Goal: Find contact information: Find contact information

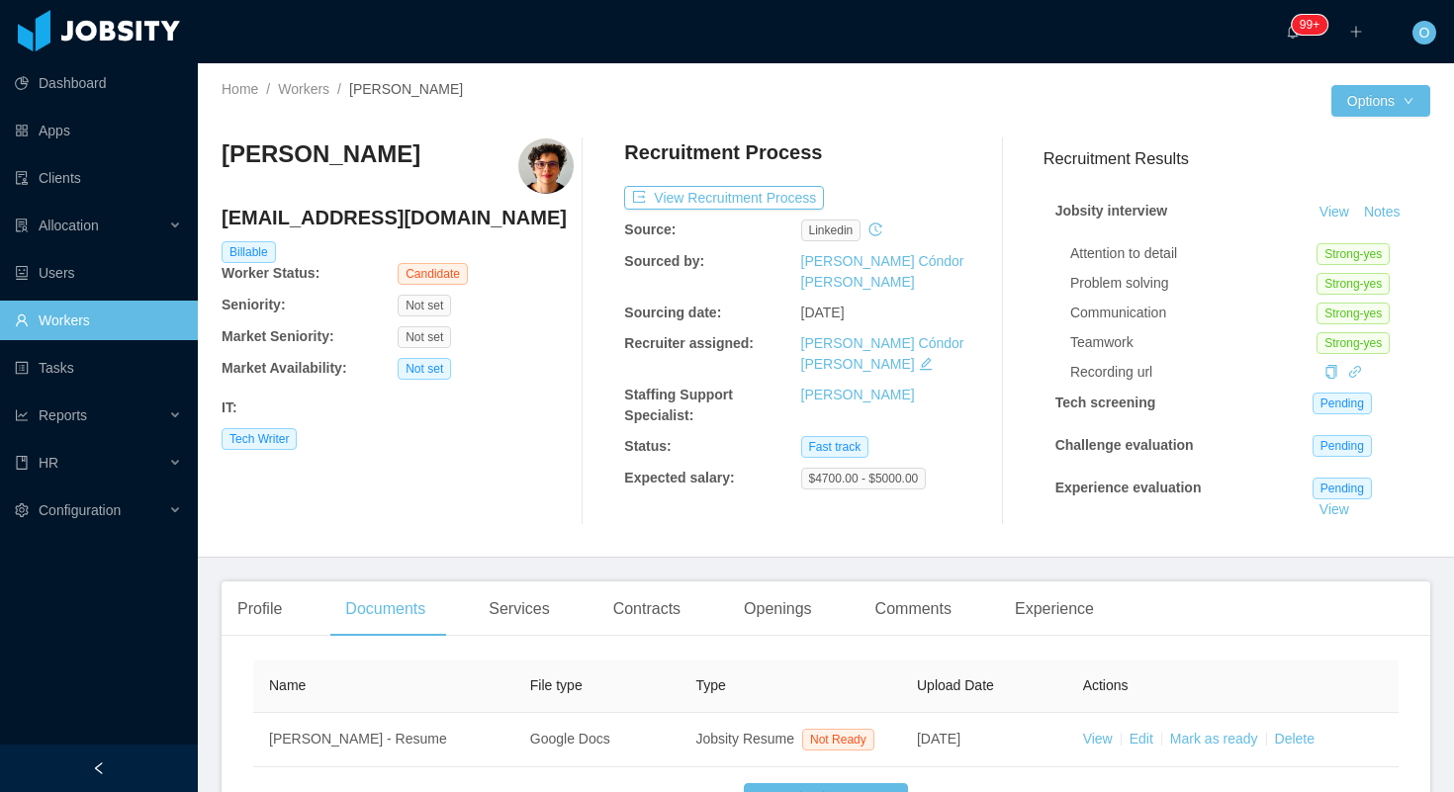
scroll to position [165, 0]
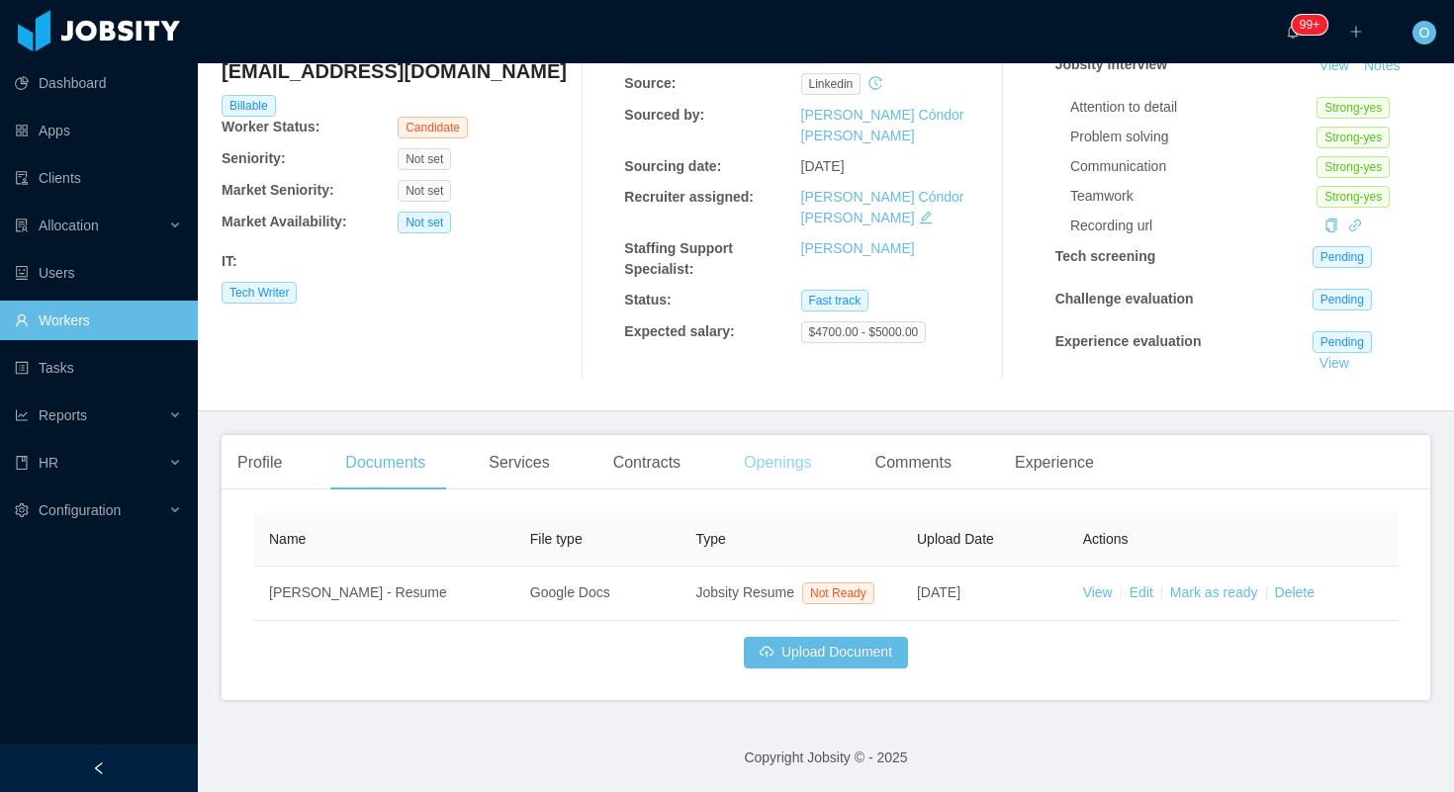
click at [797, 461] on div "Openings" at bounding box center [778, 462] width 100 height 55
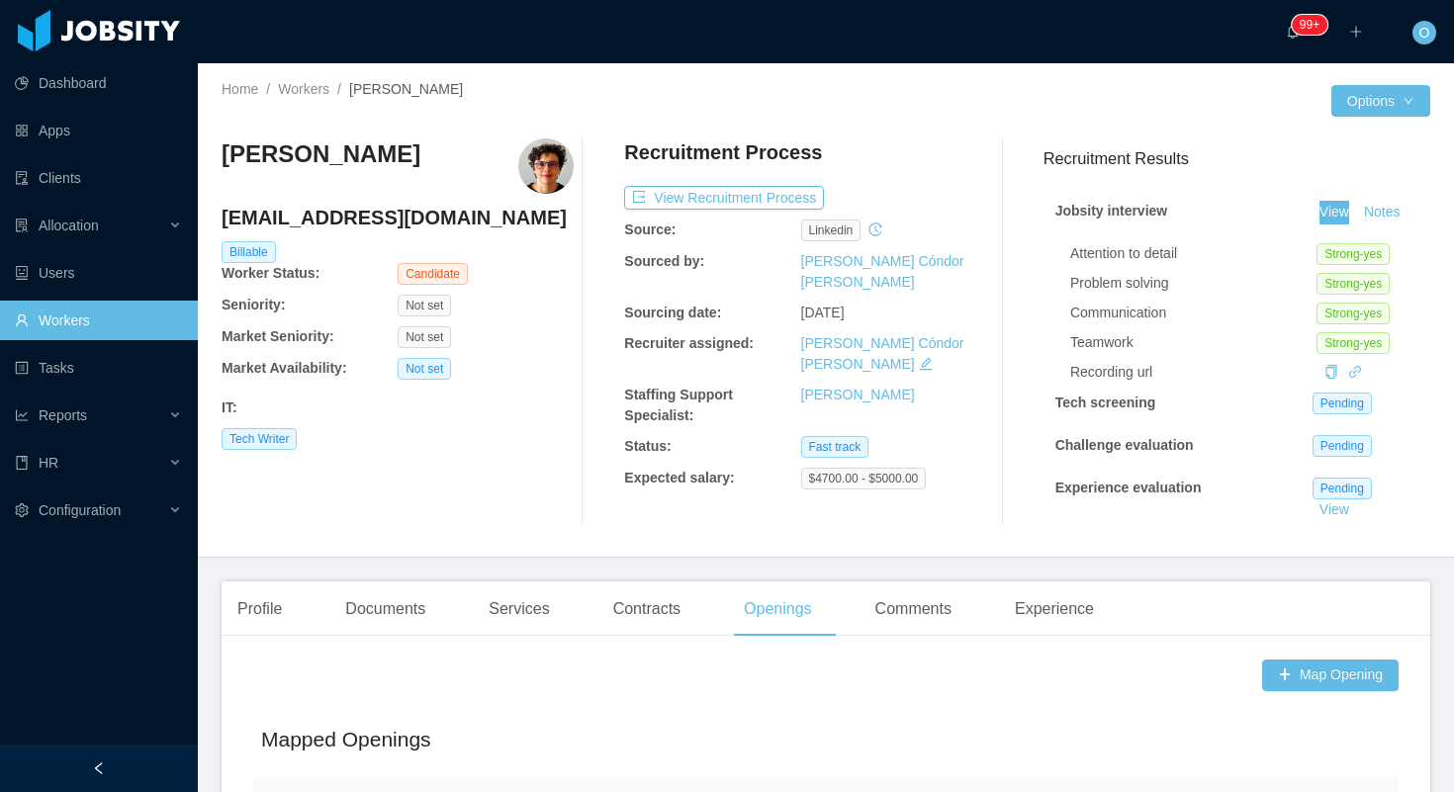
drag, startPoint x: 1321, startPoint y: 215, endPoint x: 873, endPoint y: 4, distance: 495.0
click at [0, 0] on section "Dashboard Apps Clients Allocation Users Workers Tasks Reports HR Configuration …" at bounding box center [727, 396] width 1454 height 792
click at [247, 622] on div "Profile" at bounding box center [260, 608] width 76 height 55
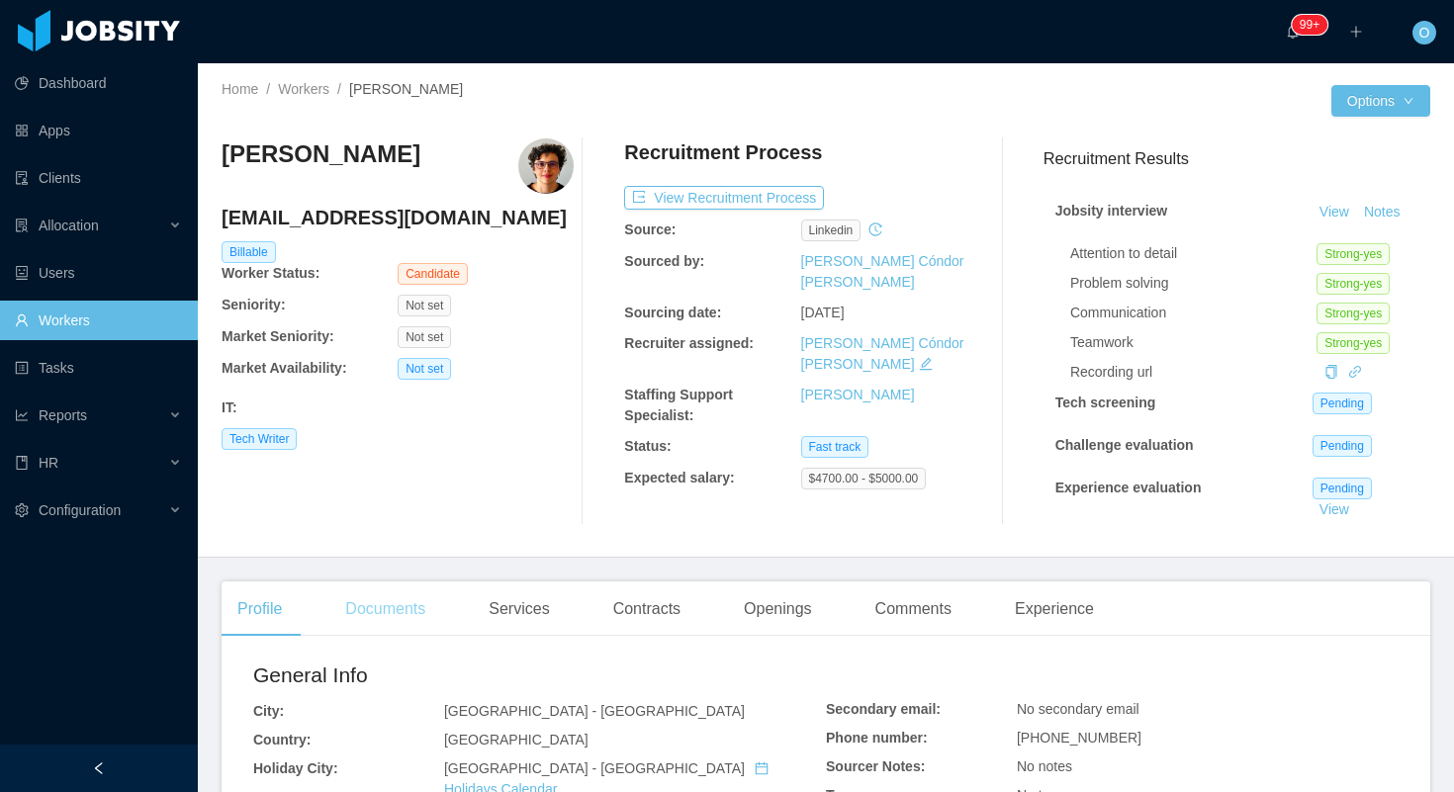
click at [418, 601] on div "Documents" at bounding box center [385, 608] width 112 height 55
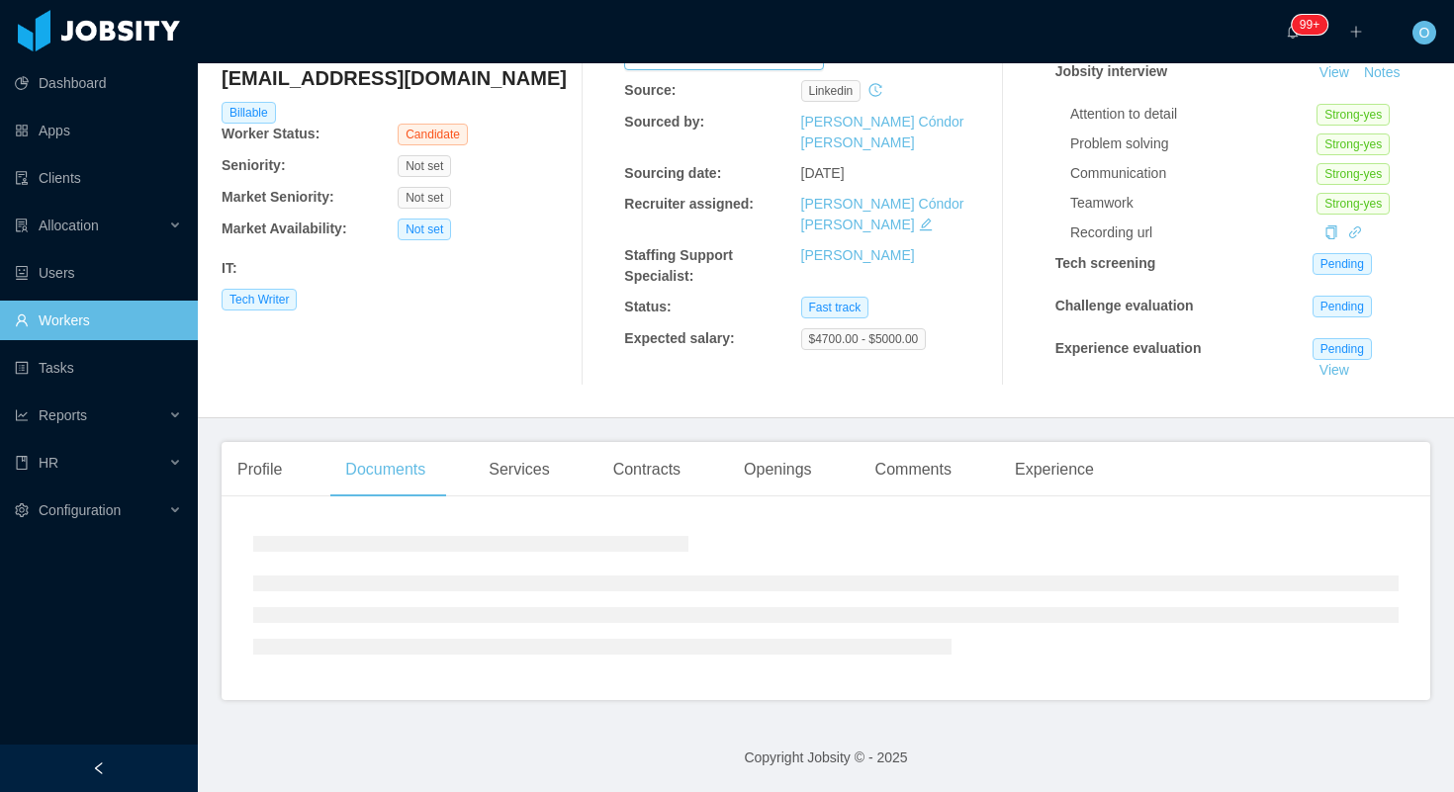
scroll to position [167, 0]
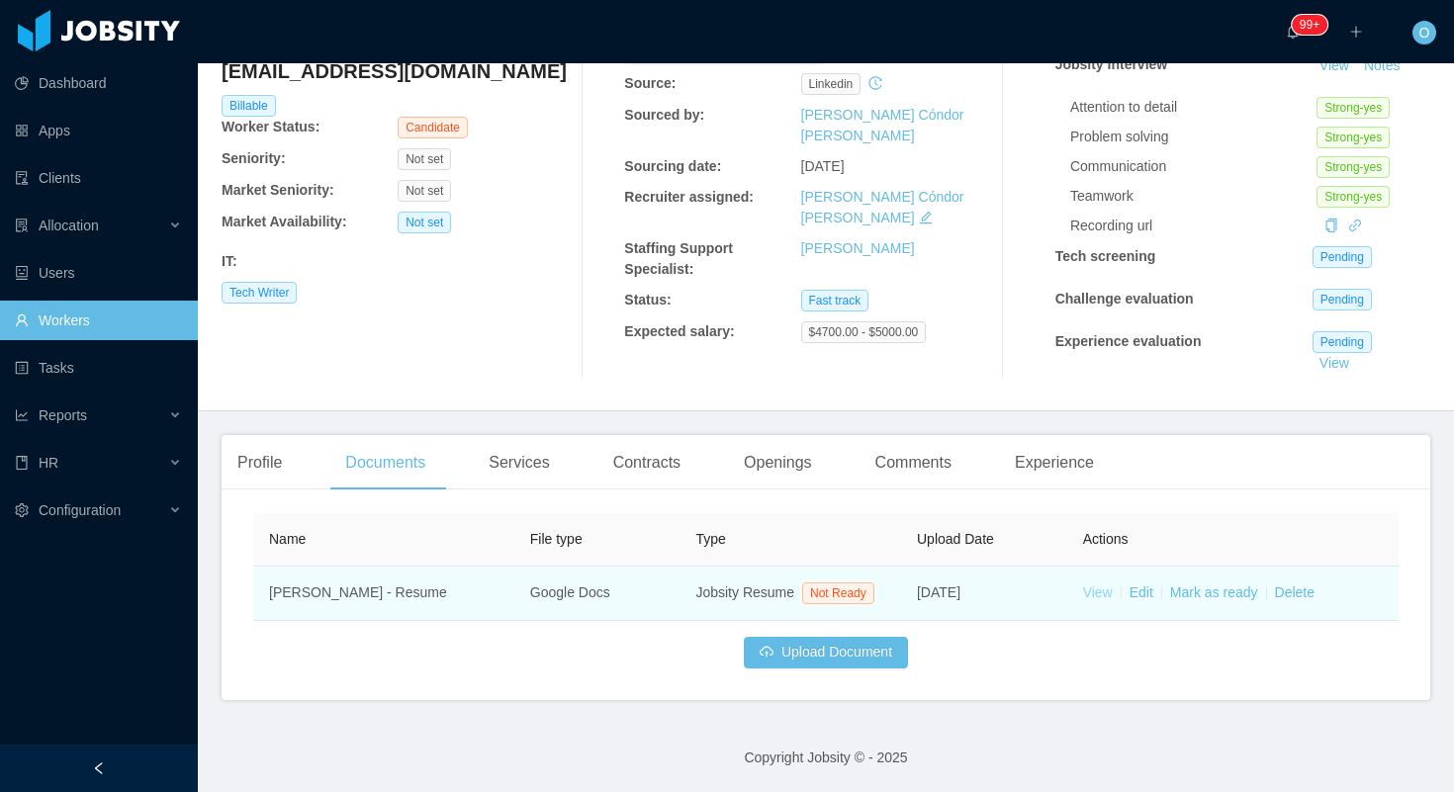
click at [1086, 584] on link "View" at bounding box center [1098, 592] width 30 height 16
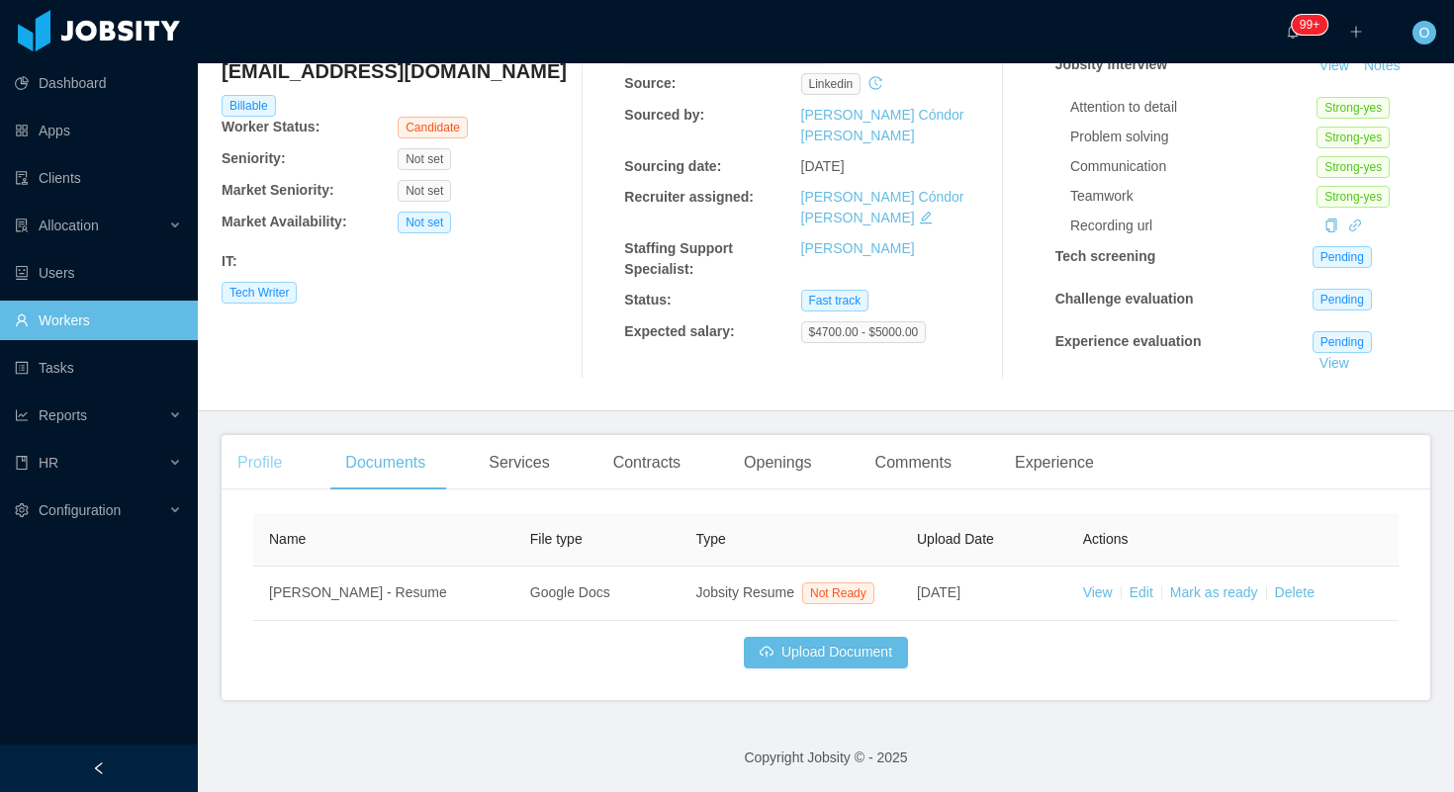
click at [242, 439] on div "Profile" at bounding box center [260, 462] width 76 height 55
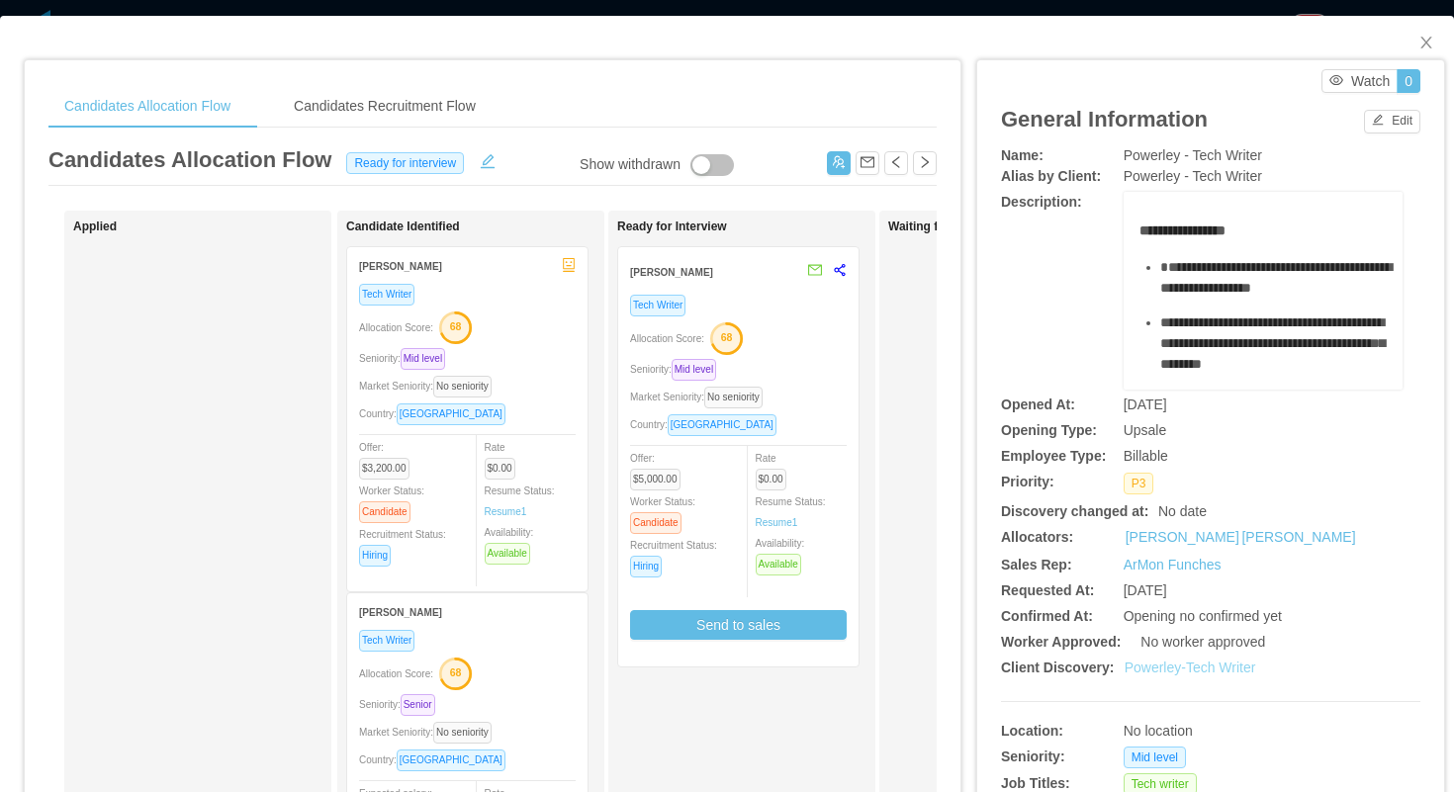
click at [1159, 668] on link "Powerley-Tech Writer" at bounding box center [1190, 668] width 132 height 16
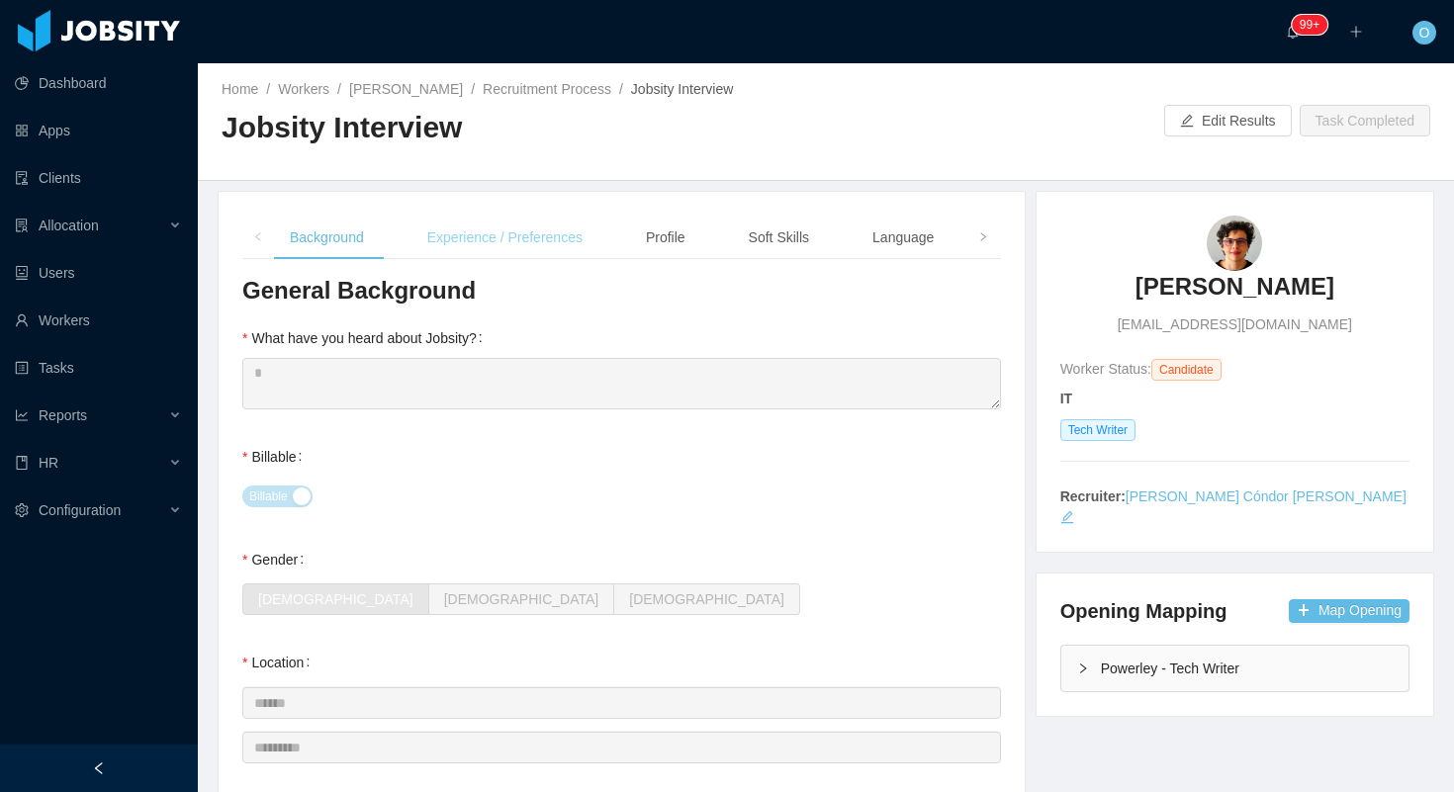
click at [550, 226] on div "Experience / Preferences" at bounding box center [504, 238] width 187 height 45
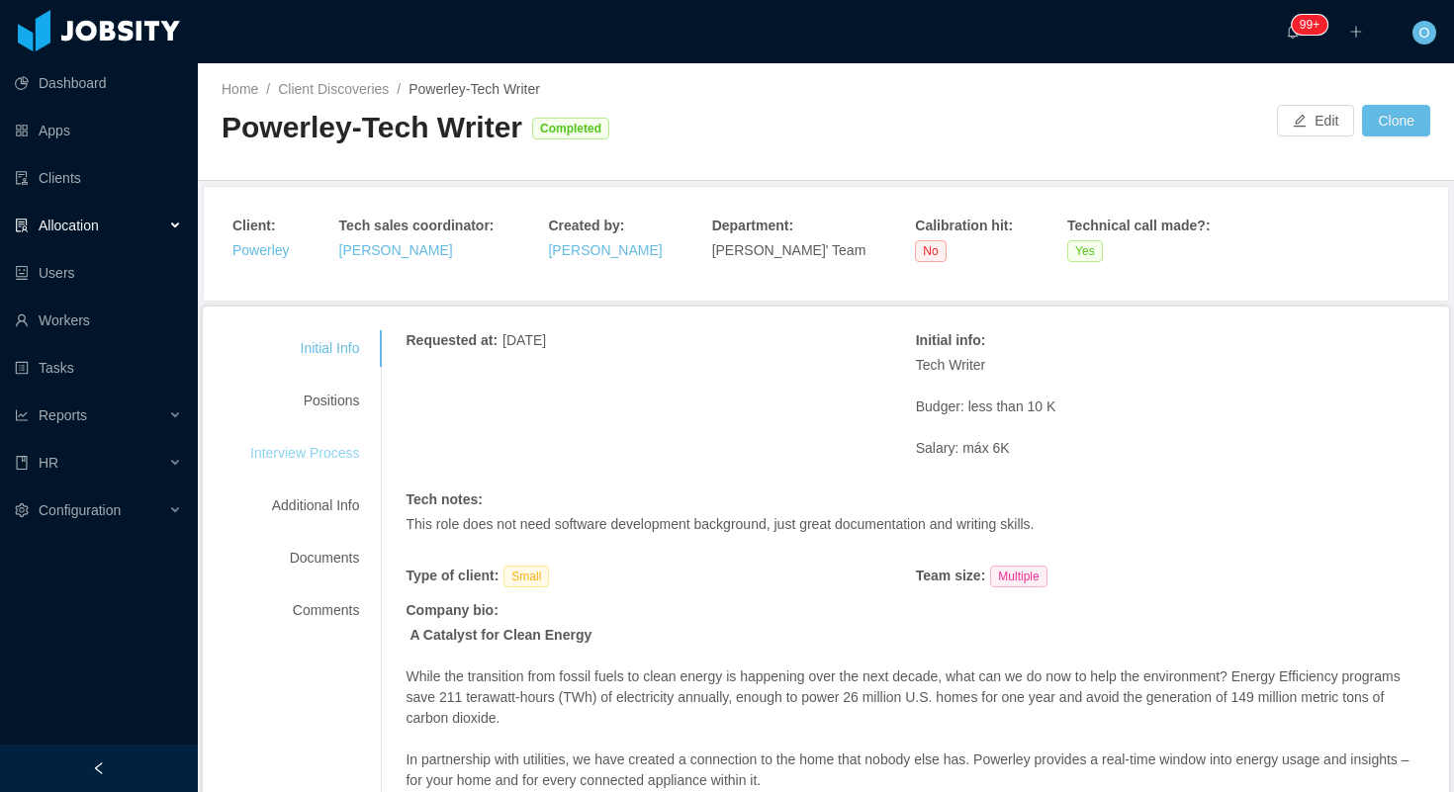
click at [348, 456] on div "Interview Process" at bounding box center [304, 453] width 156 height 37
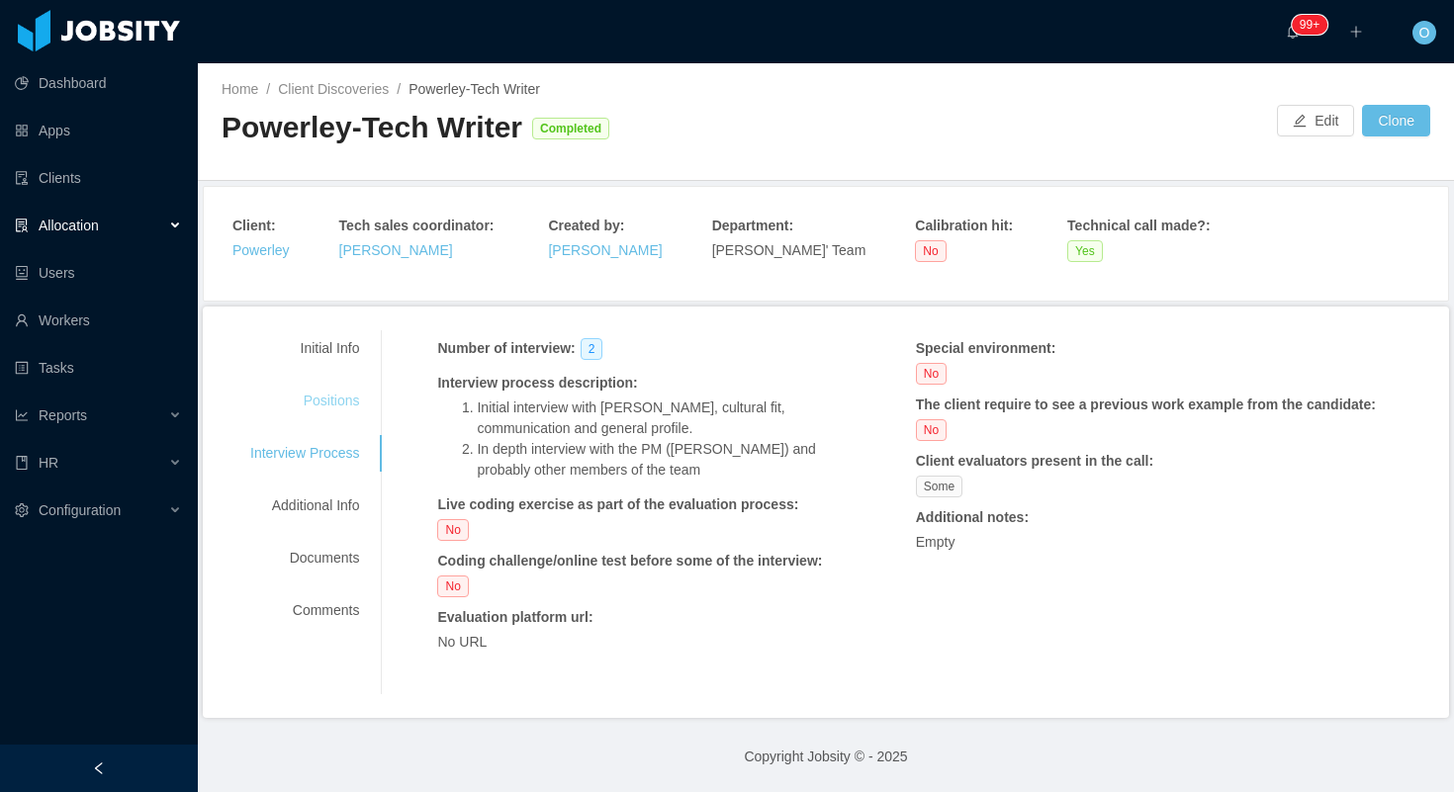
click at [358, 406] on div "Positions" at bounding box center [304, 401] width 156 height 37
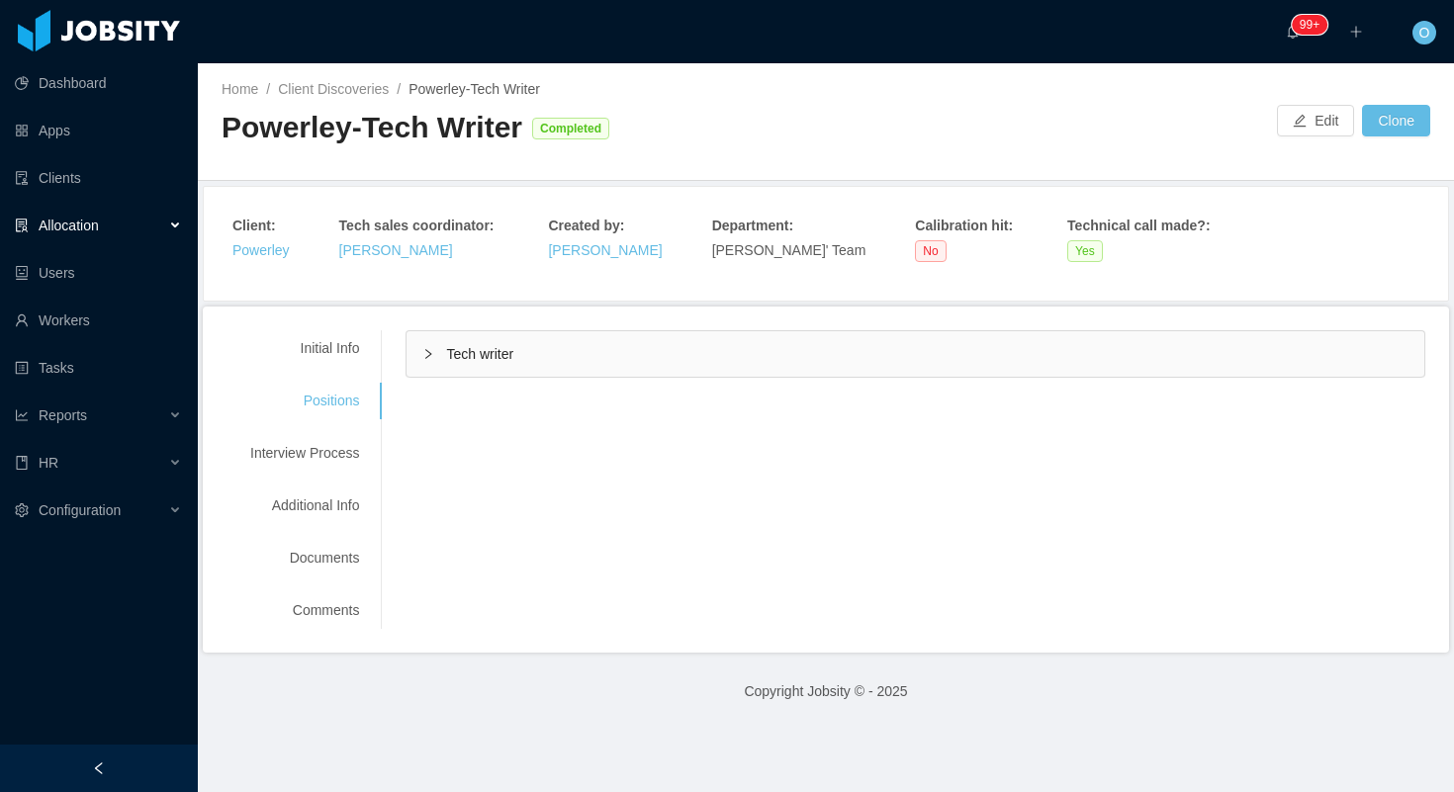
click at [453, 313] on div "Initial Info Positions Interview Process Additional Info Documents Comments Req…" at bounding box center [826, 480] width 1246 height 346
click at [419, 357] on div "Tech writer" at bounding box center [915, 353] width 1018 height 45
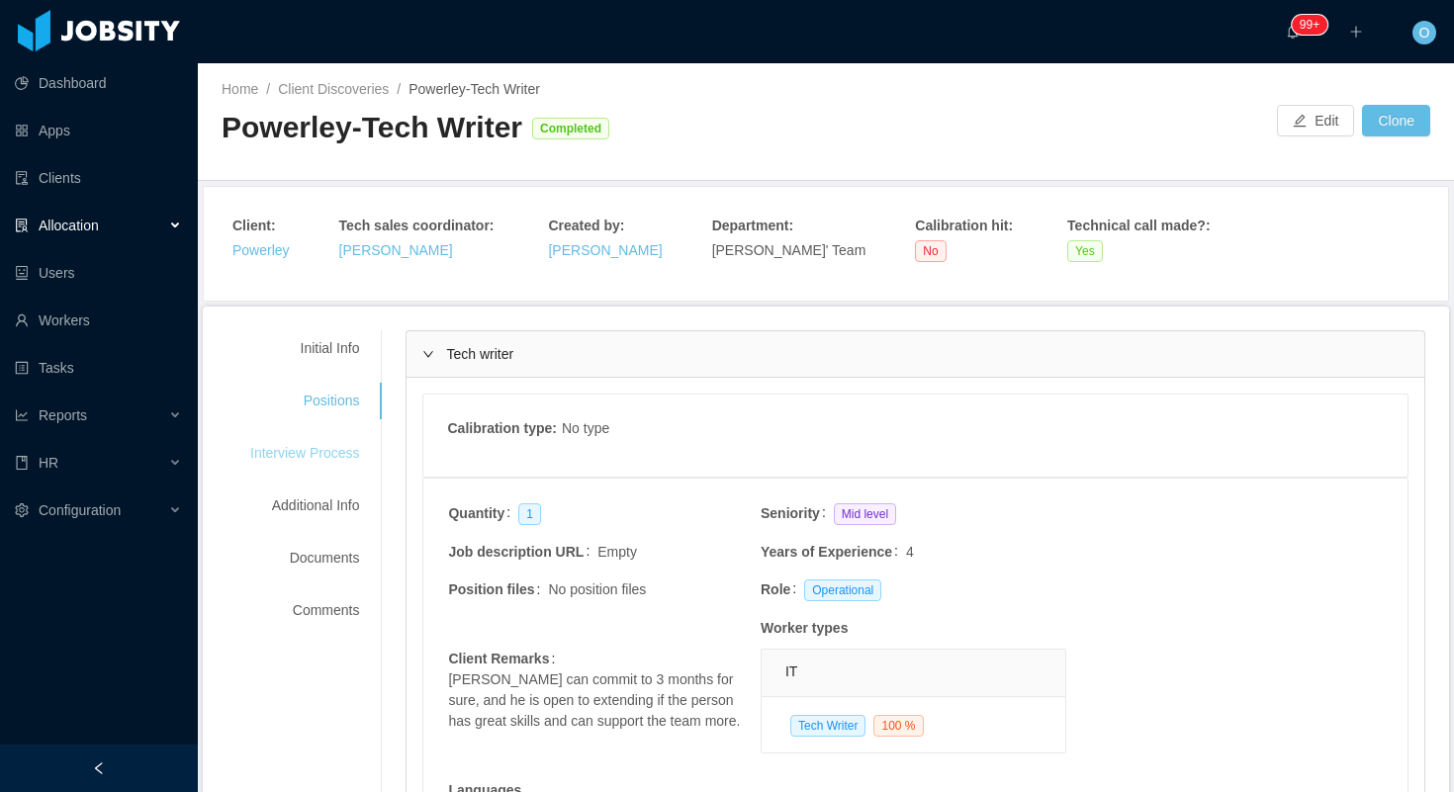
click at [359, 457] on div "Interview Process" at bounding box center [304, 453] width 156 height 37
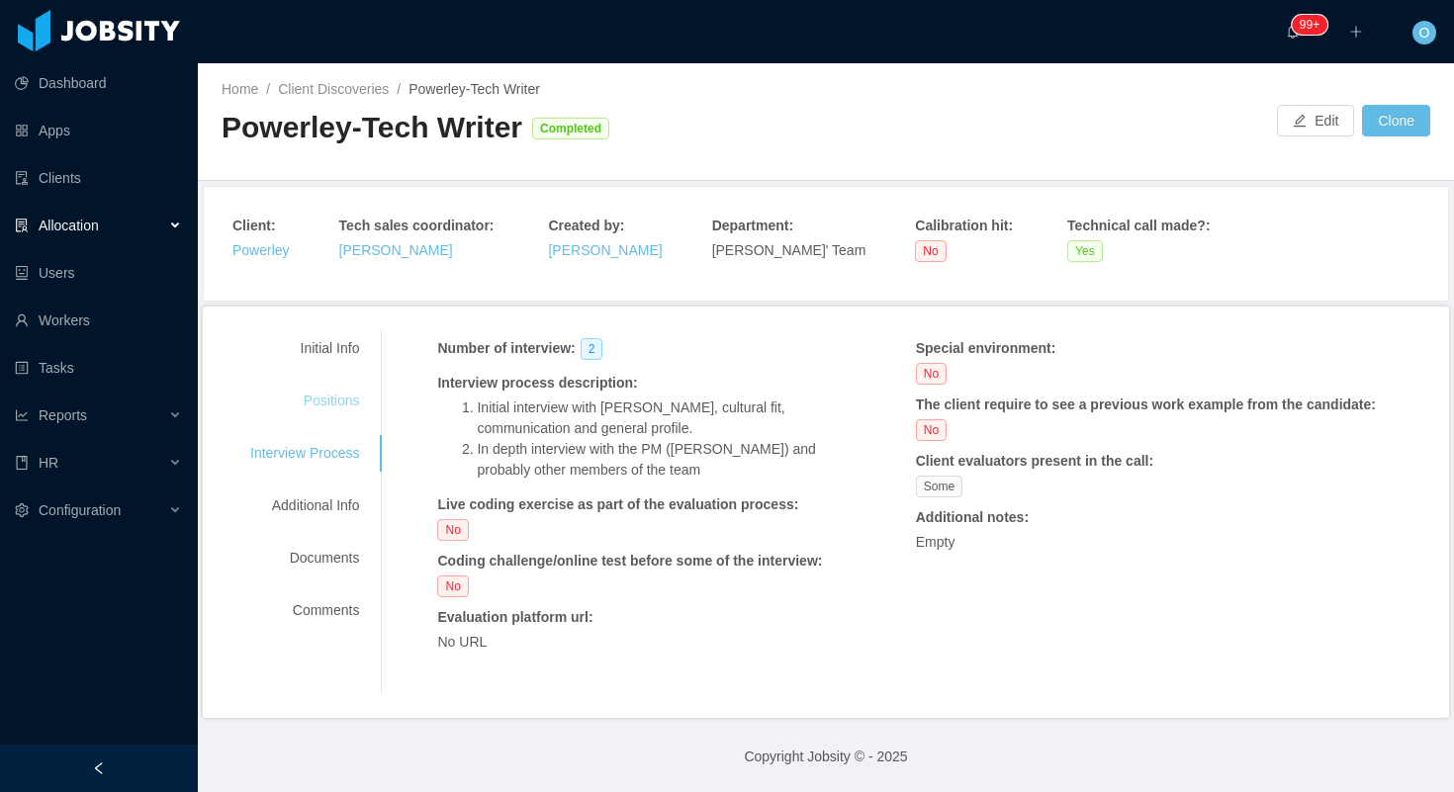
click at [362, 408] on div "Positions" at bounding box center [304, 401] width 156 height 37
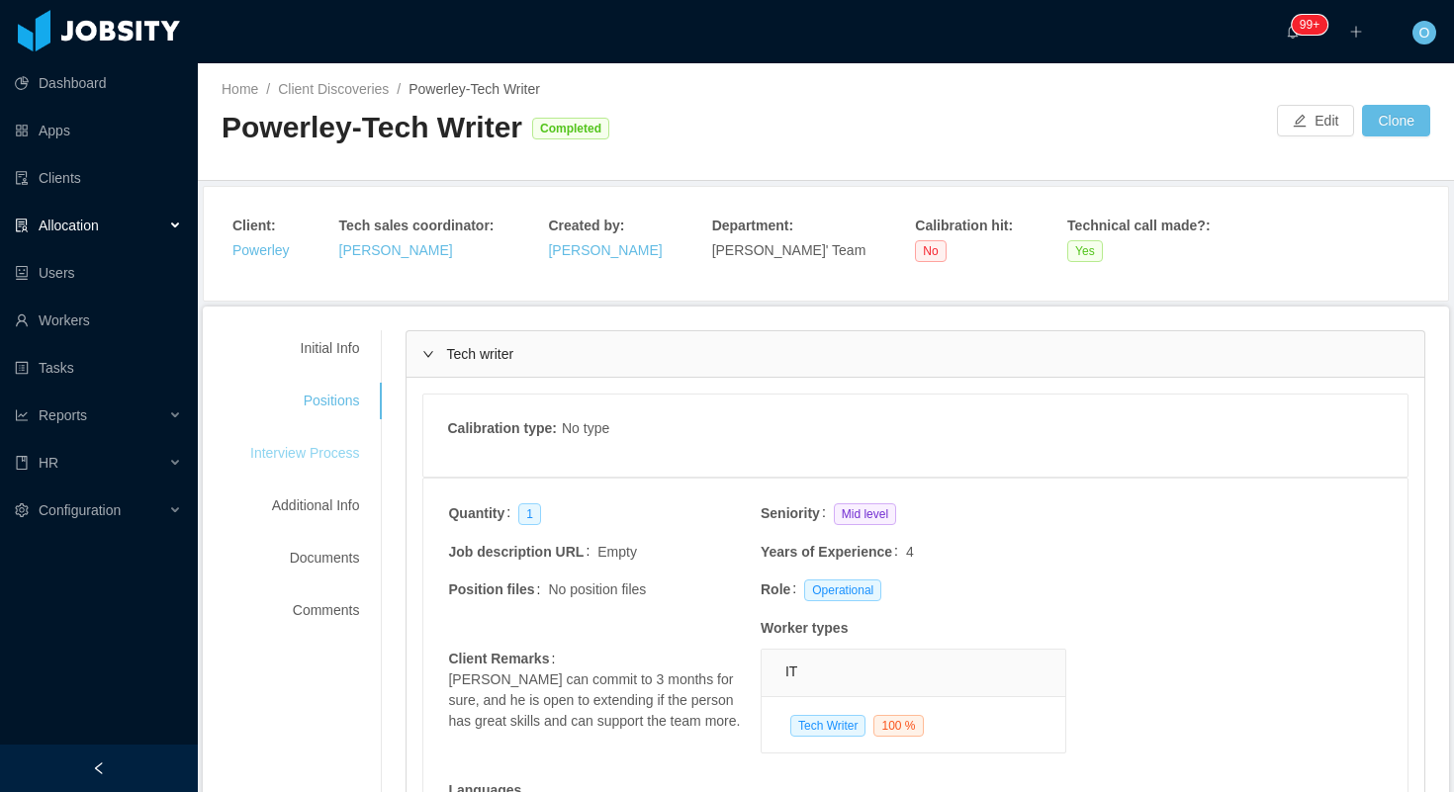
click at [339, 454] on div "Interview Process" at bounding box center [304, 453] width 156 height 37
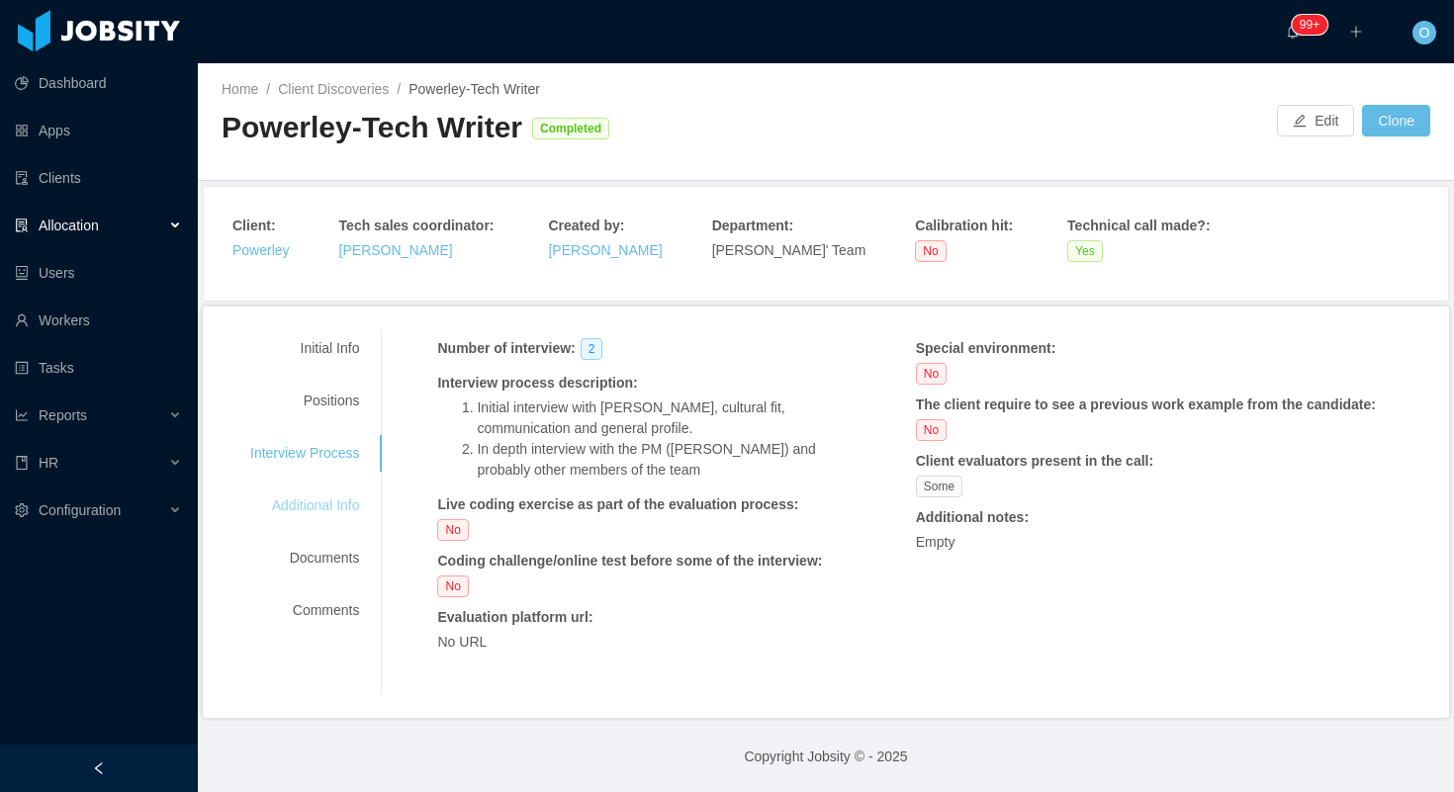
click at [344, 499] on div "Additional Info" at bounding box center [304, 506] width 156 height 37
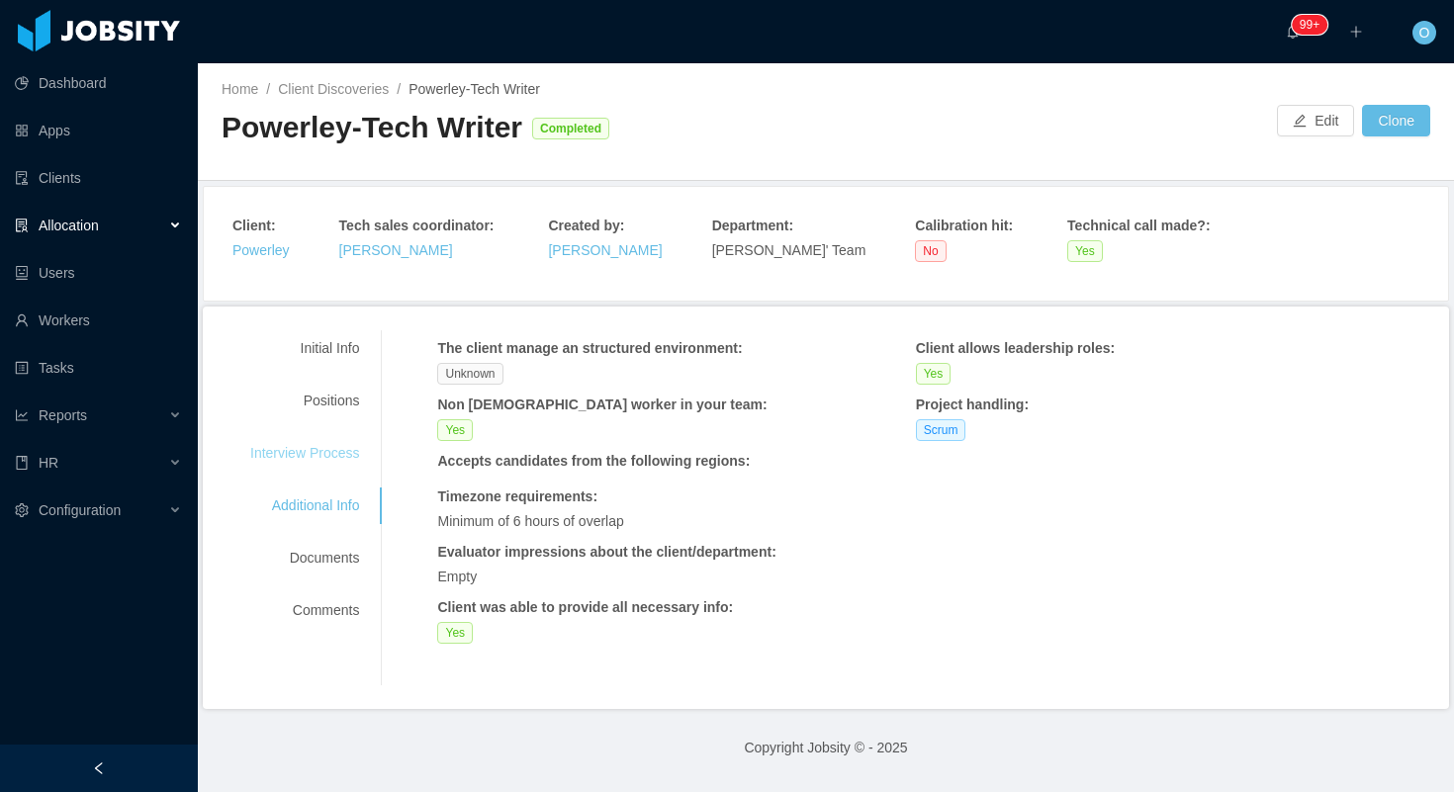
click at [329, 445] on div "Interview Process" at bounding box center [304, 453] width 156 height 37
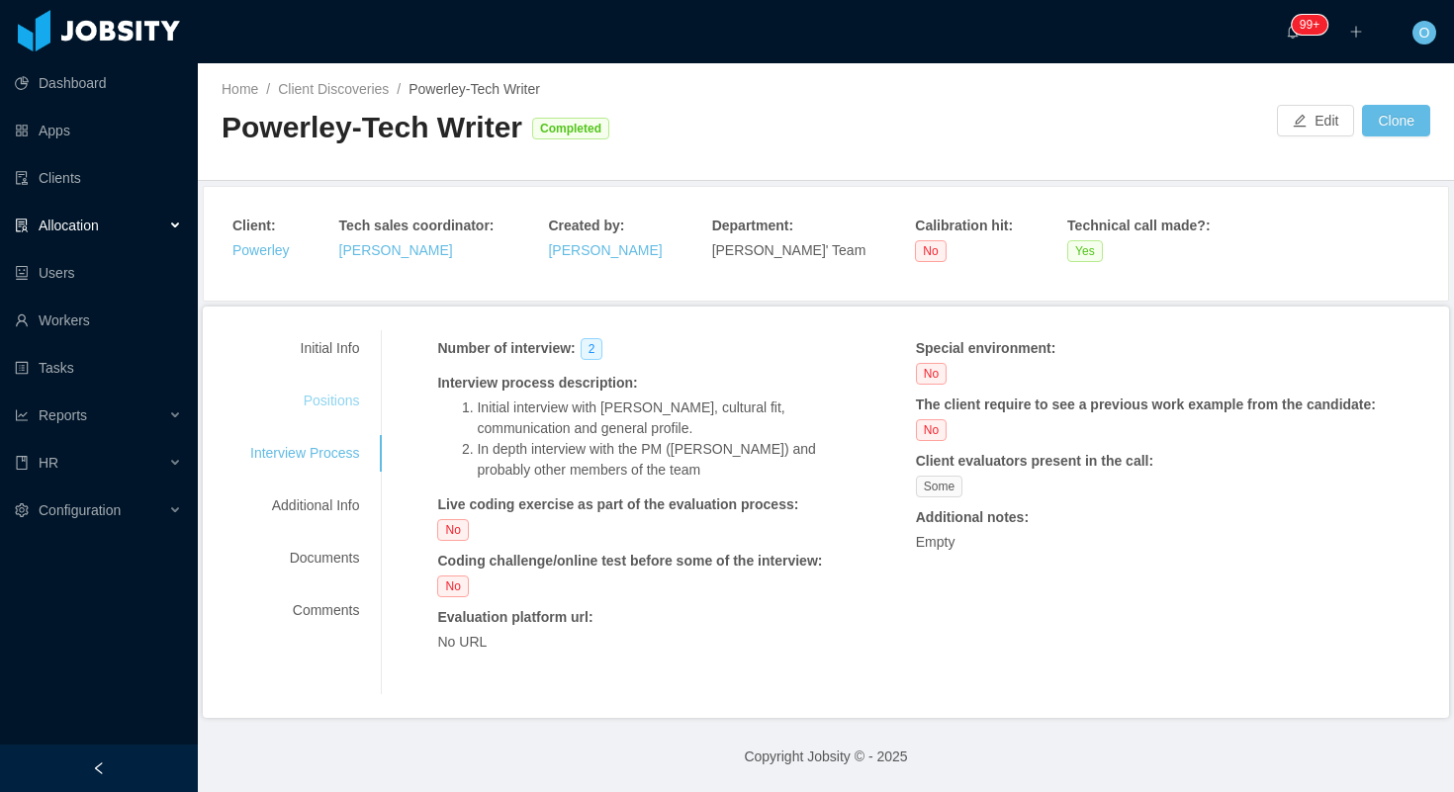
click at [348, 401] on div "Positions" at bounding box center [304, 401] width 156 height 37
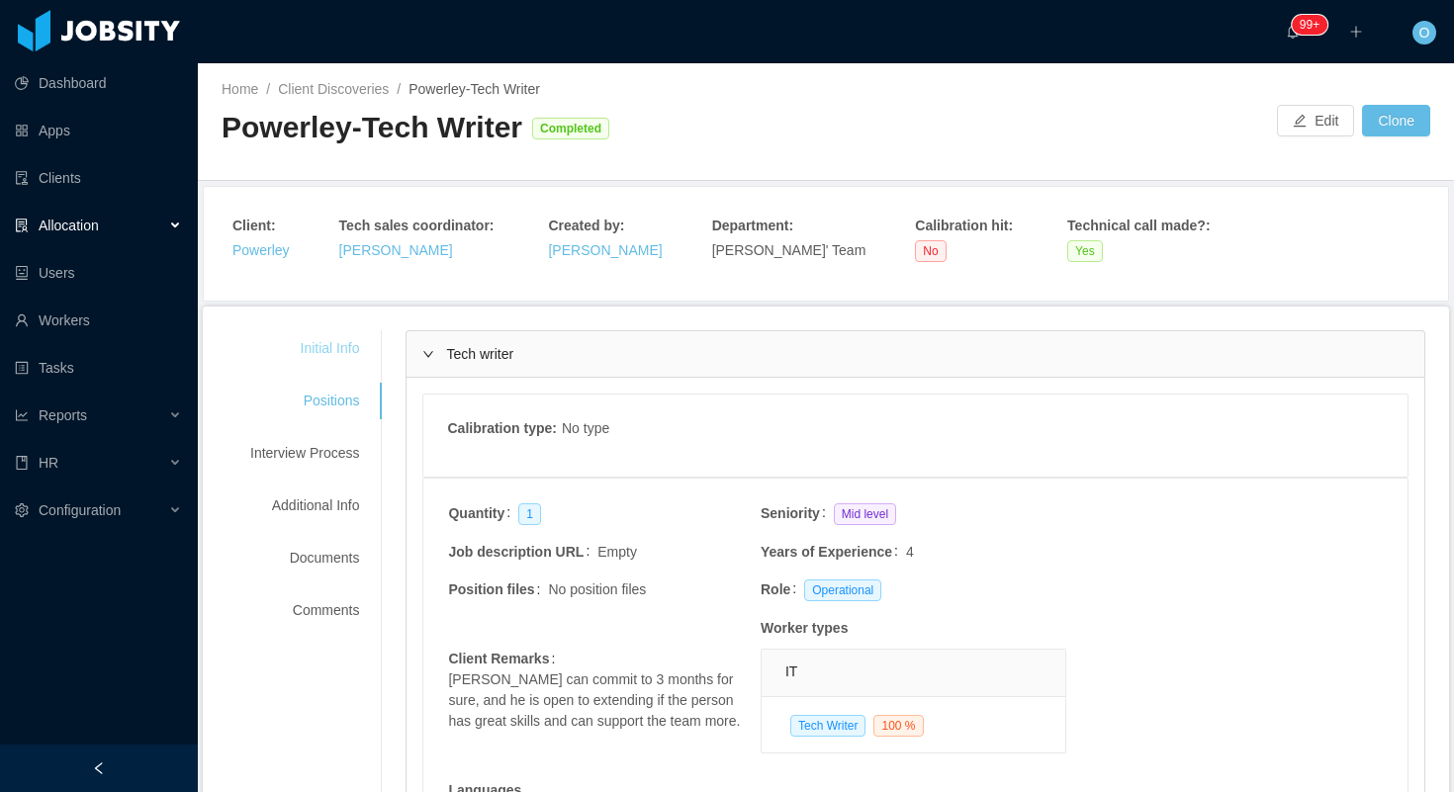
click at [357, 359] on div "Initial Info" at bounding box center [304, 348] width 156 height 37
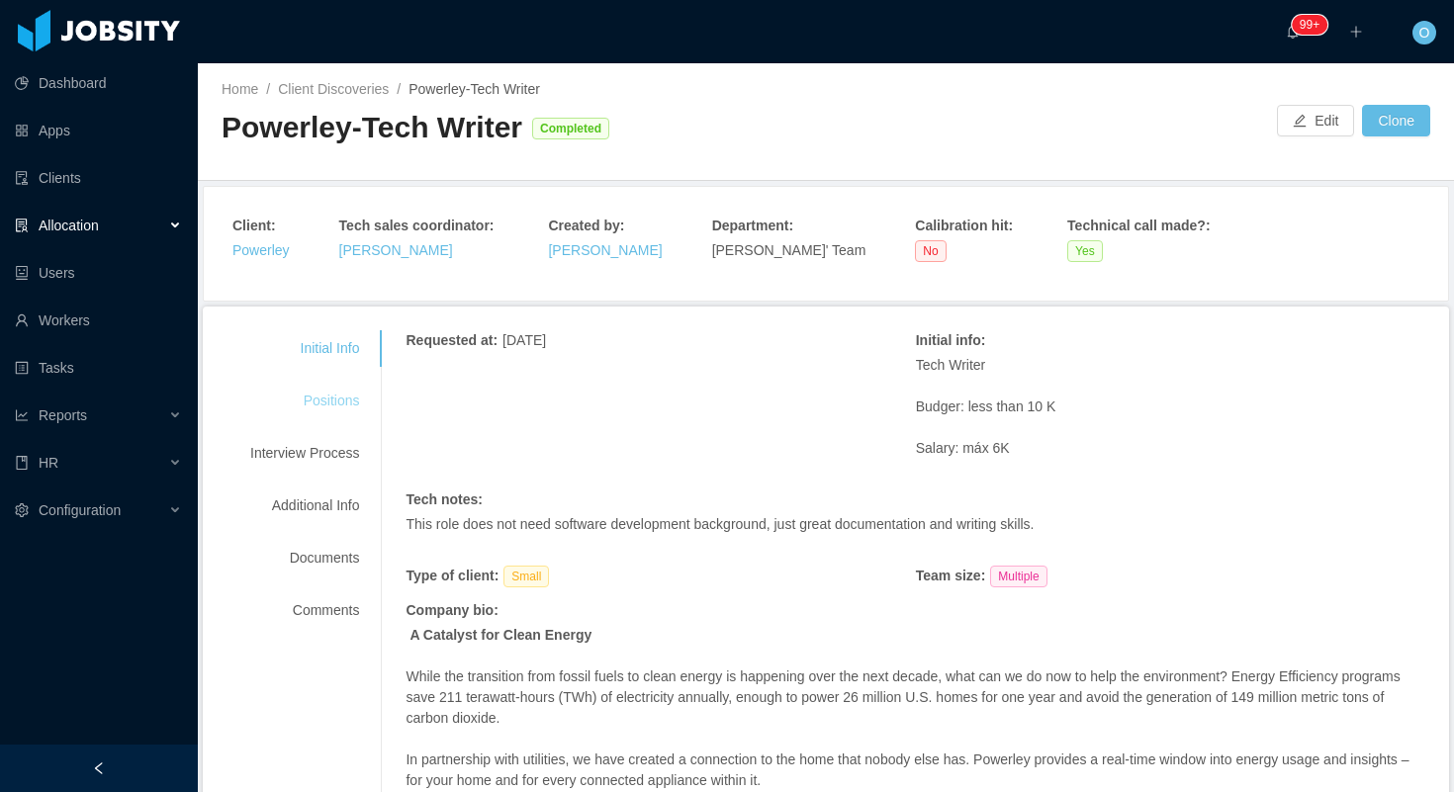
click at [340, 398] on div "Positions" at bounding box center [304, 401] width 156 height 37
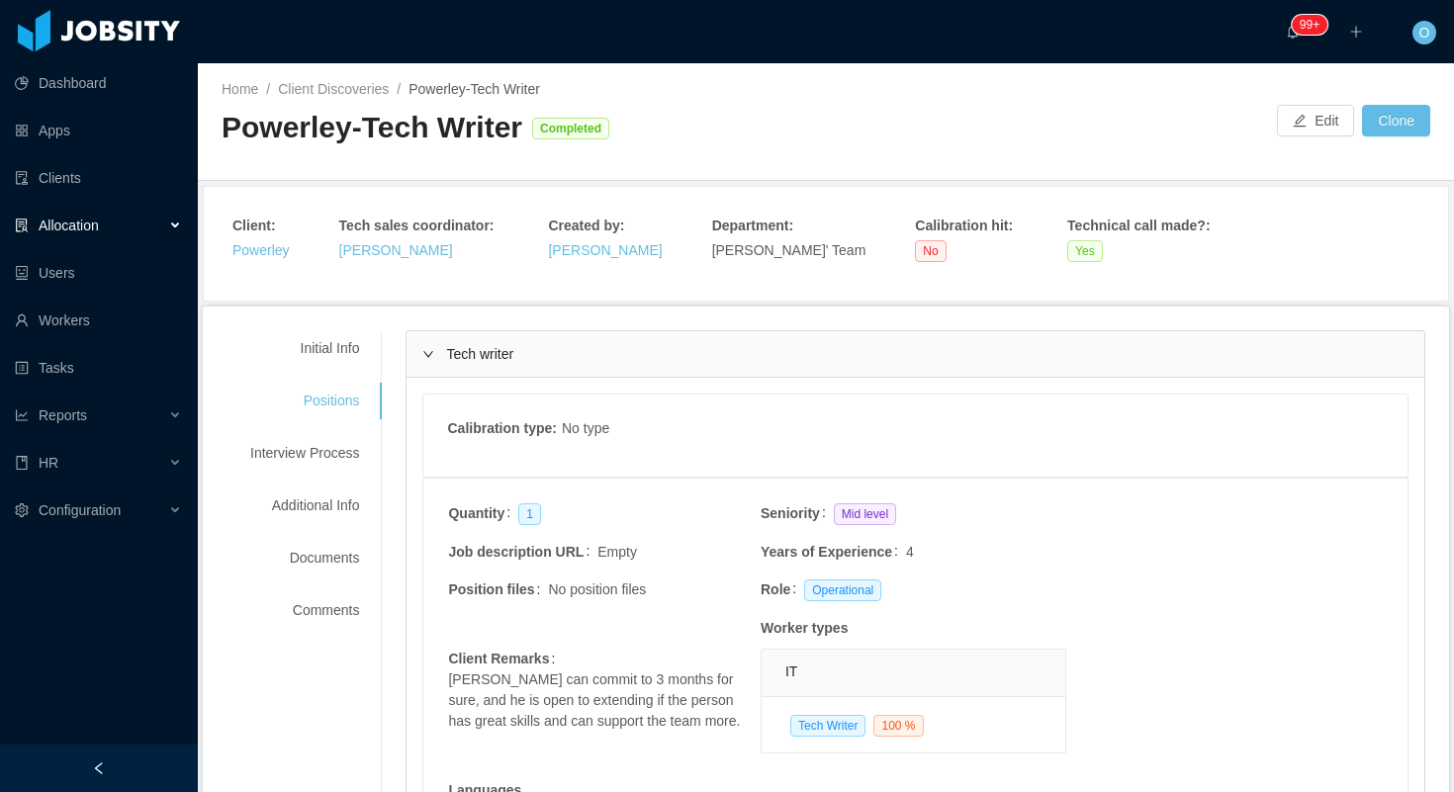
click at [750, 128] on div "Powerley-Tech Writer Completed" at bounding box center [524, 128] width 604 height 41
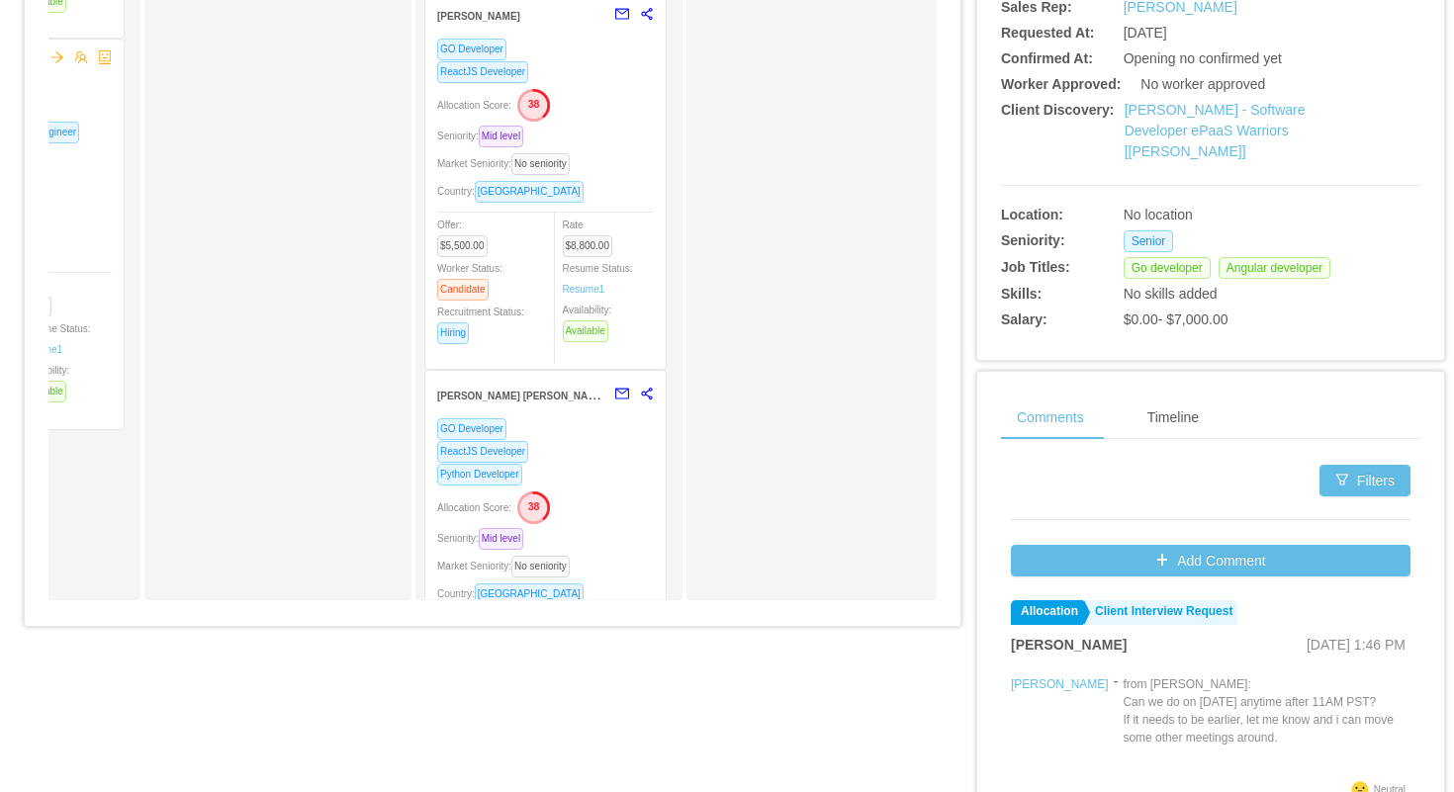
scroll to position [522, 0]
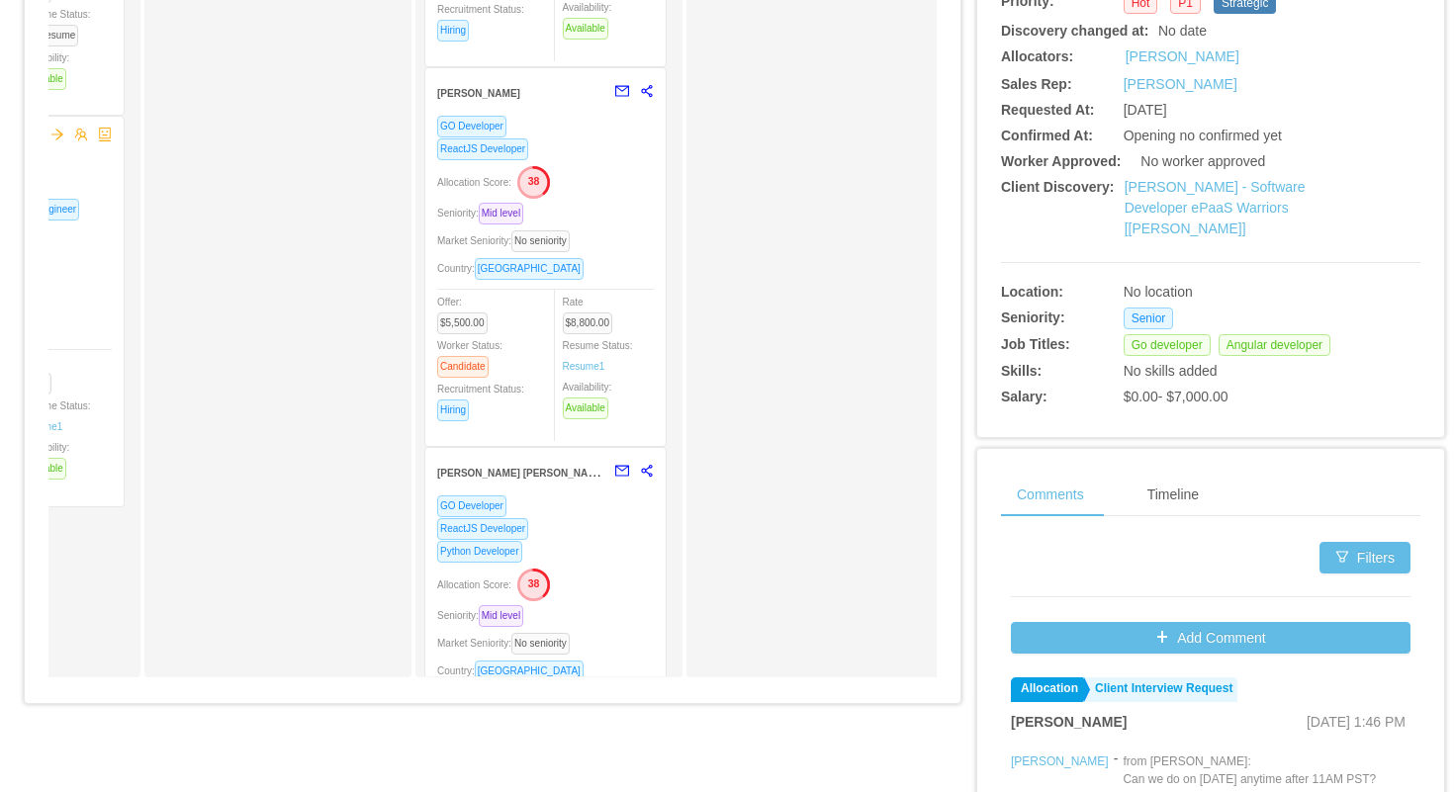
click at [585, 531] on div "ReactJS Developer" at bounding box center [545, 528] width 217 height 23
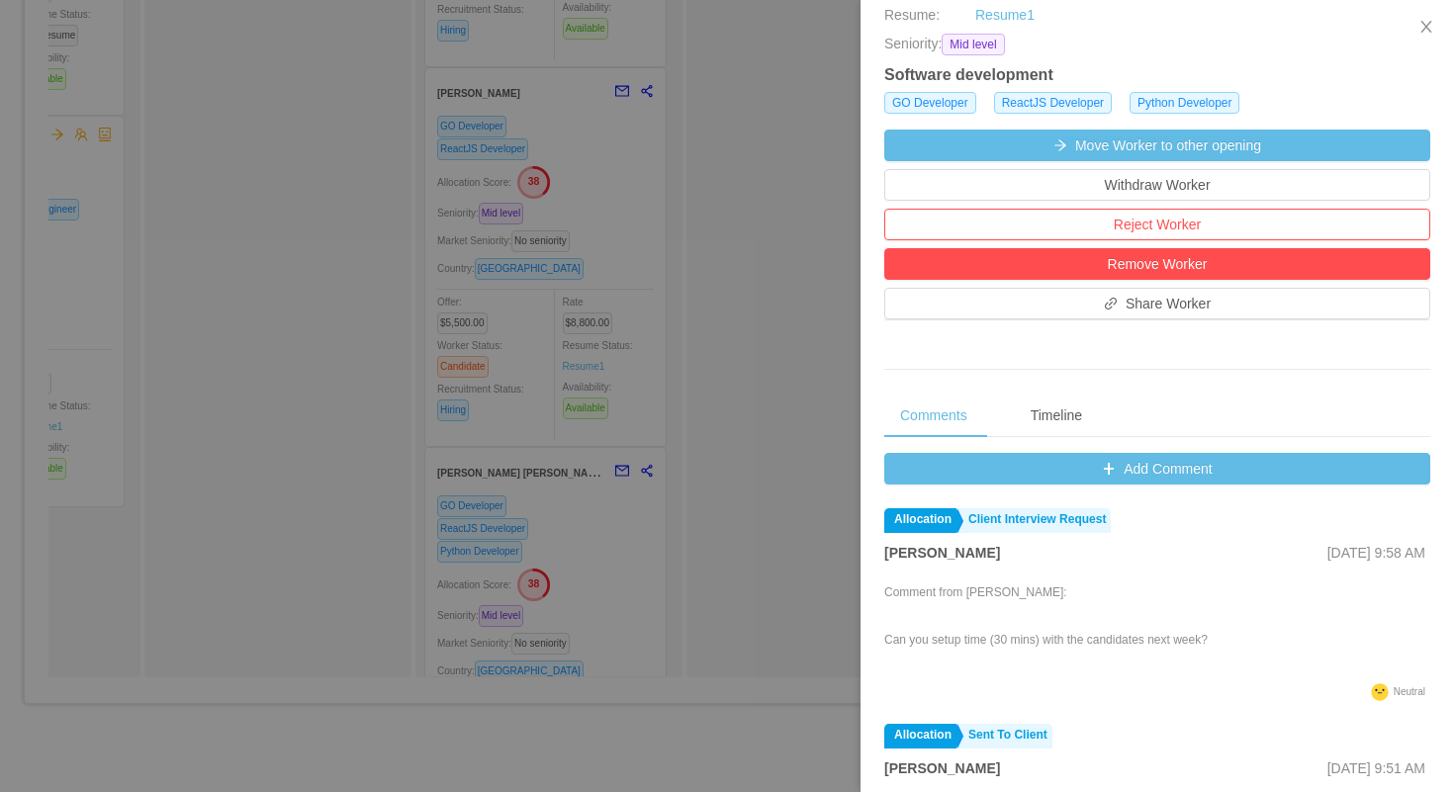
scroll to position [660, 0]
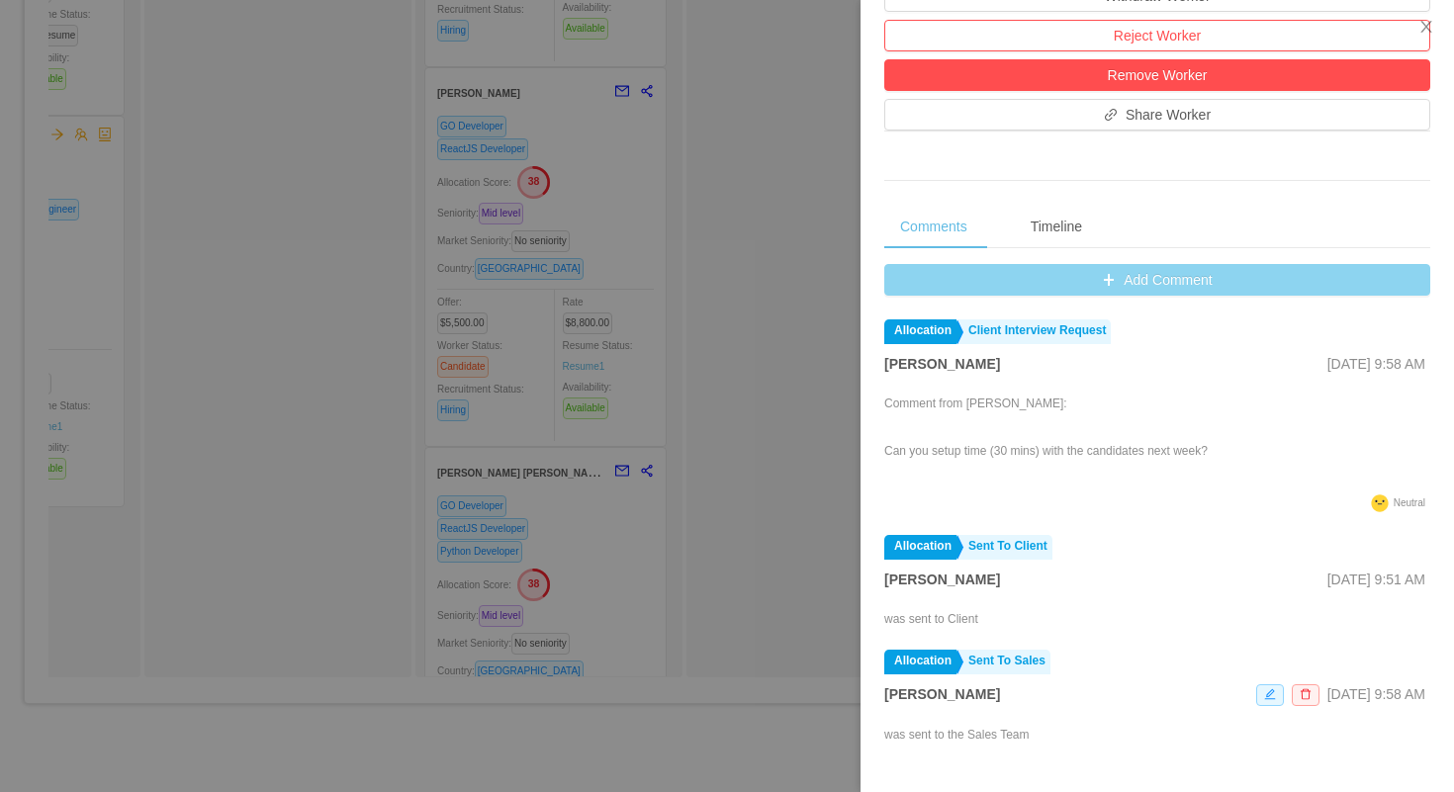
click at [909, 280] on button "Add Comment" at bounding box center [1157, 280] width 546 height 32
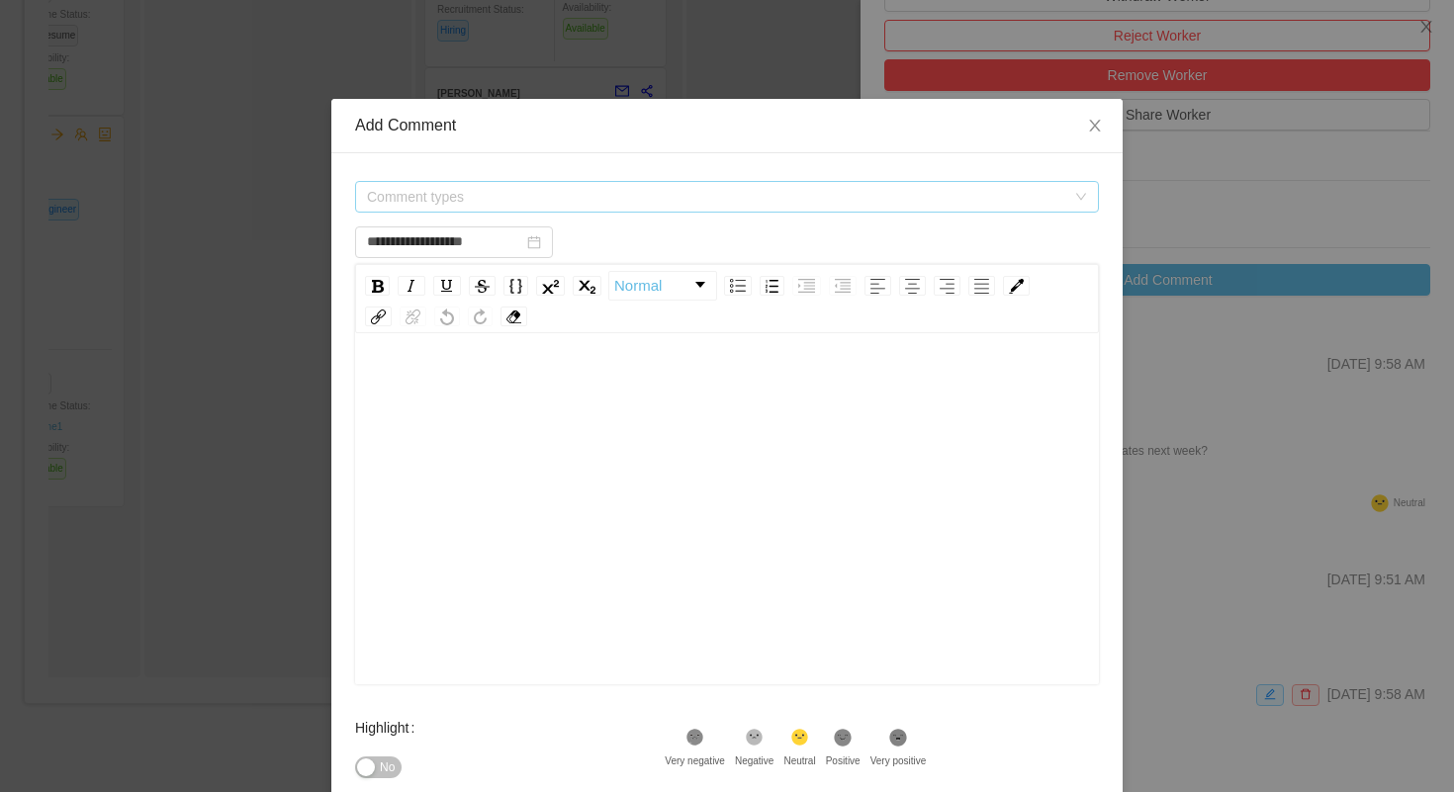
click at [715, 200] on span "Comment types" at bounding box center [716, 197] width 698 height 20
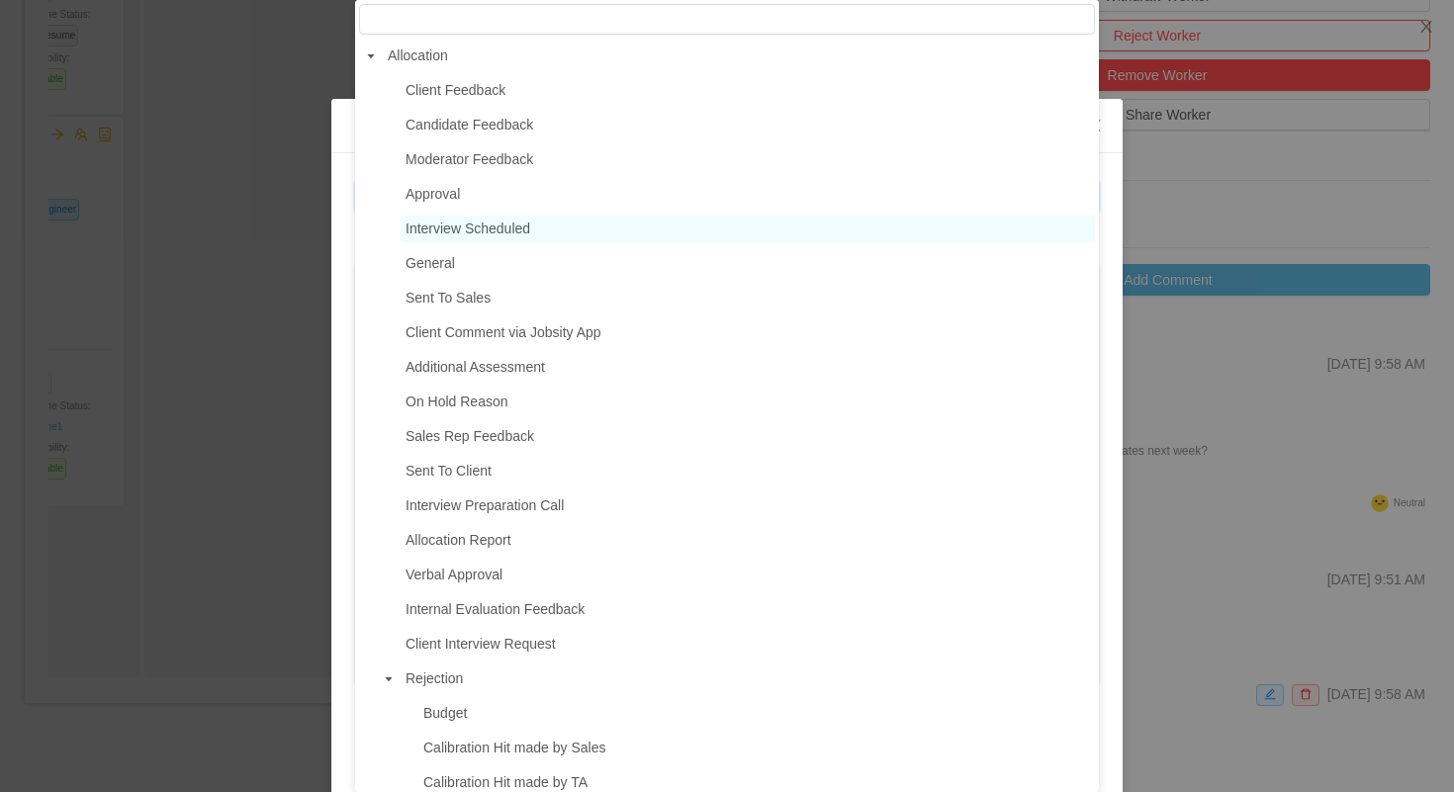
type input "**********"
click at [511, 231] on span "Interview Scheduled" at bounding box center [467, 229] width 125 height 16
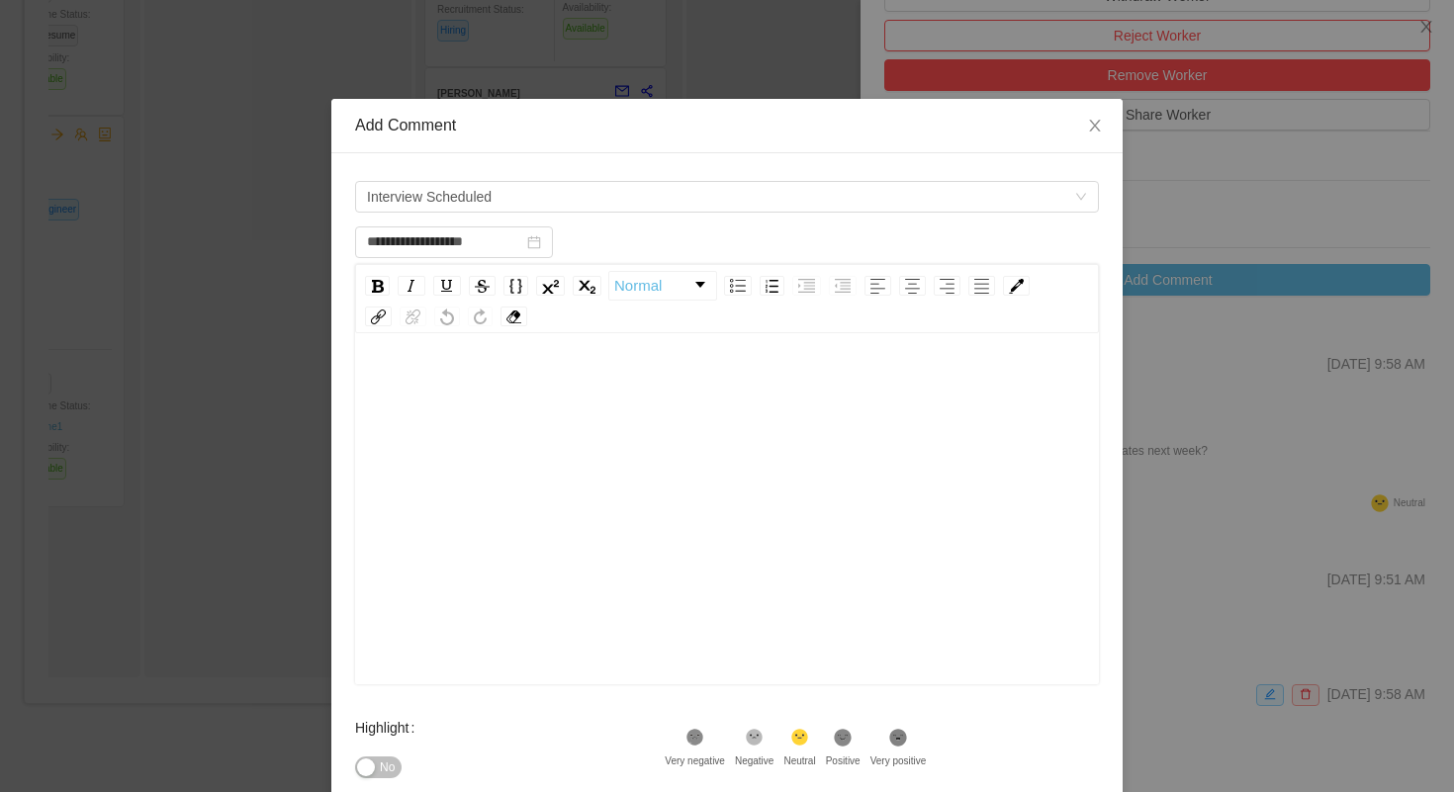
click at [520, 413] on div "rdw-editor" at bounding box center [727, 540] width 713 height 346
click at [510, 437] on span "**********" at bounding box center [448, 440] width 155 height 14
click at [526, 440] on span "**********" at bounding box center [448, 440] width 155 height 14
click at [625, 748] on div "No" at bounding box center [510, 768] width 310 height 40
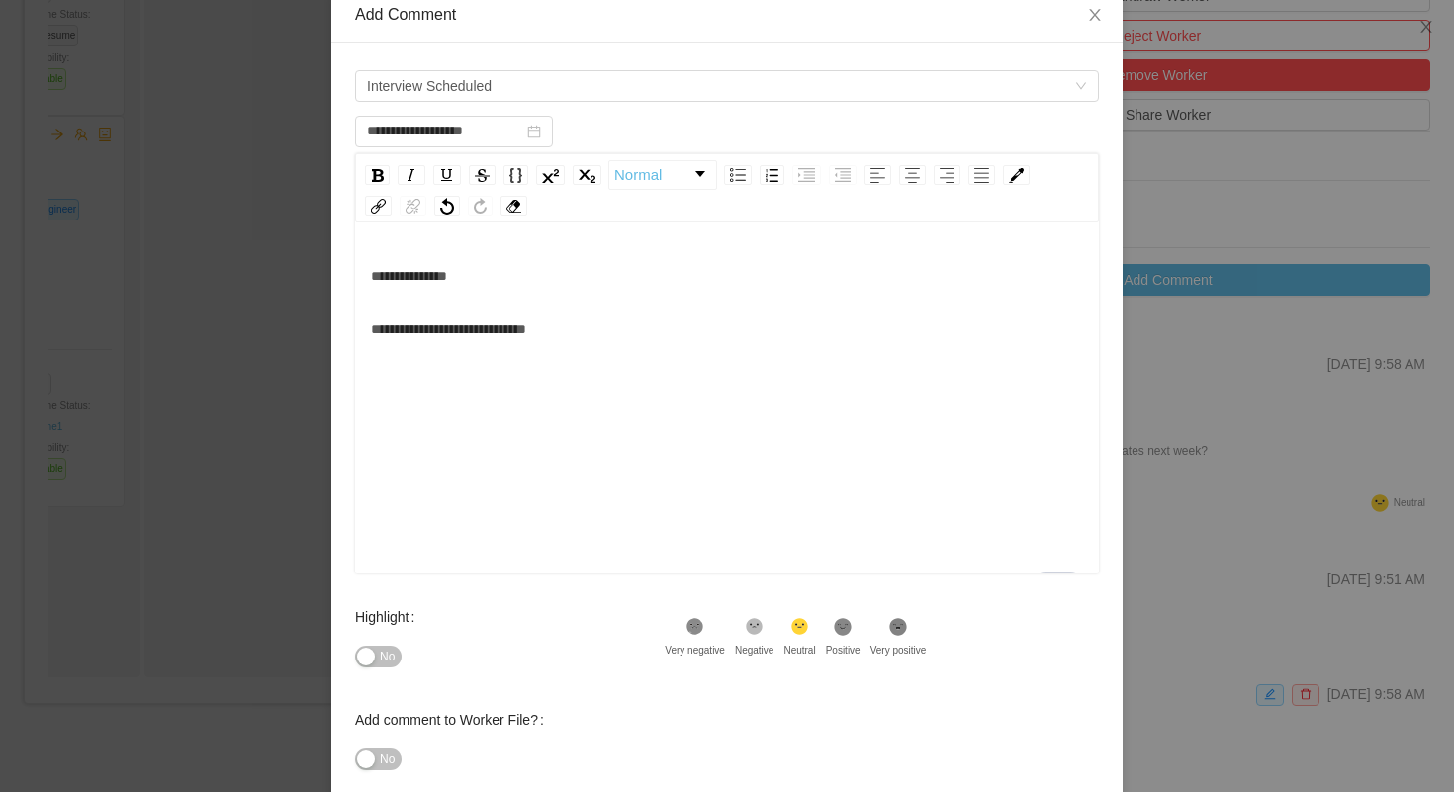
scroll to position [112, 0]
click at [848, 628] on icon at bounding box center [843, 625] width 17 height 17
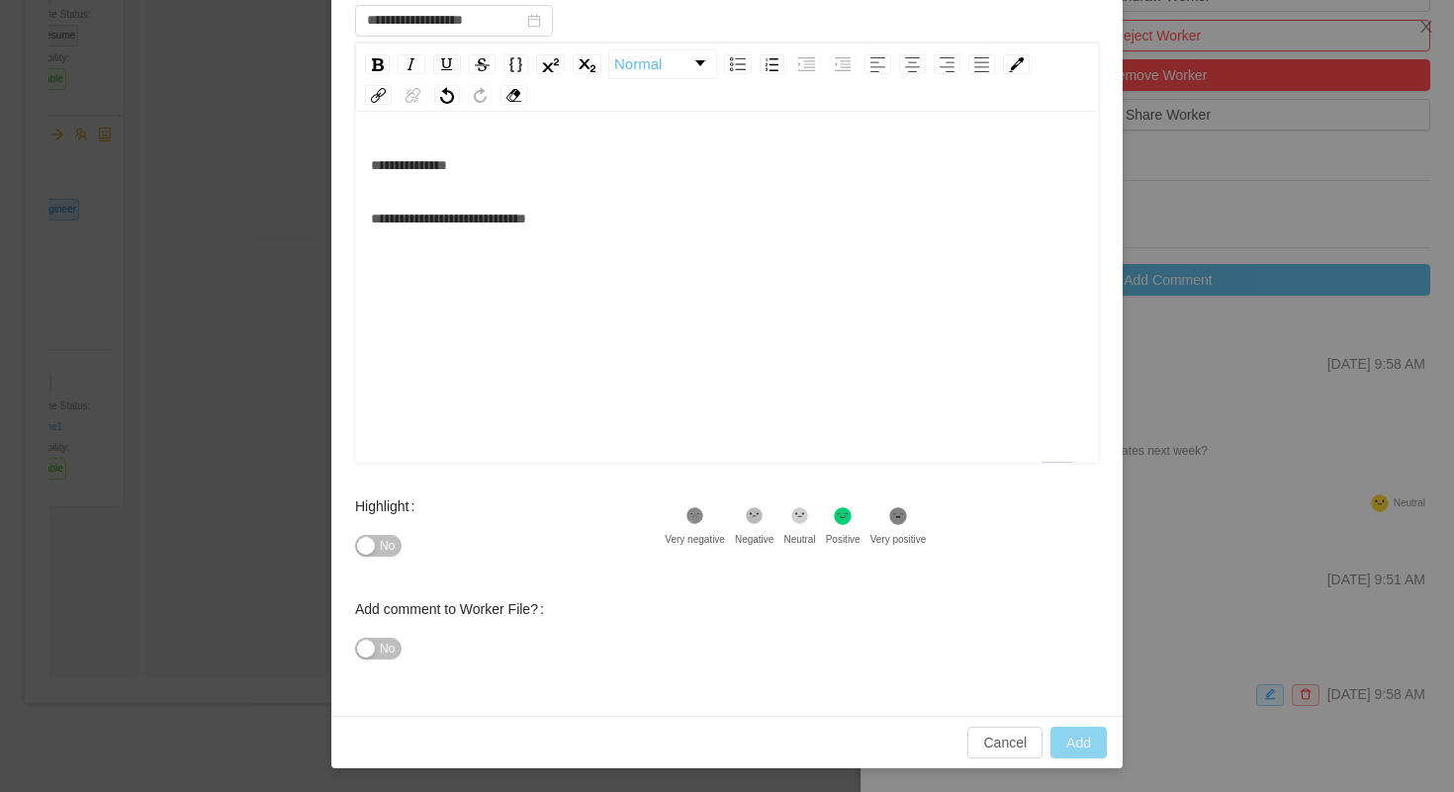
click at [1076, 735] on button "Add" at bounding box center [1078, 743] width 56 height 32
type input "**********"
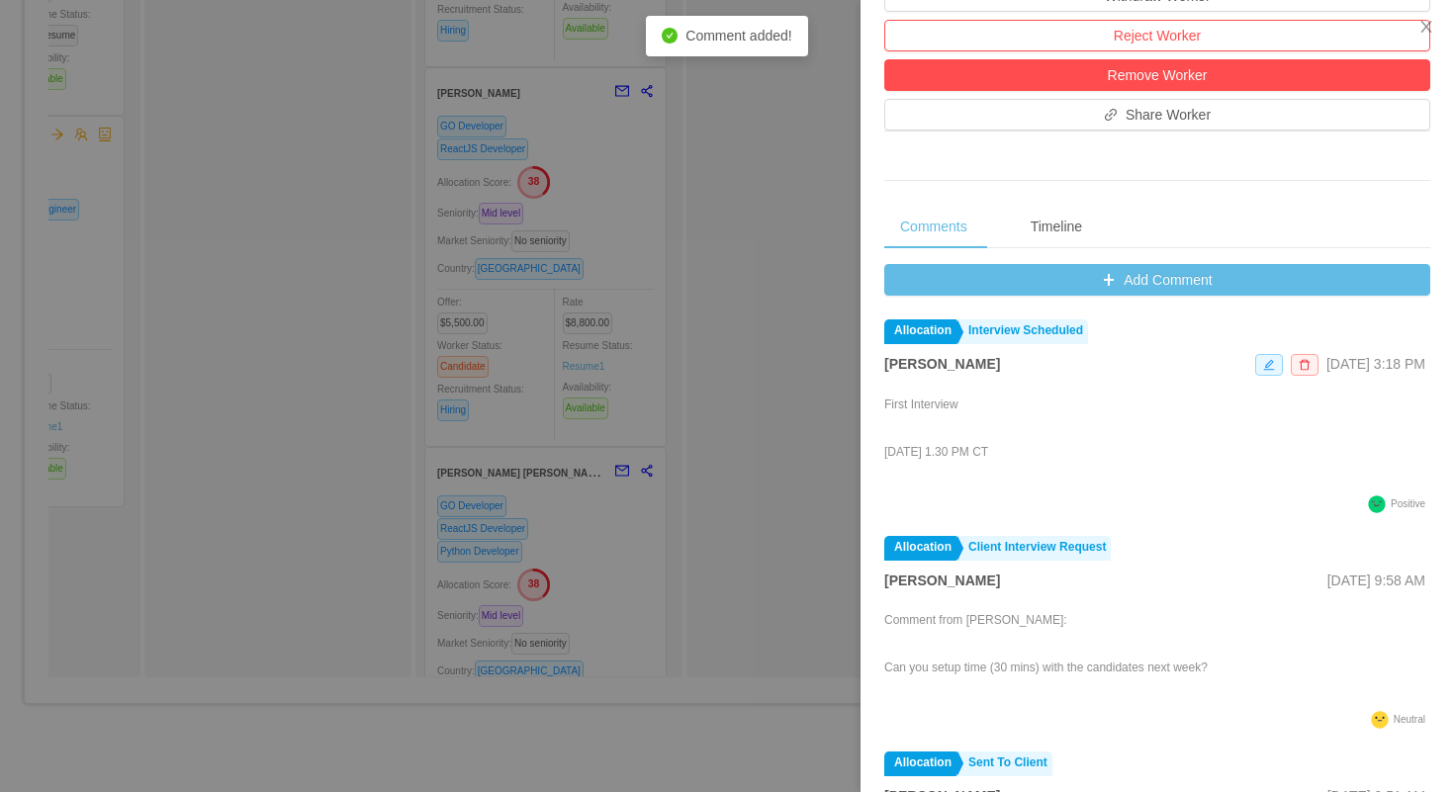
click at [249, 426] on div at bounding box center [727, 396] width 1454 height 792
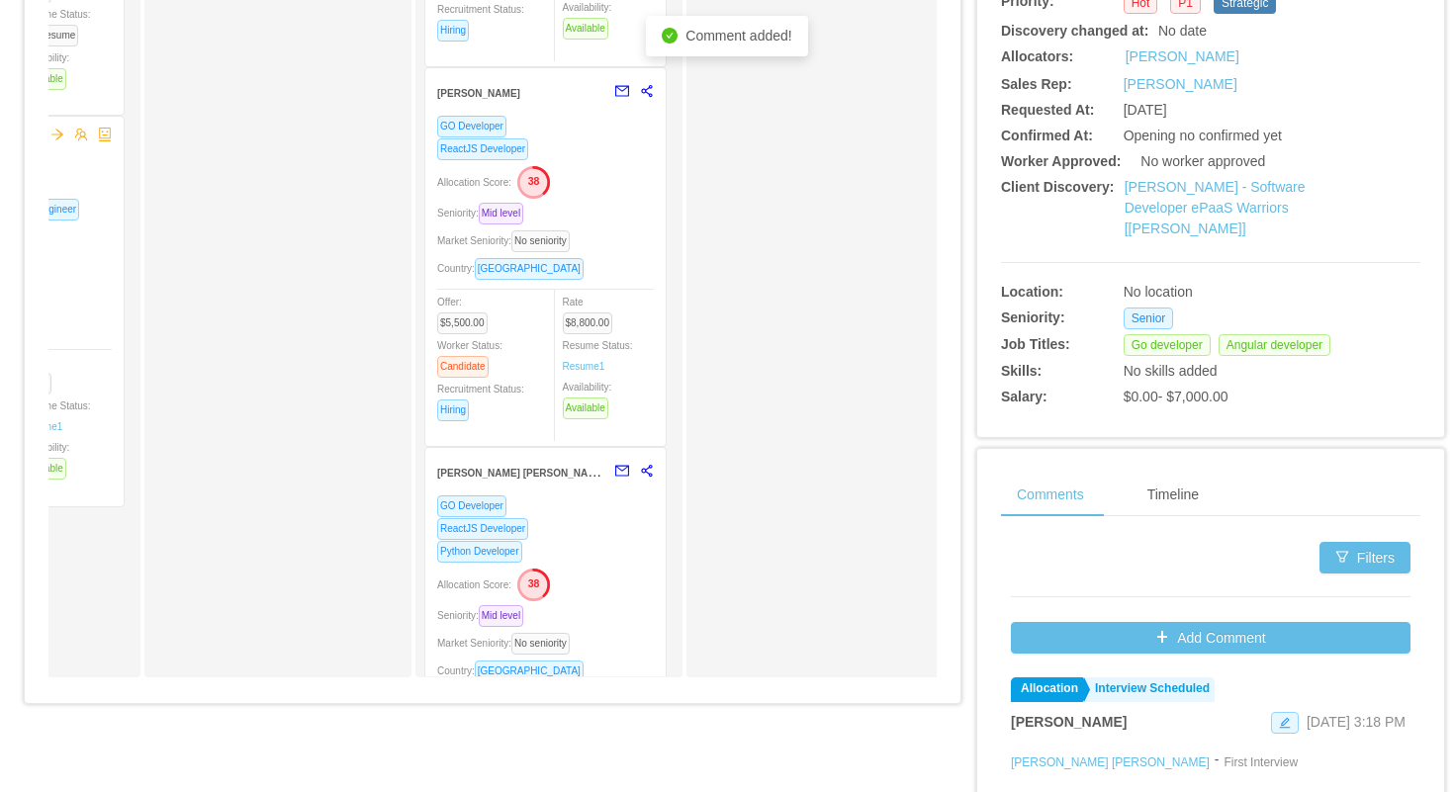
click at [606, 220] on div "Seniority: Mid level" at bounding box center [545, 213] width 217 height 23
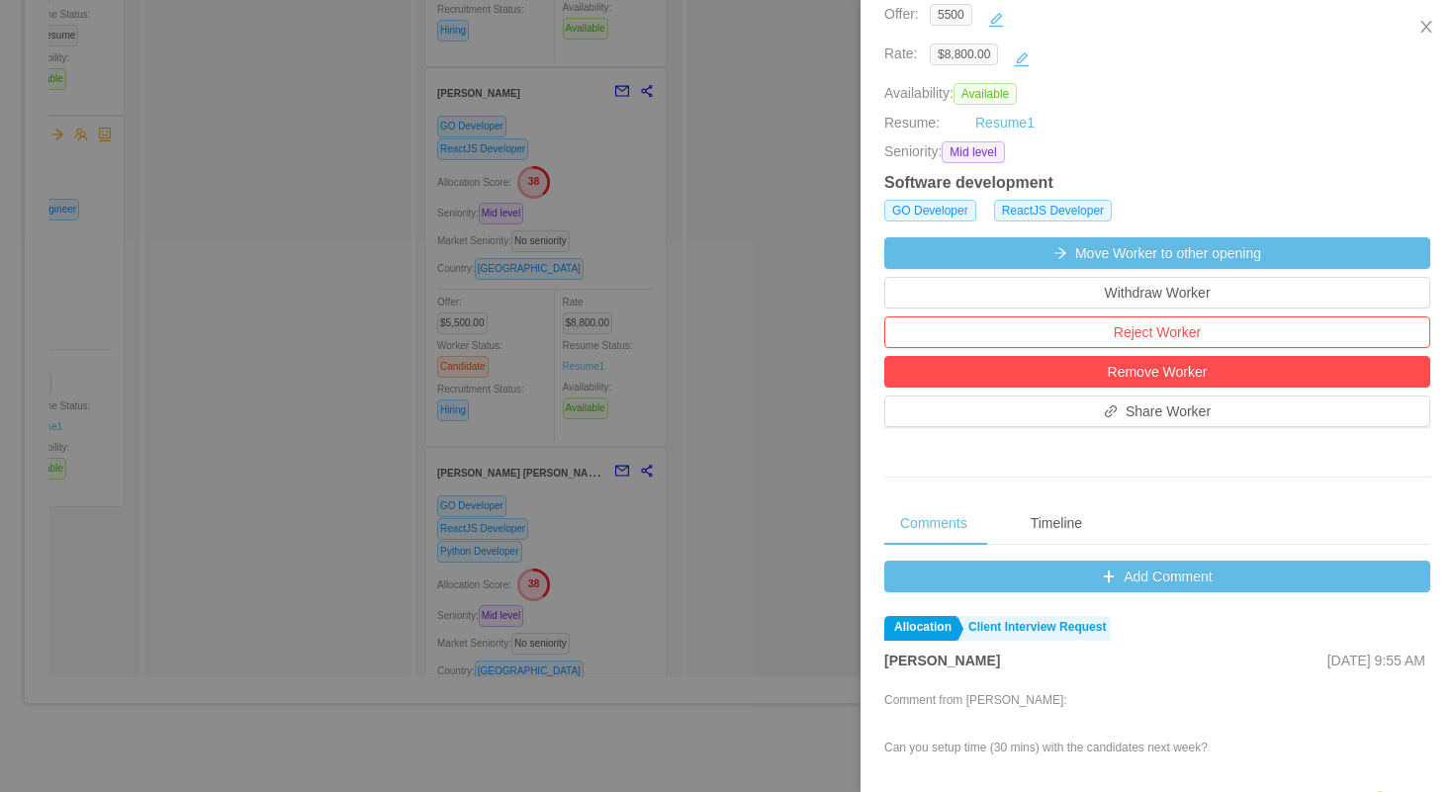
scroll to position [514, 0]
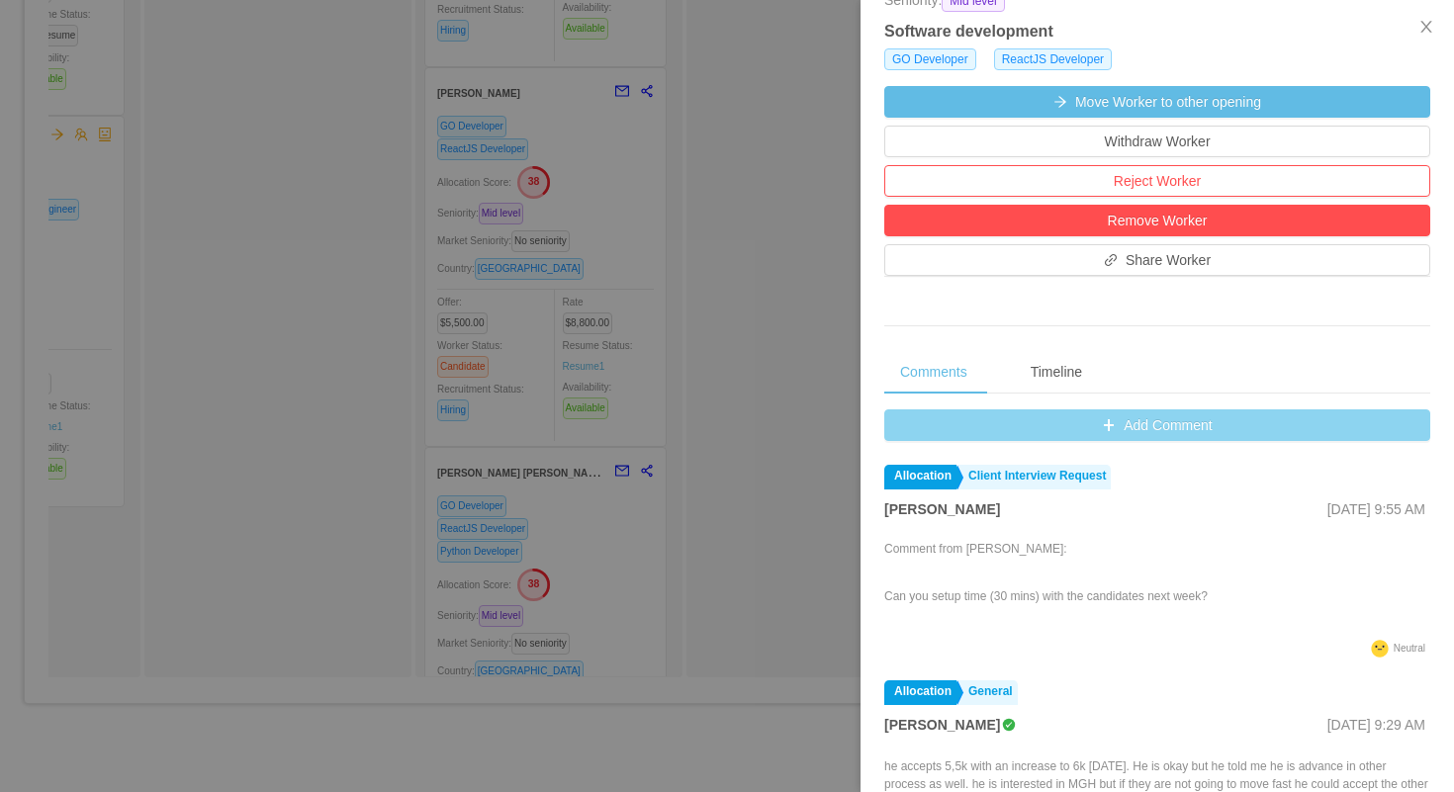
click at [907, 418] on button "Add Comment" at bounding box center [1157, 425] width 546 height 32
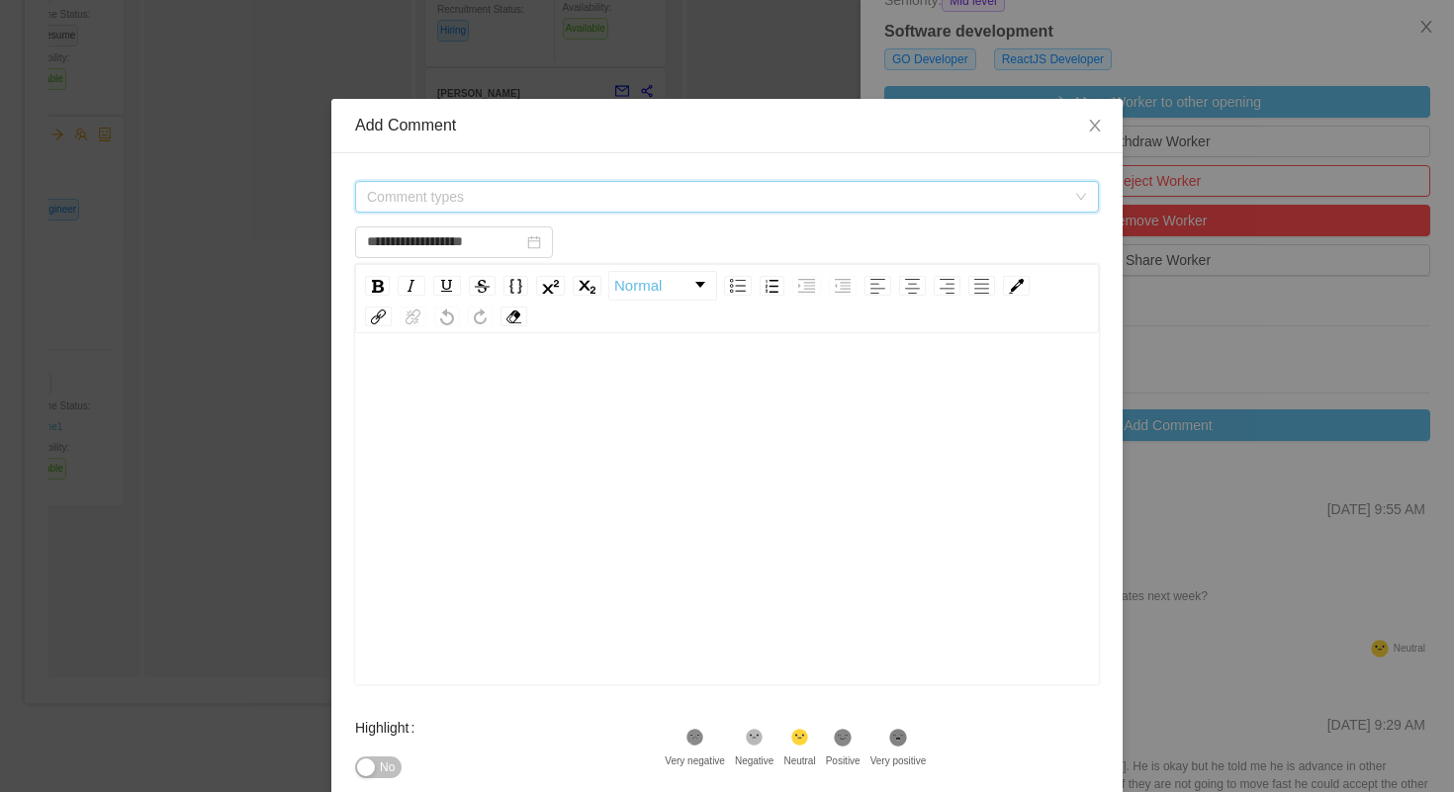
click at [747, 210] on span "Comment types" at bounding box center [720, 197] width 707 height 30
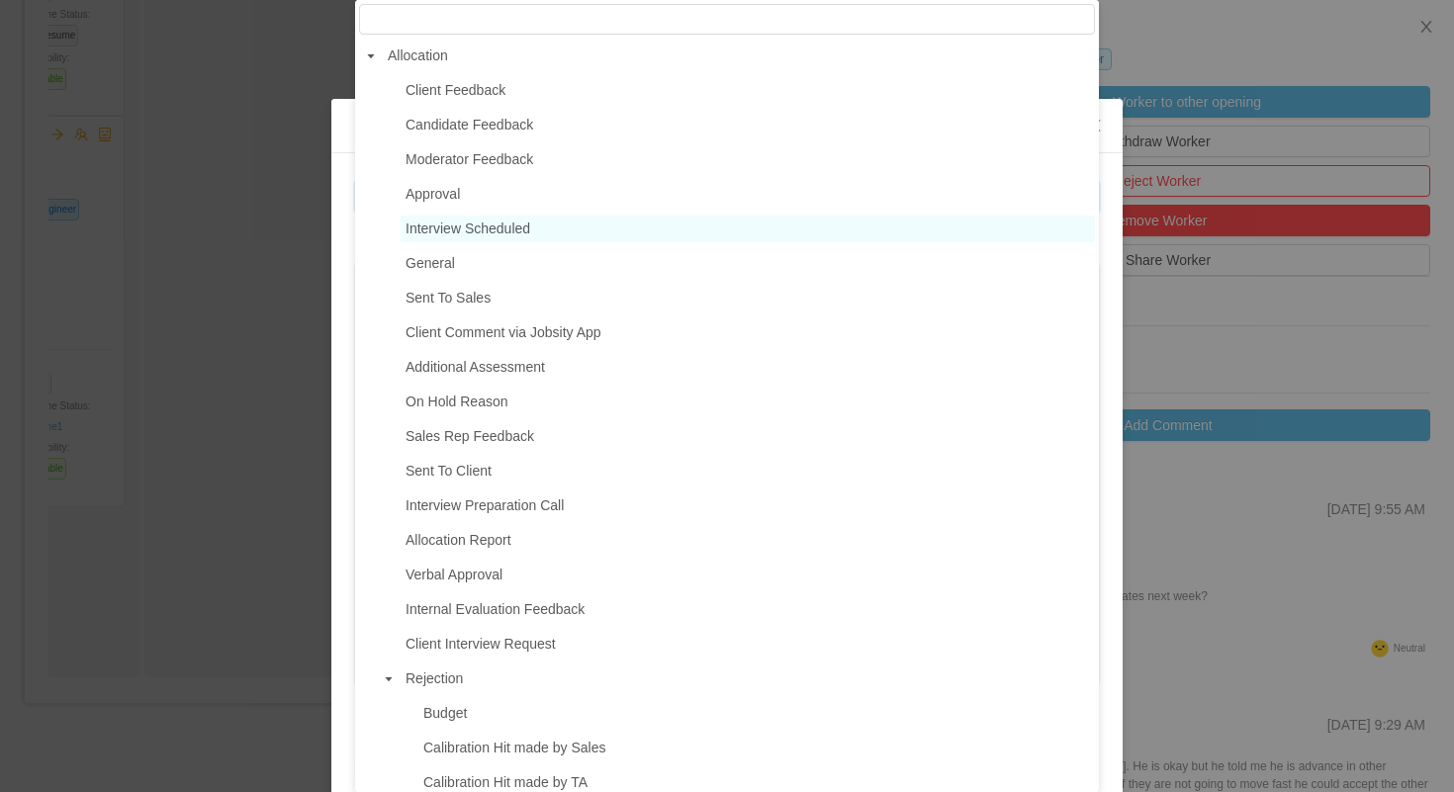
type input "**********"
click at [530, 221] on span "Interview Scheduled" at bounding box center [467, 229] width 125 height 16
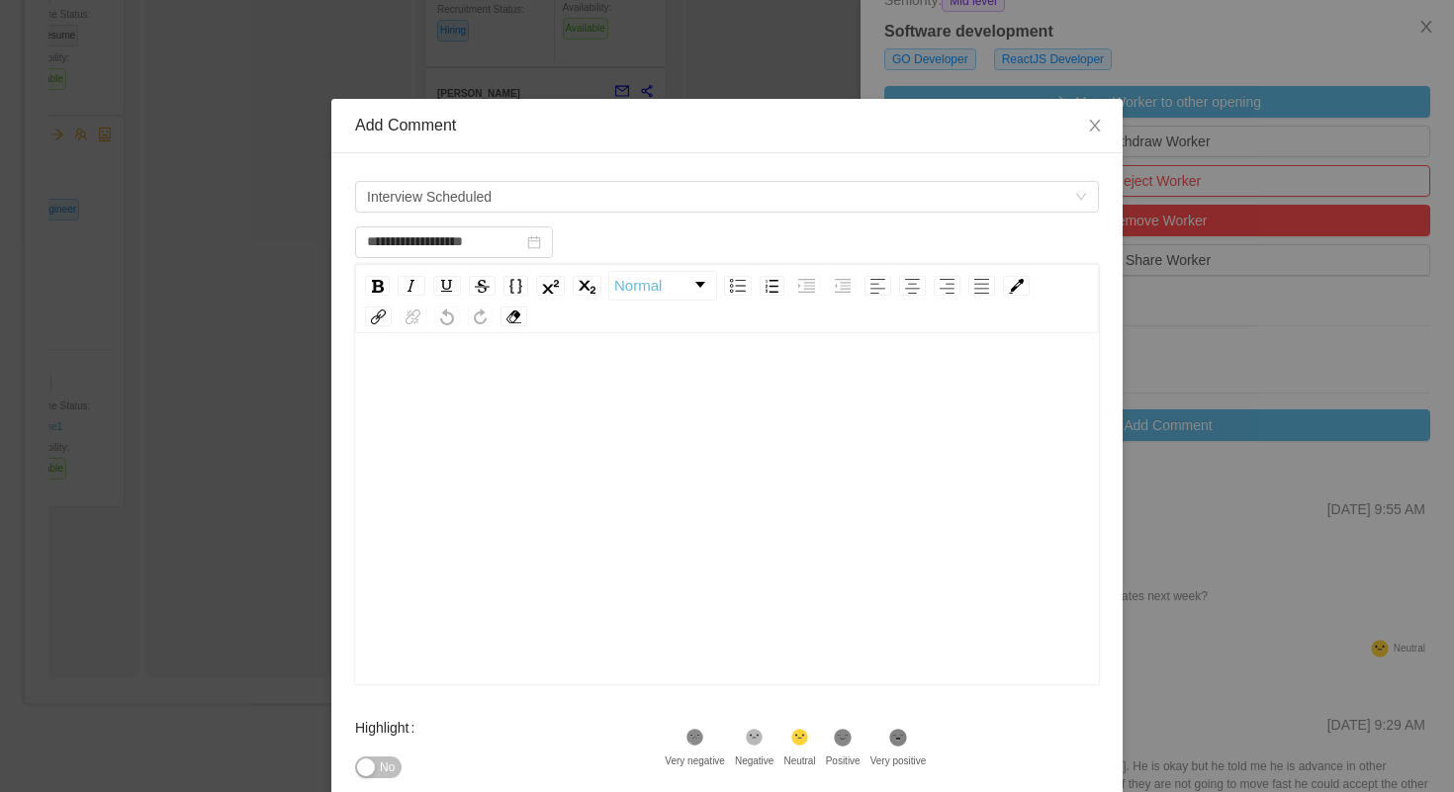
click at [528, 349] on div "rdw-wrapper" at bounding box center [727, 511] width 744 height 346
click at [615, 717] on div "Highlight No" at bounding box center [510, 747] width 310 height 79
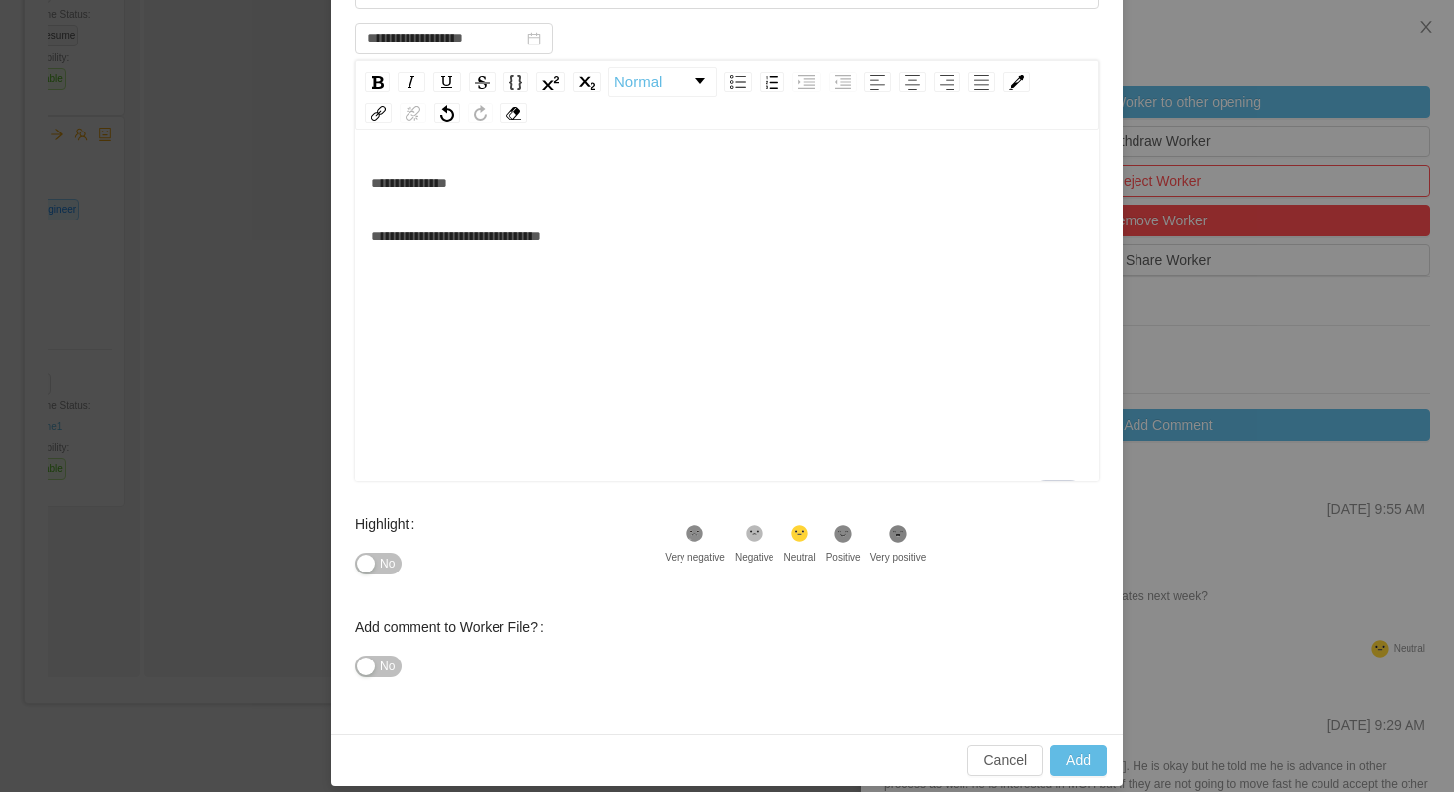
scroll to position [208, 0]
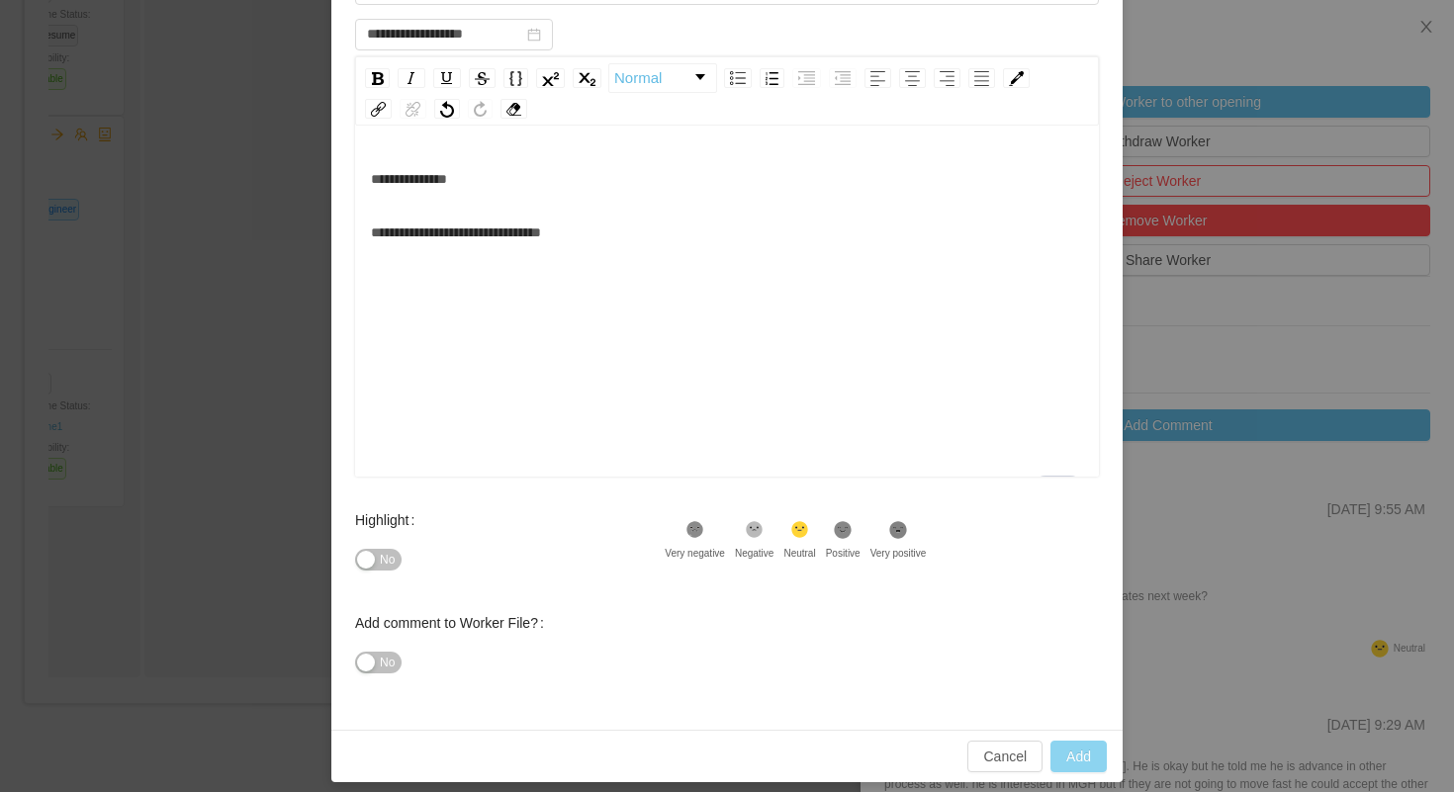
click at [1072, 751] on button "Add" at bounding box center [1078, 757] width 56 height 32
type input "**********"
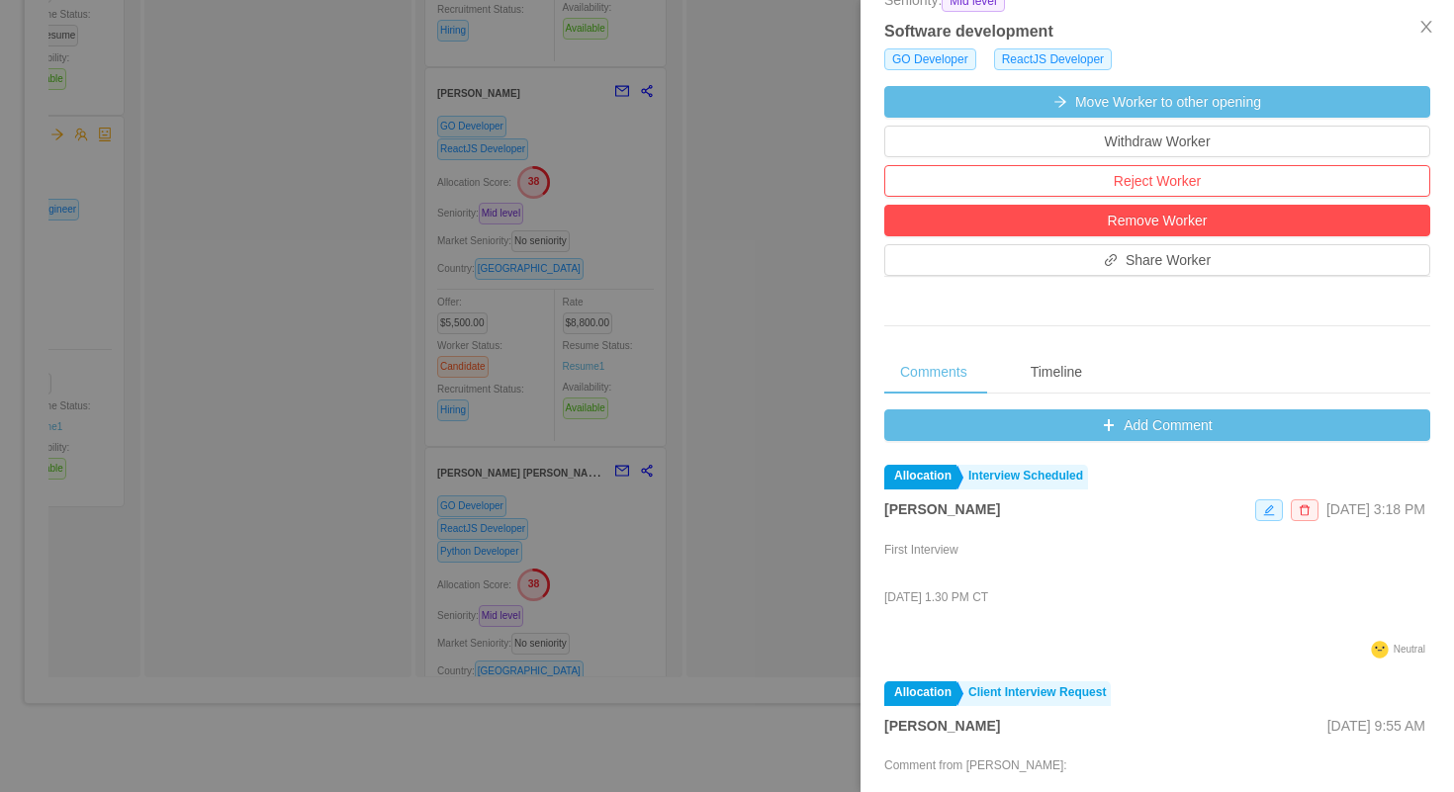
click at [728, 300] on div at bounding box center [727, 396] width 1454 height 792
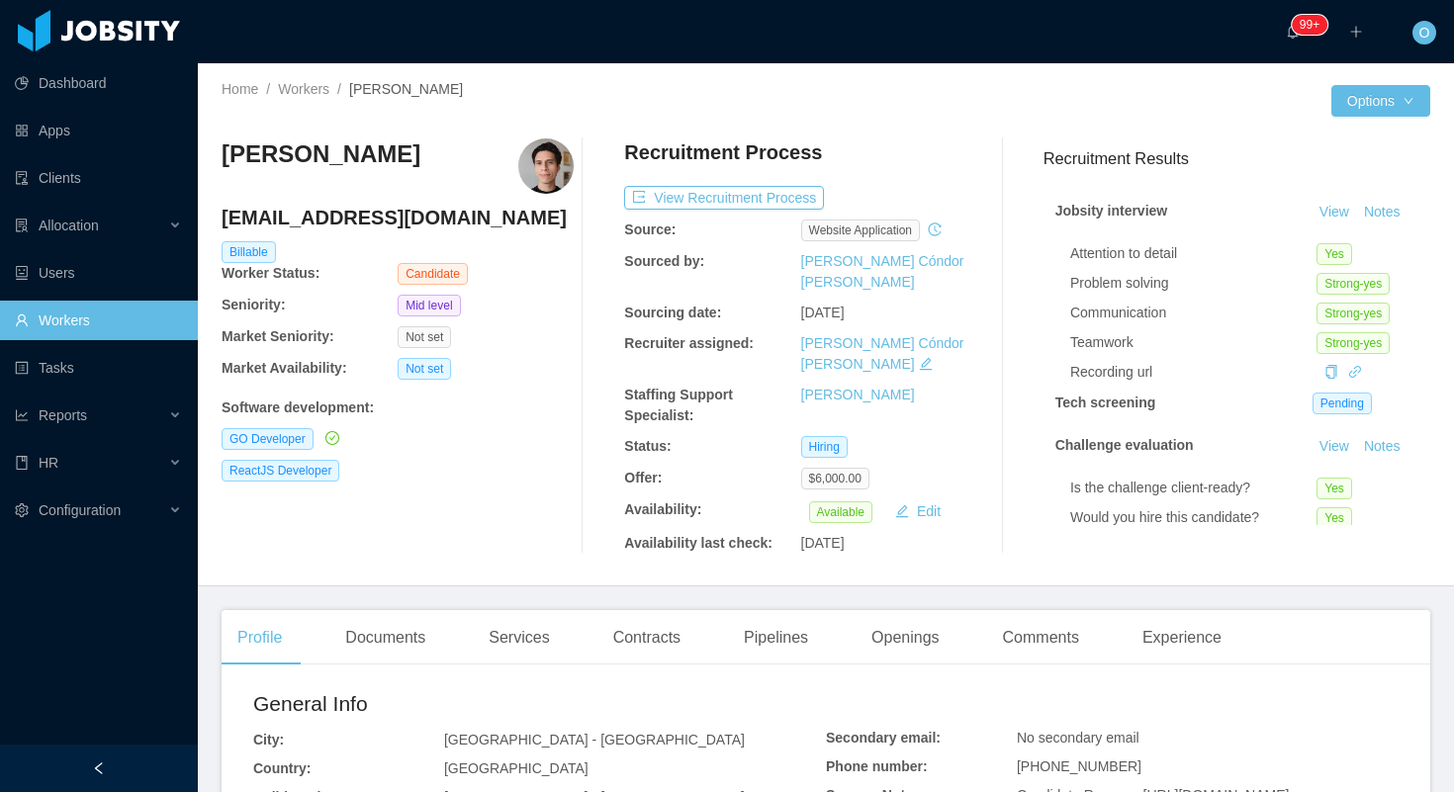
click at [404, 220] on h4 "[EMAIL_ADDRESS][DOMAIN_NAME]" at bounding box center [398, 218] width 352 height 28
copy h4 "[EMAIL_ADDRESS][DOMAIN_NAME]"
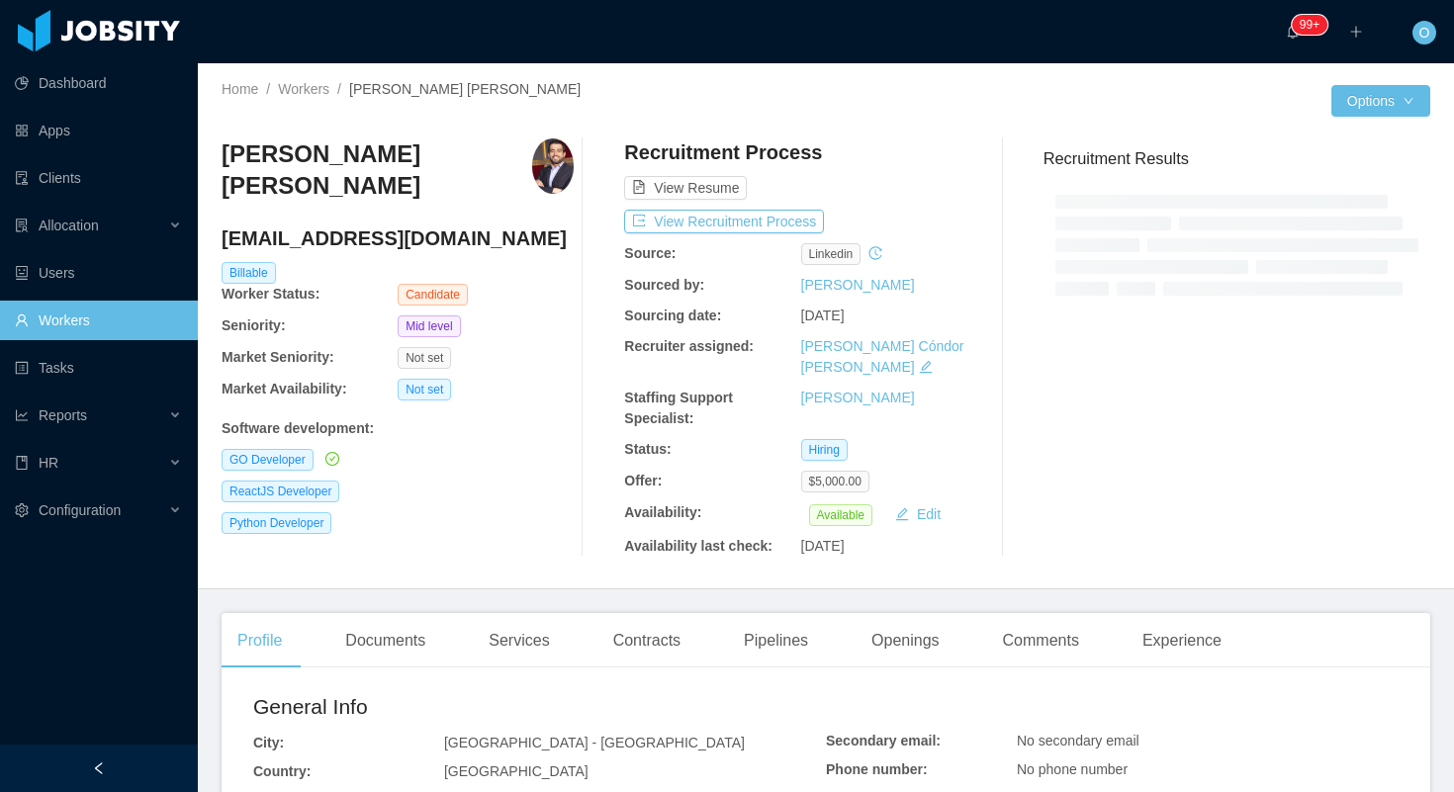
click at [337, 224] on h4 "[EMAIL_ADDRESS][DOMAIN_NAME]" at bounding box center [398, 238] width 352 height 28
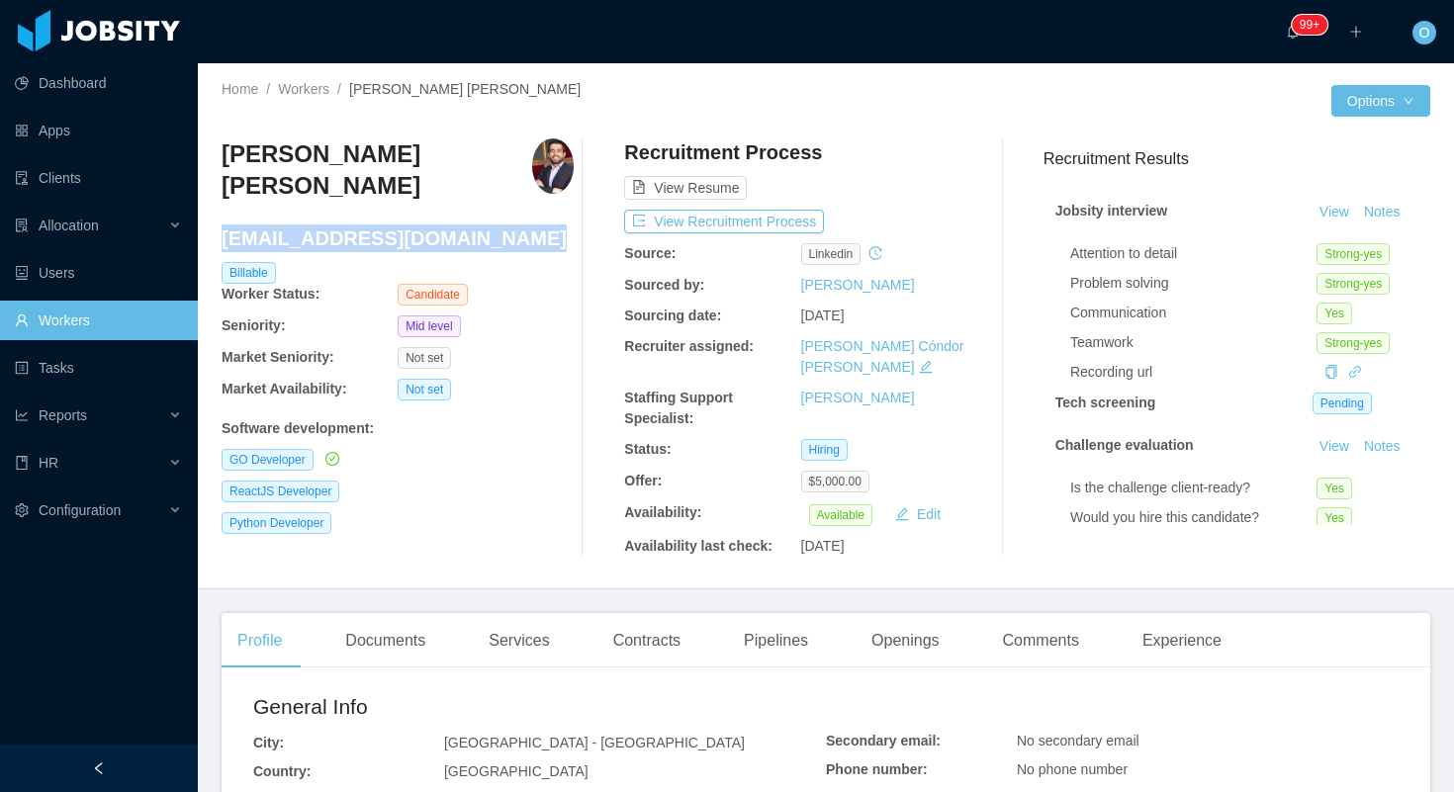
copy h4 "[EMAIL_ADDRESS][DOMAIN_NAME]"
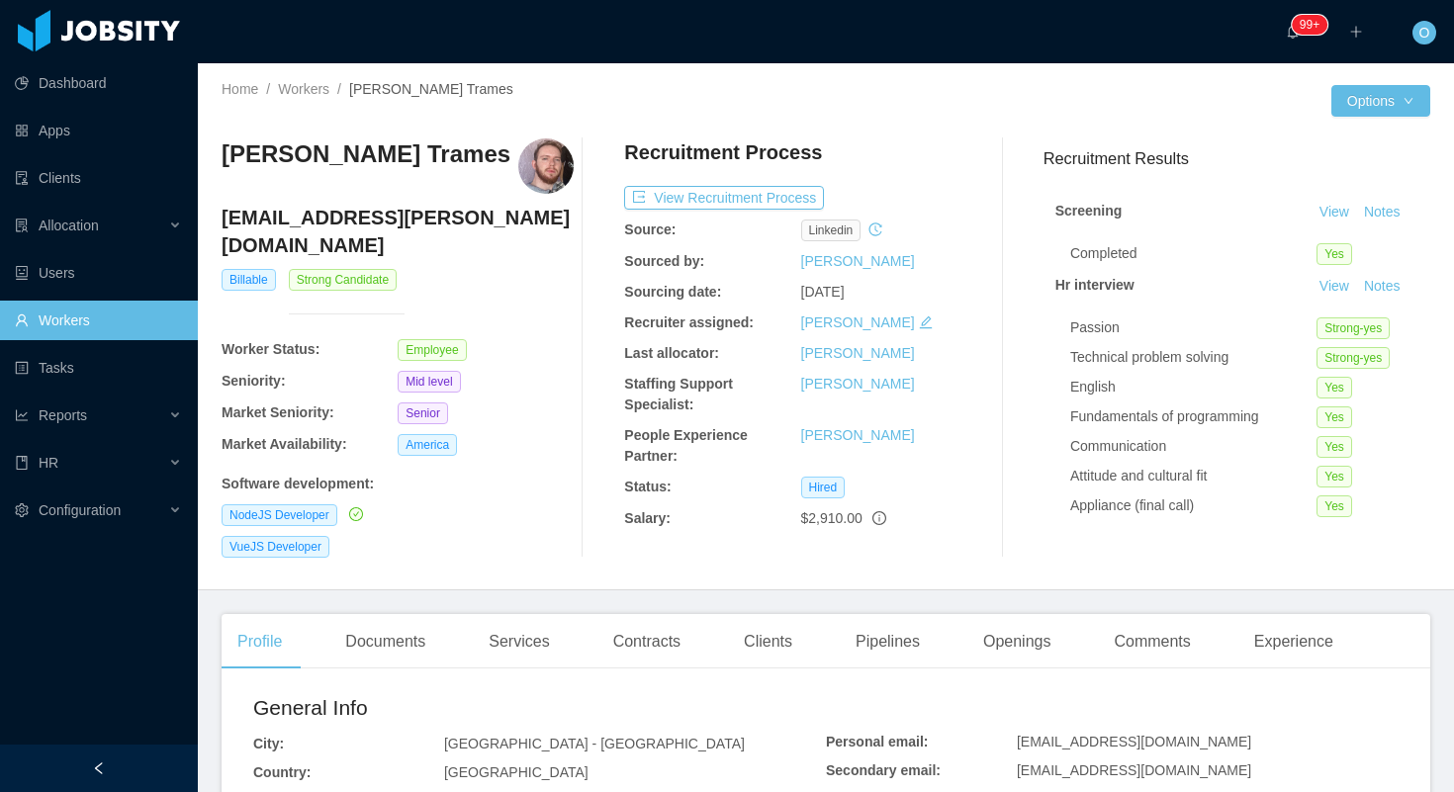
scroll to position [602, 0]
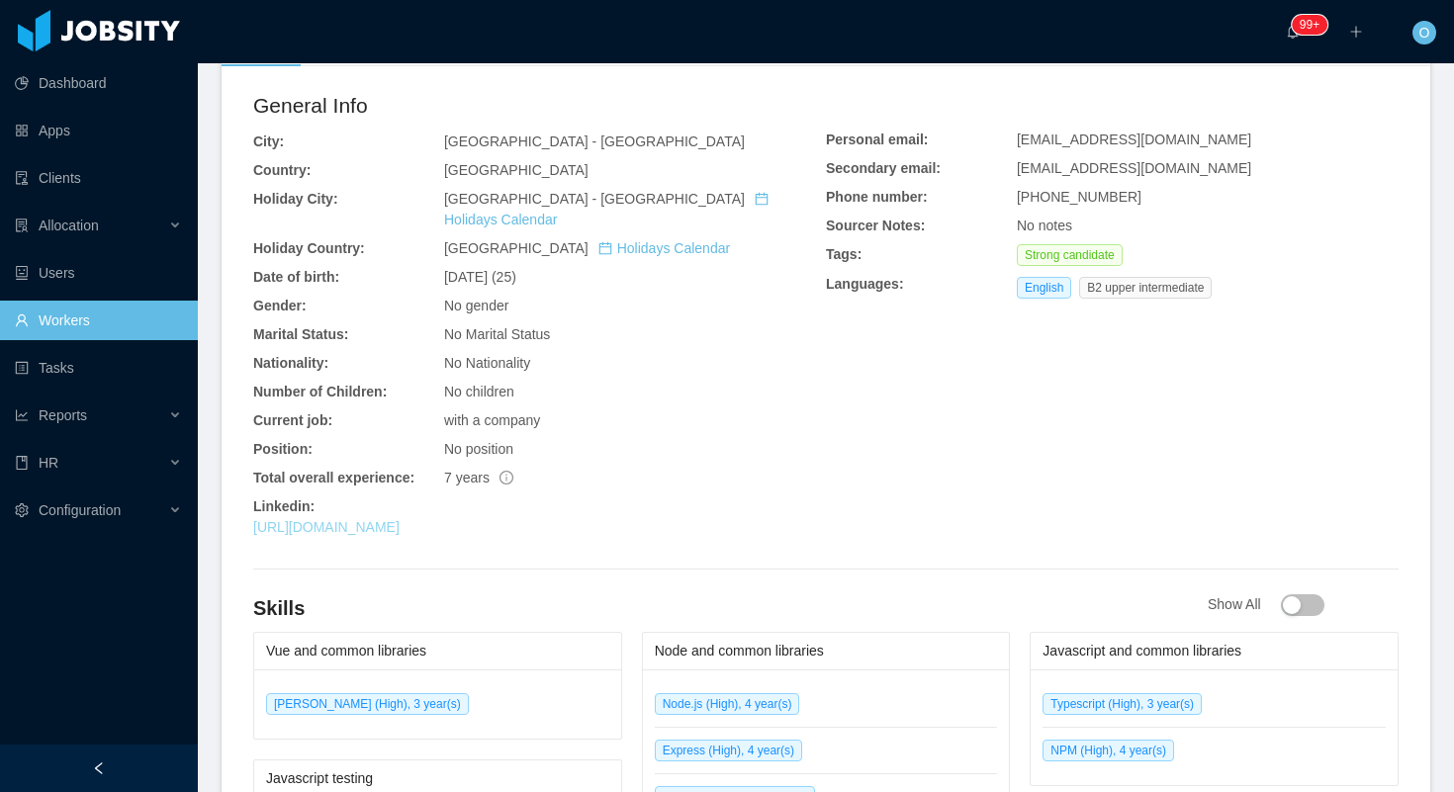
click at [400, 519] on link "https://www.linkedin.com/in/deyvidholz" at bounding box center [326, 527] width 146 height 16
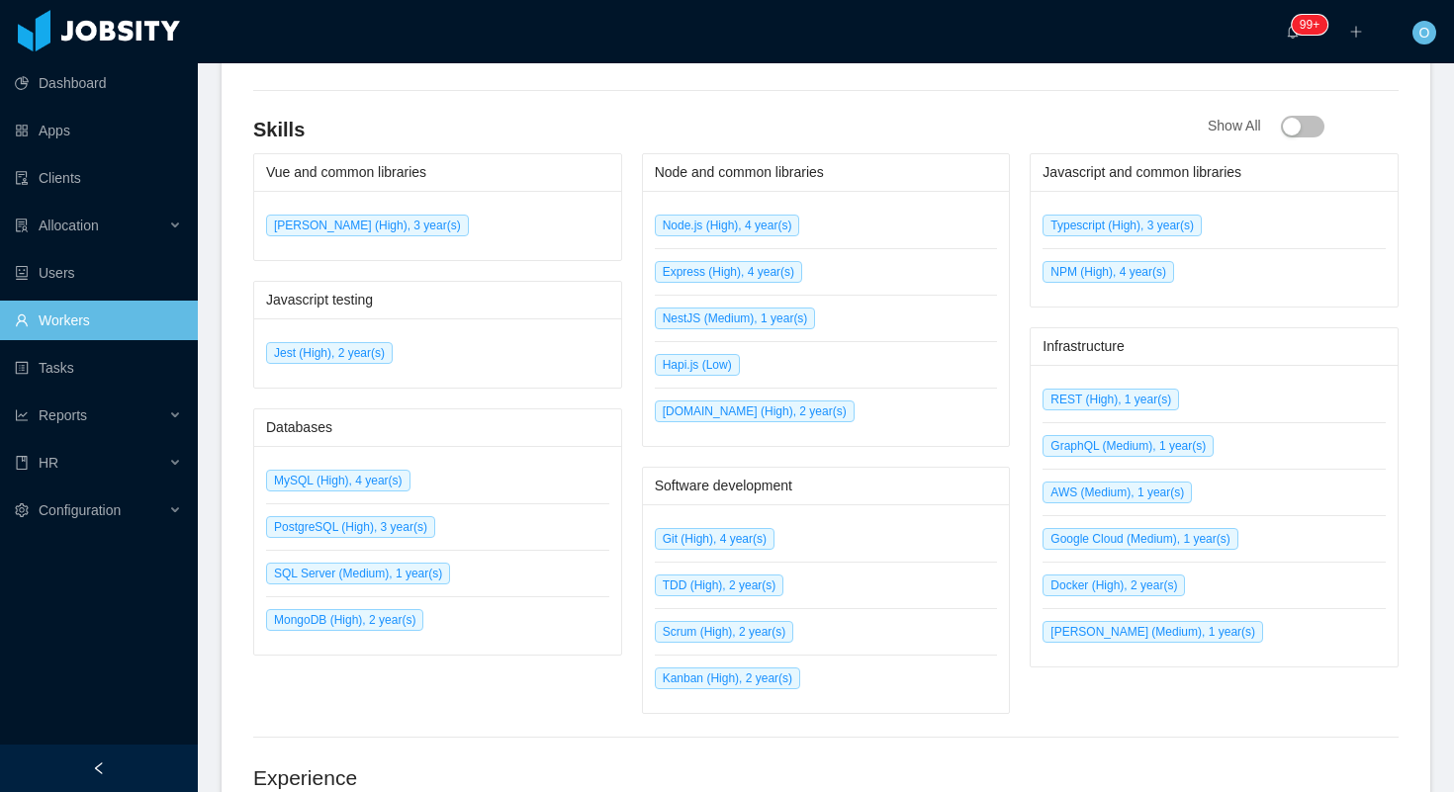
scroll to position [0, 0]
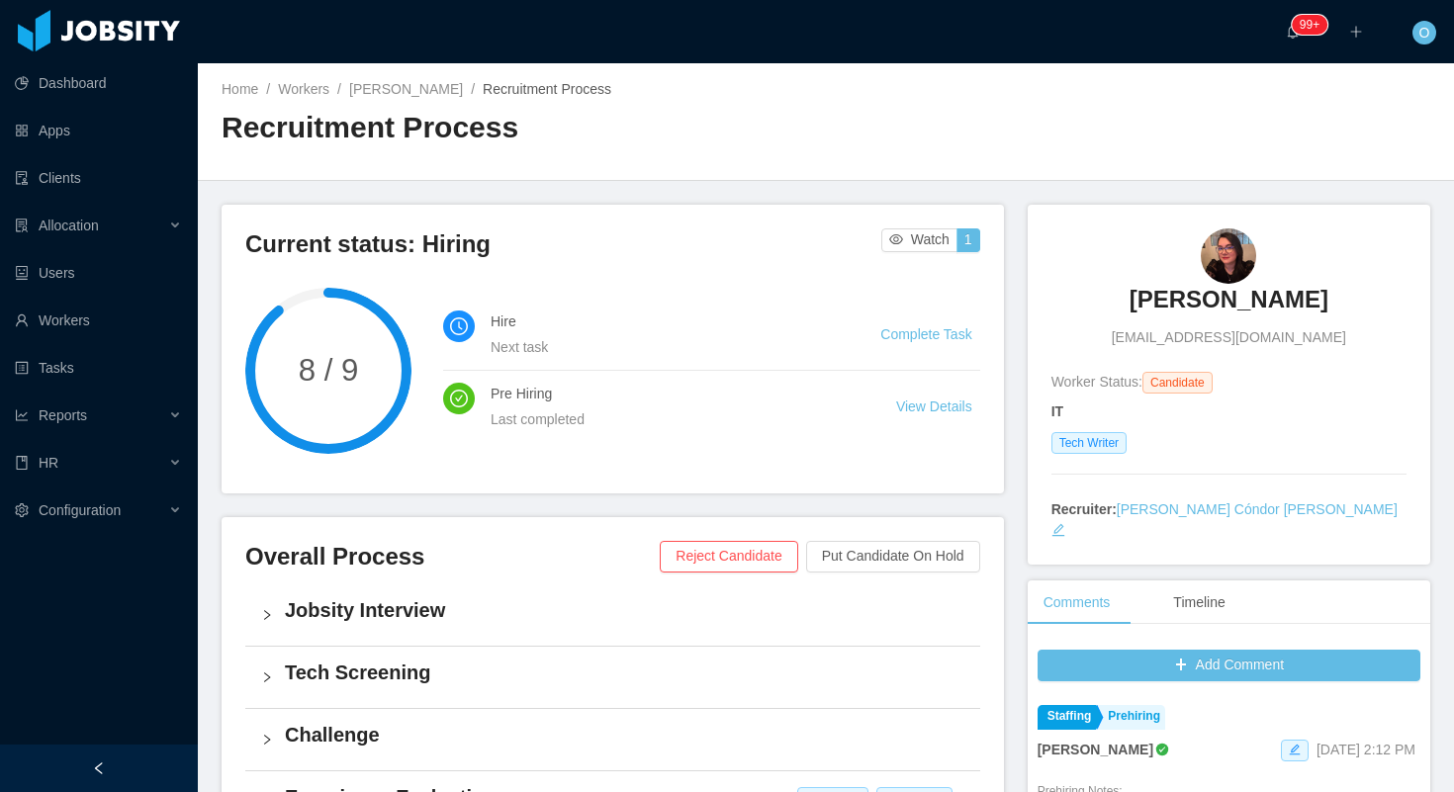
click at [1231, 340] on span "[EMAIL_ADDRESS][DOMAIN_NAME]" at bounding box center [1229, 337] width 234 height 21
copy span "[EMAIL_ADDRESS][DOMAIN_NAME]"
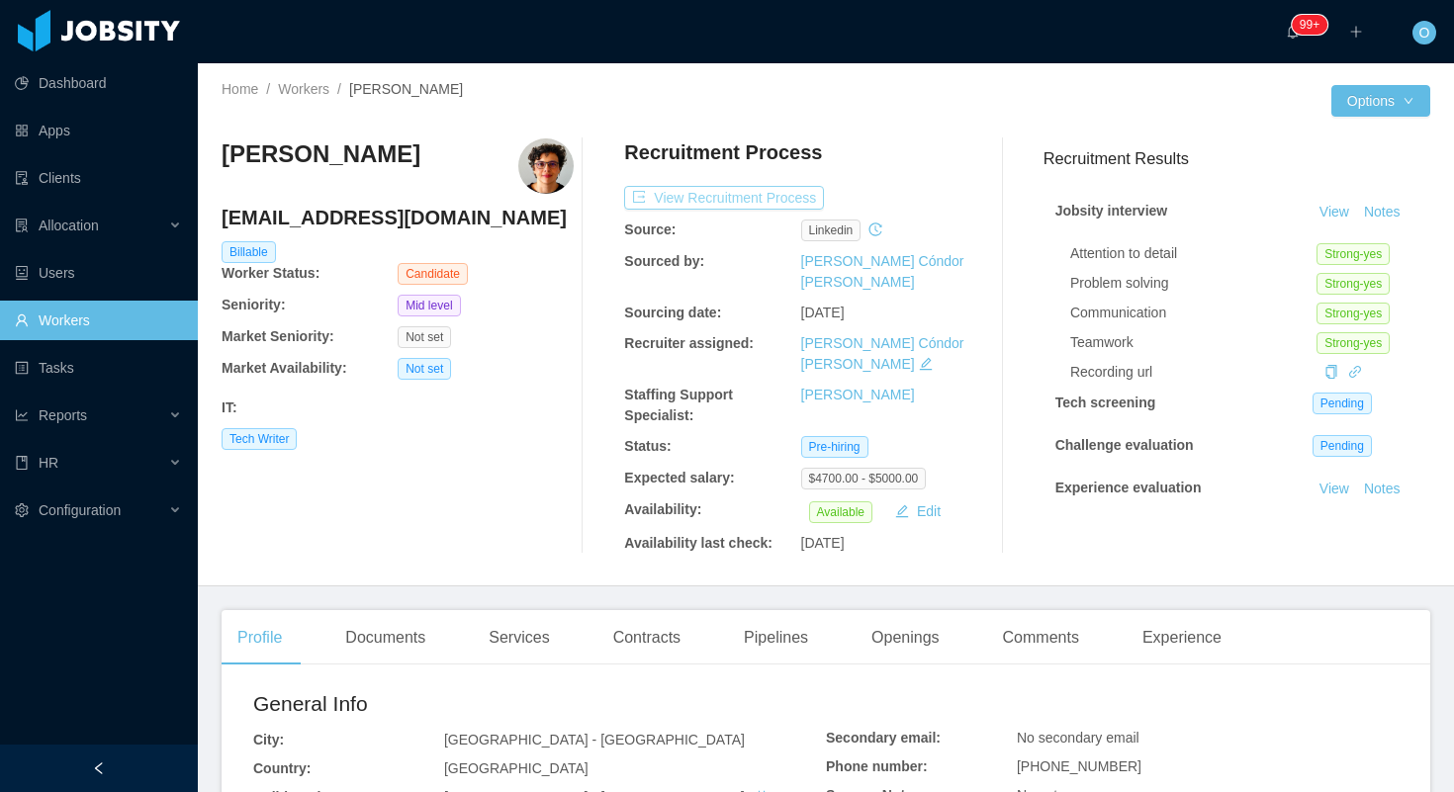
click at [757, 198] on button "View Recruitment Process" at bounding box center [724, 198] width 200 height 24
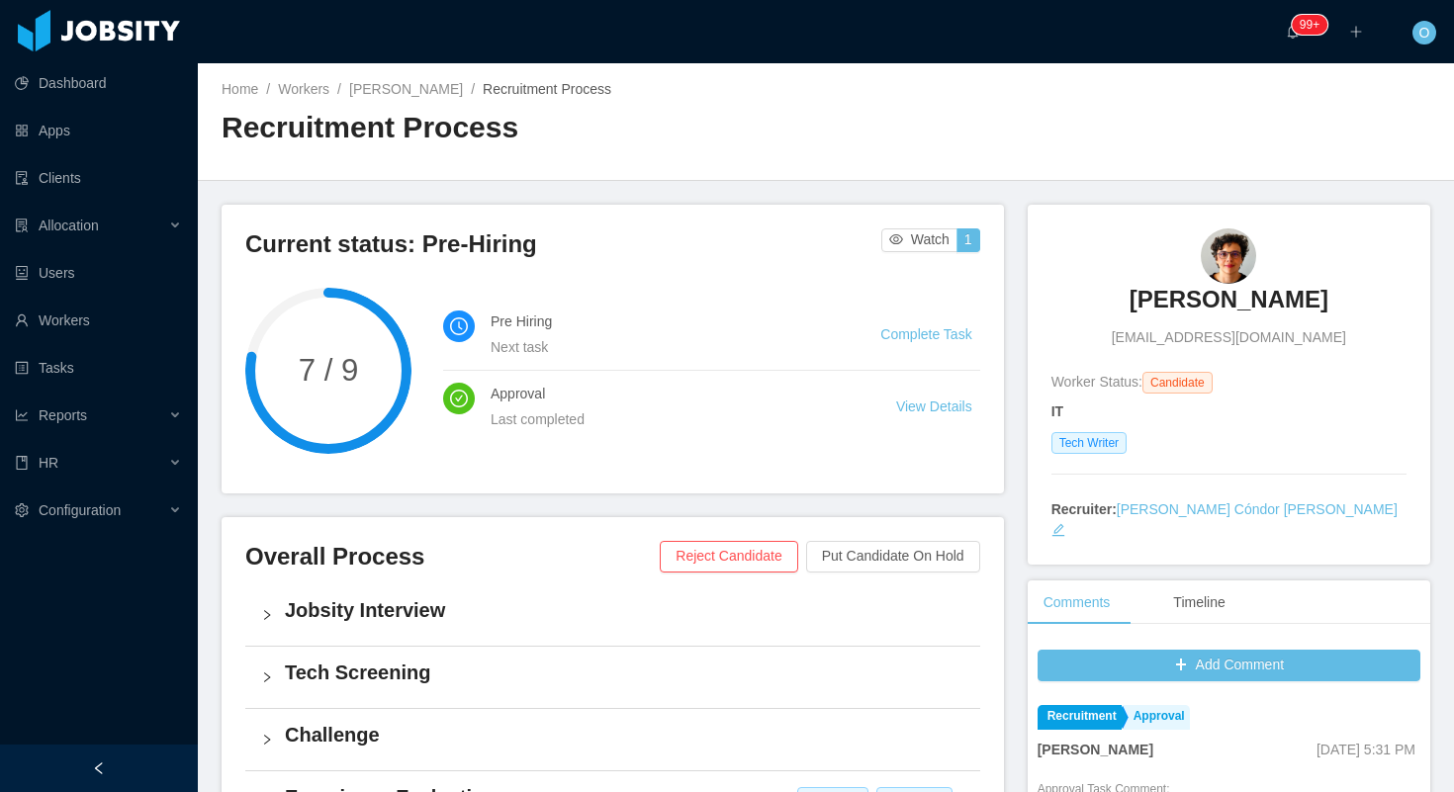
scroll to position [645, 0]
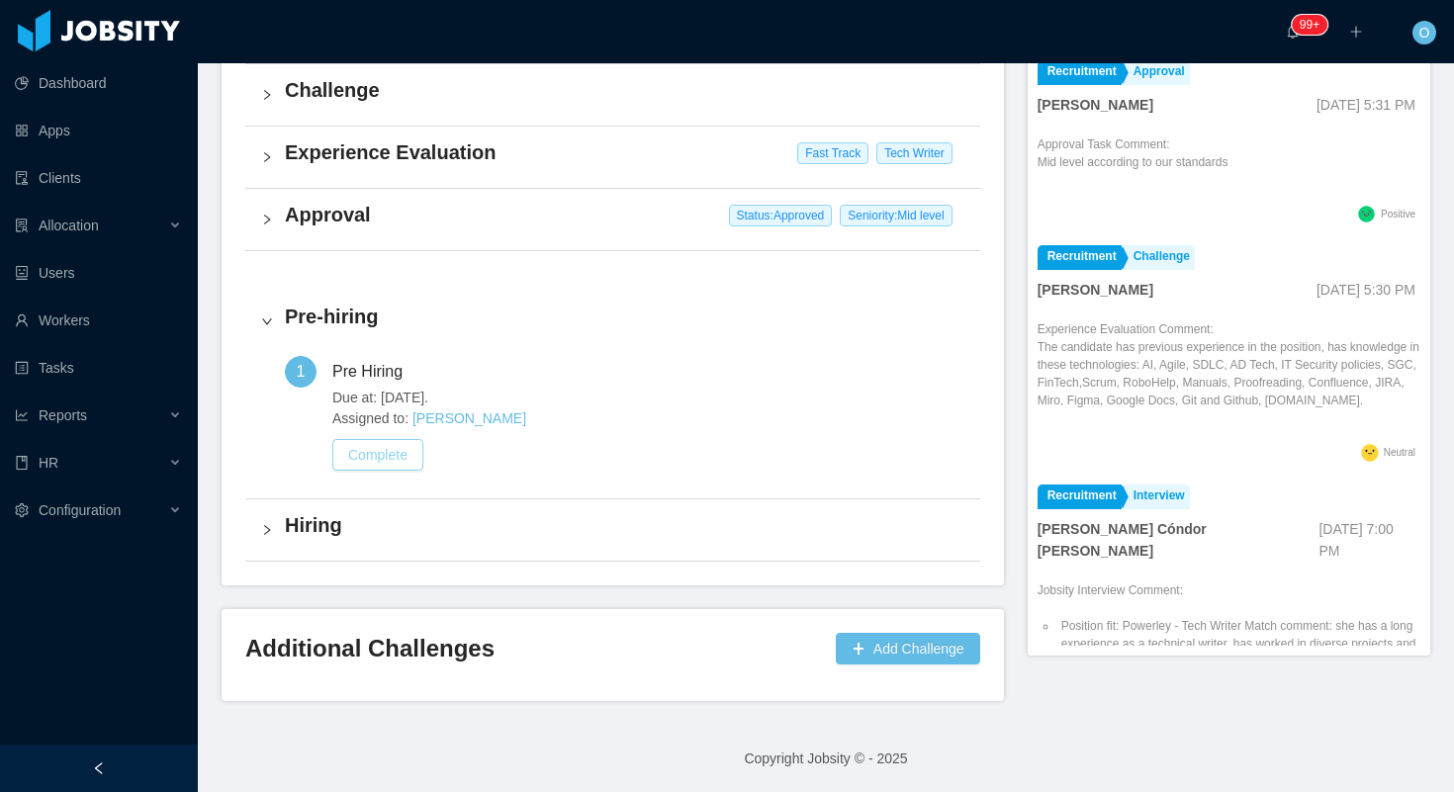
click at [394, 459] on button "Complete" at bounding box center [377, 455] width 91 height 32
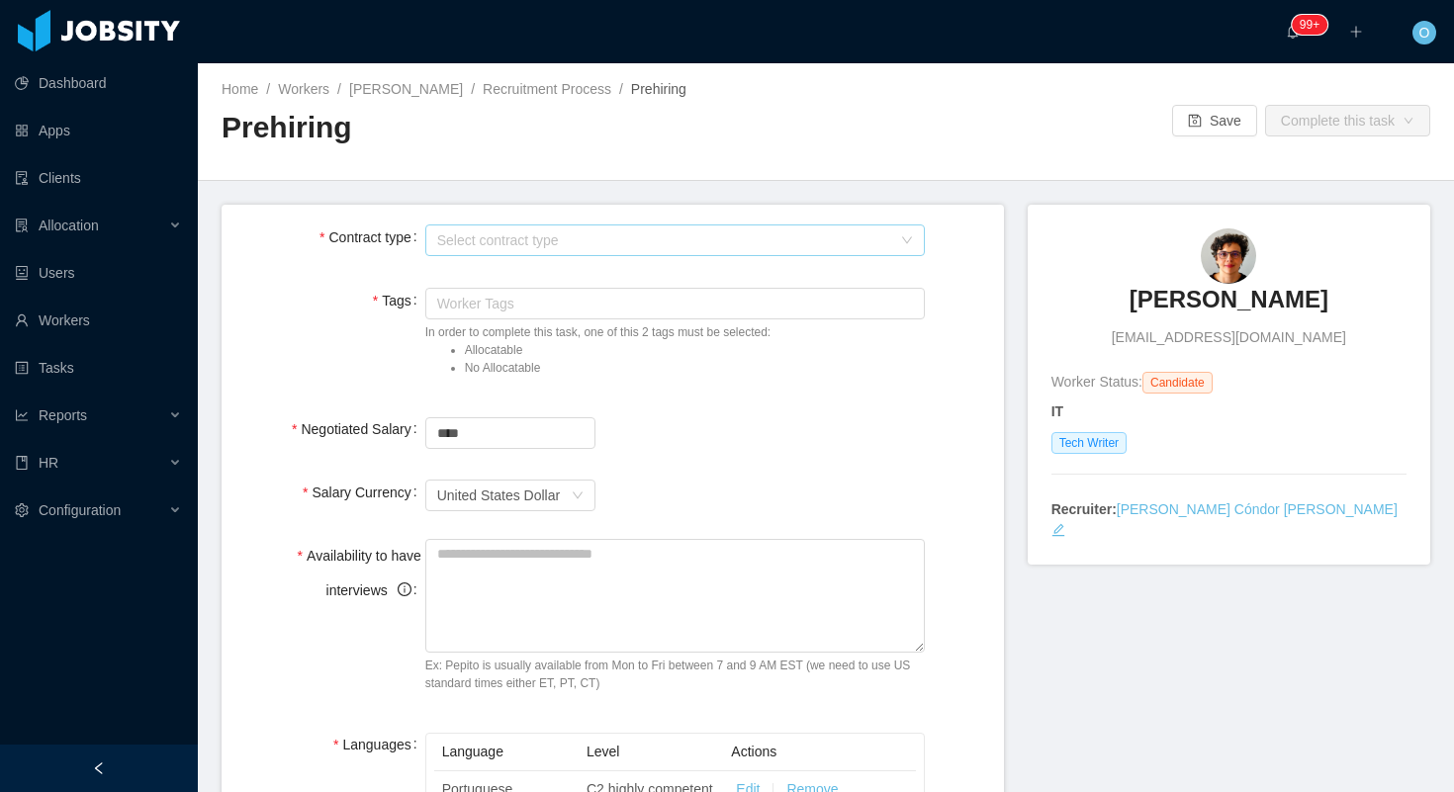
click at [628, 248] on div "Select contract type" at bounding box center [664, 240] width 455 height 20
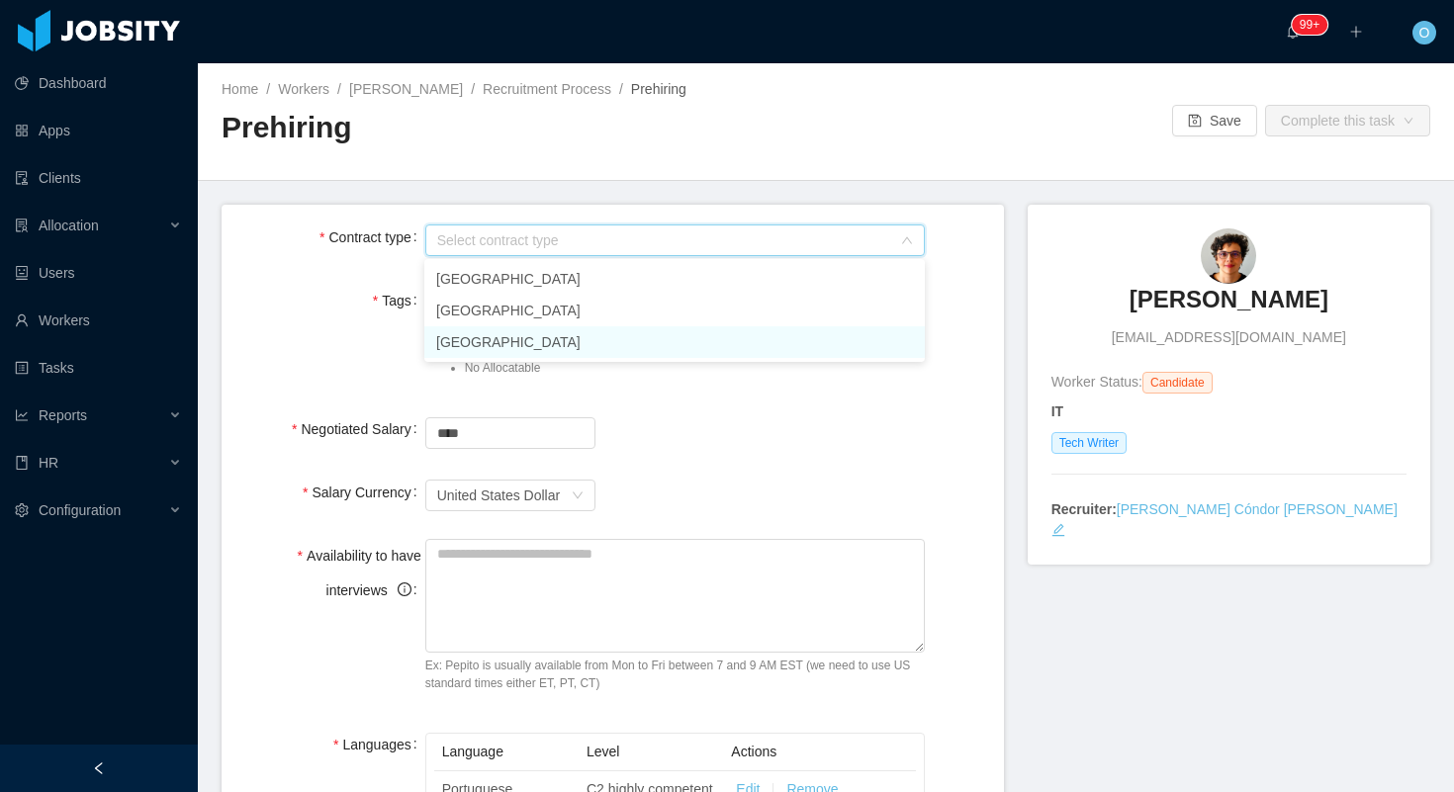
click at [565, 340] on li "[GEOGRAPHIC_DATA]" at bounding box center [674, 342] width 500 height 32
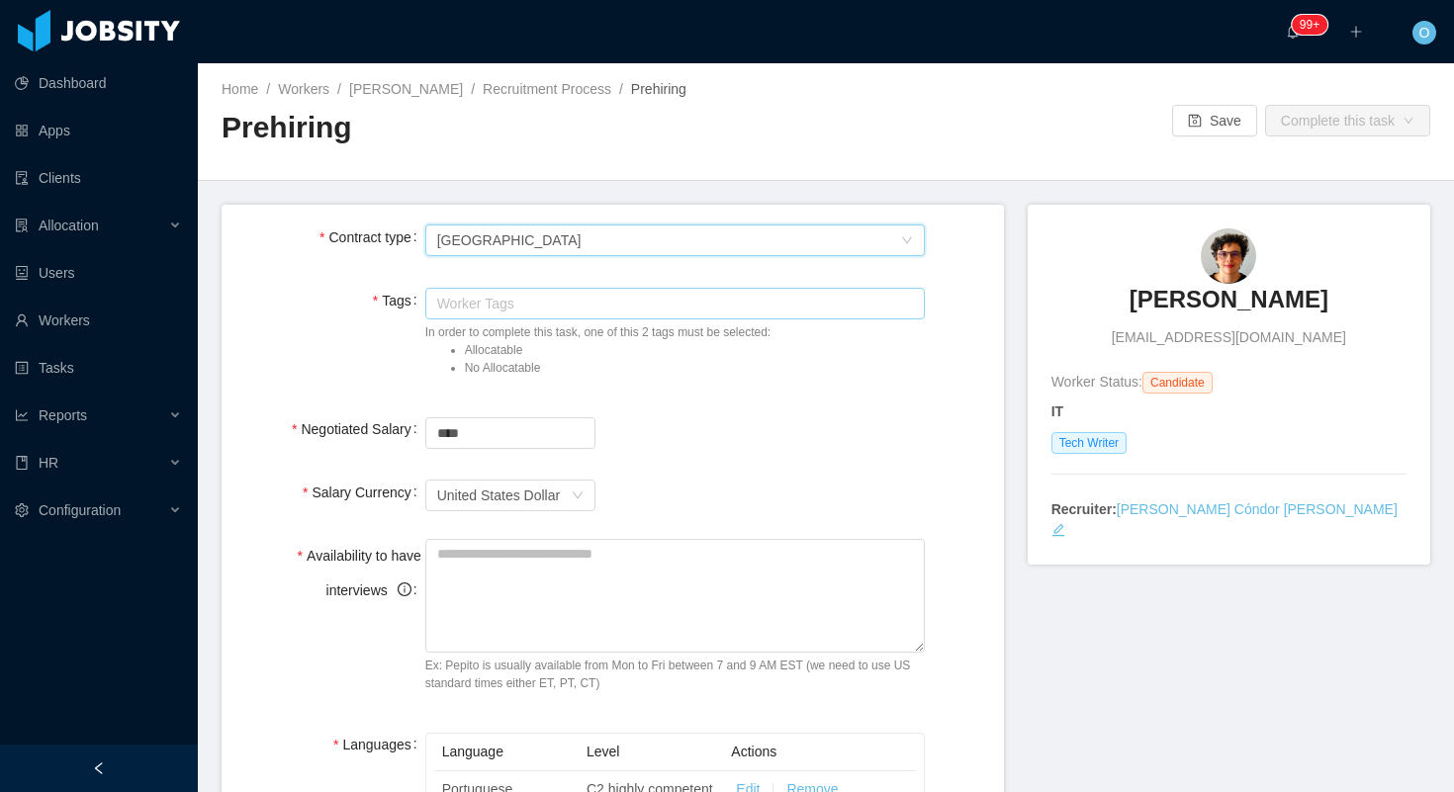
click at [596, 299] on div "Worker Tags" at bounding box center [671, 304] width 468 height 20
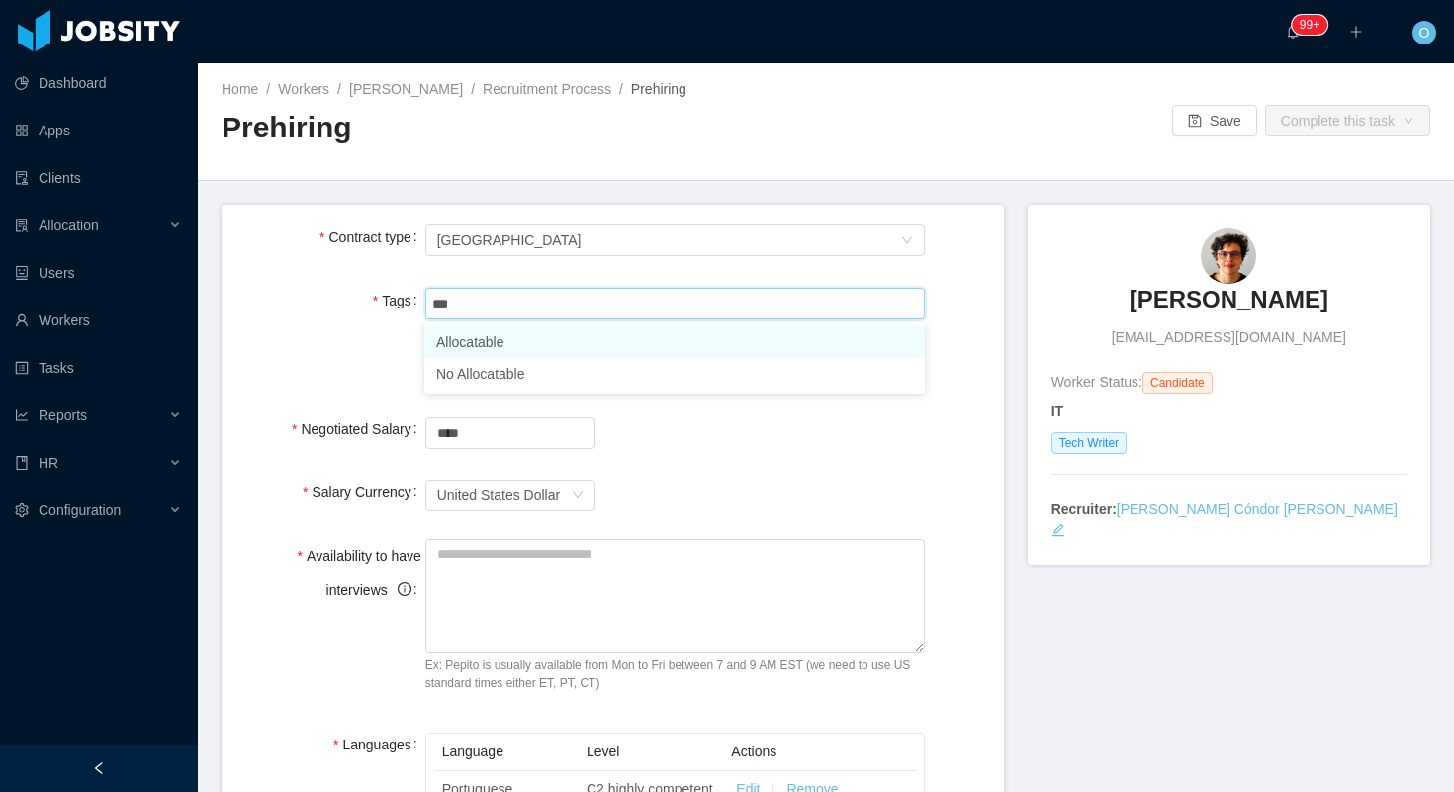
type input "****"
click at [558, 345] on li "Allocatable" at bounding box center [674, 342] width 500 height 32
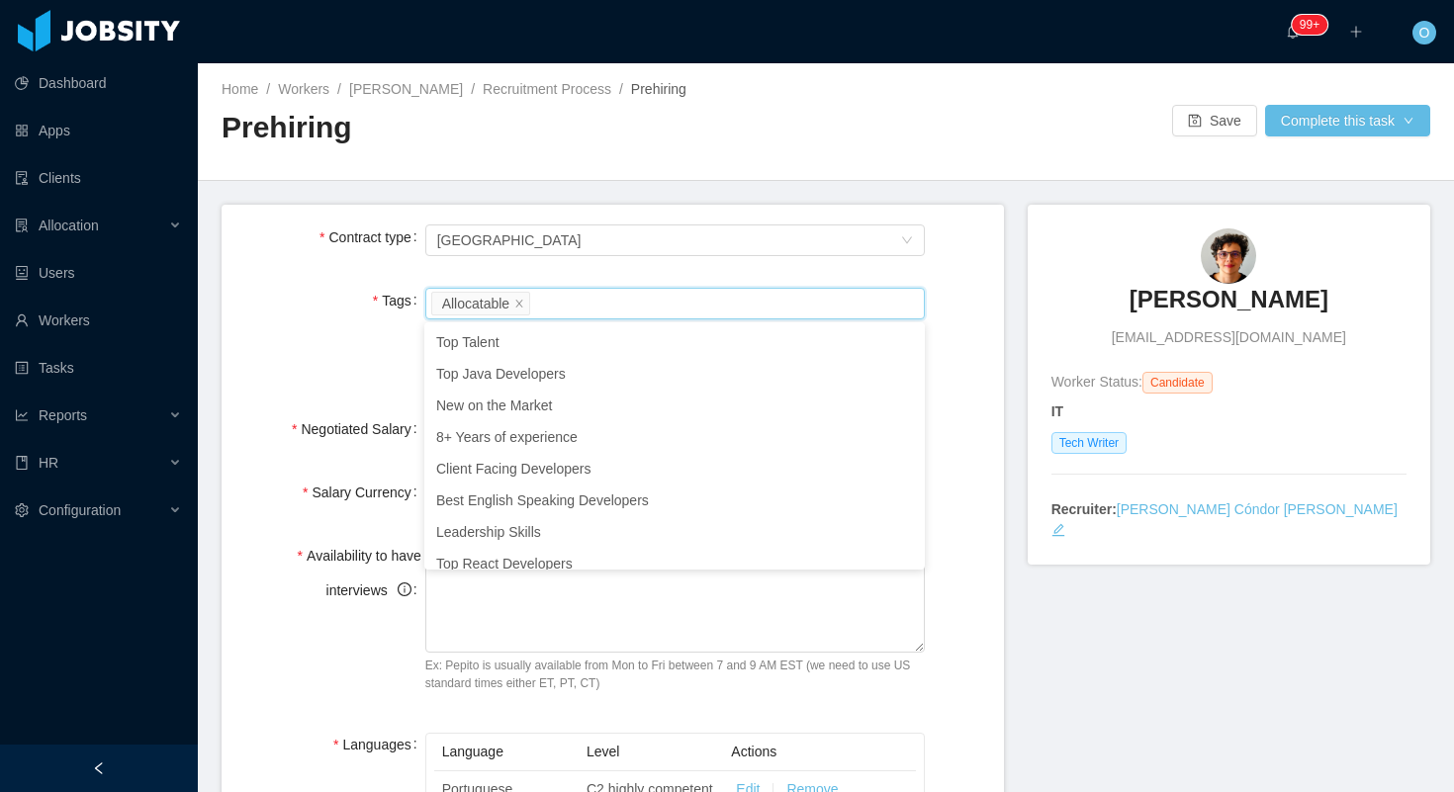
click at [357, 362] on div "Tags Worker Tags Allocatable In order to complete this task, one of this 2 tags…" at bounding box center [612, 336] width 751 height 105
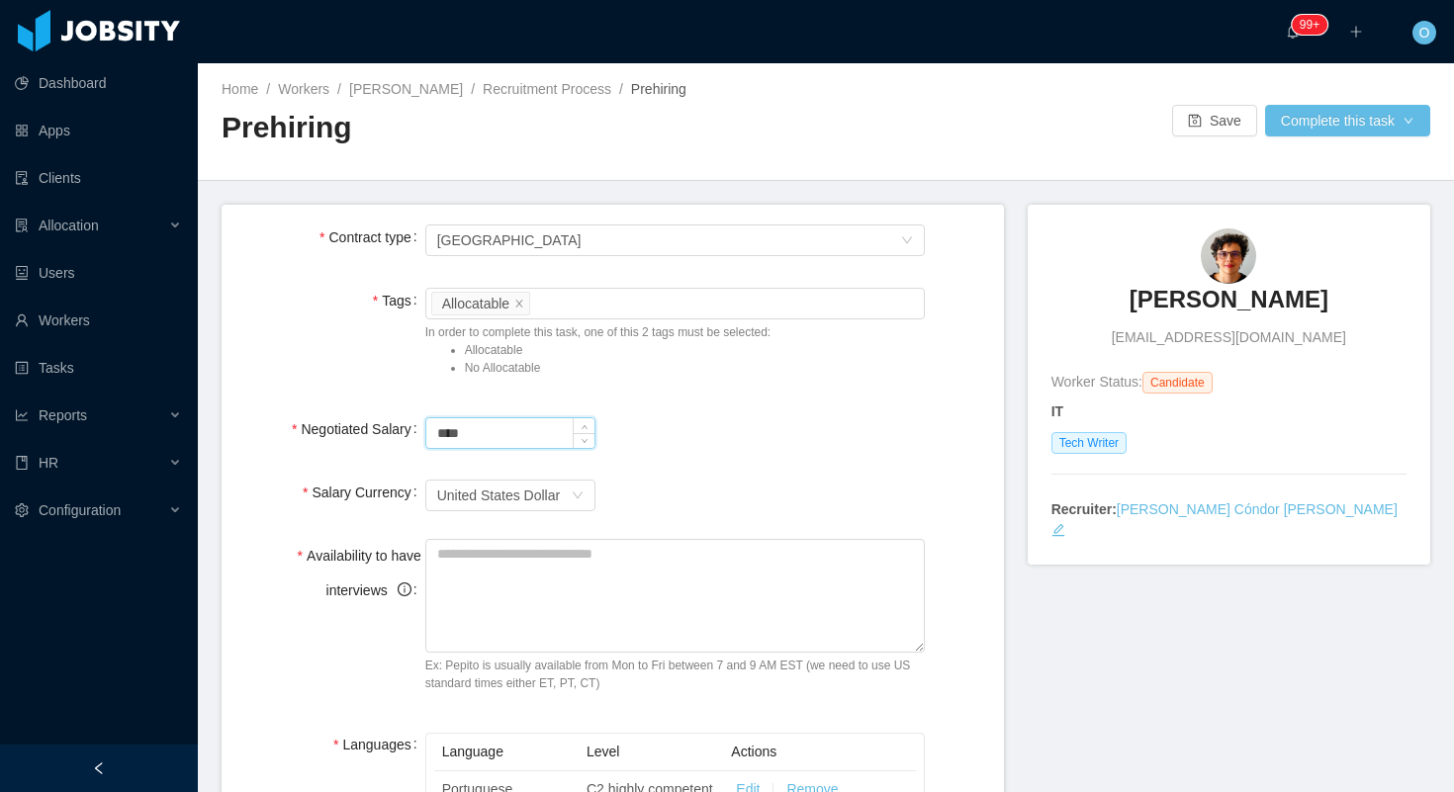
click at [438, 438] on input "****" at bounding box center [510, 433] width 168 height 30
type input "*******"
click at [500, 574] on textarea "Availability to have interviews" at bounding box center [675, 596] width 500 height 114
type textarea "**********"
click at [939, 500] on div "Salary Currency Currency United States Dollar" at bounding box center [612, 496] width 751 height 40
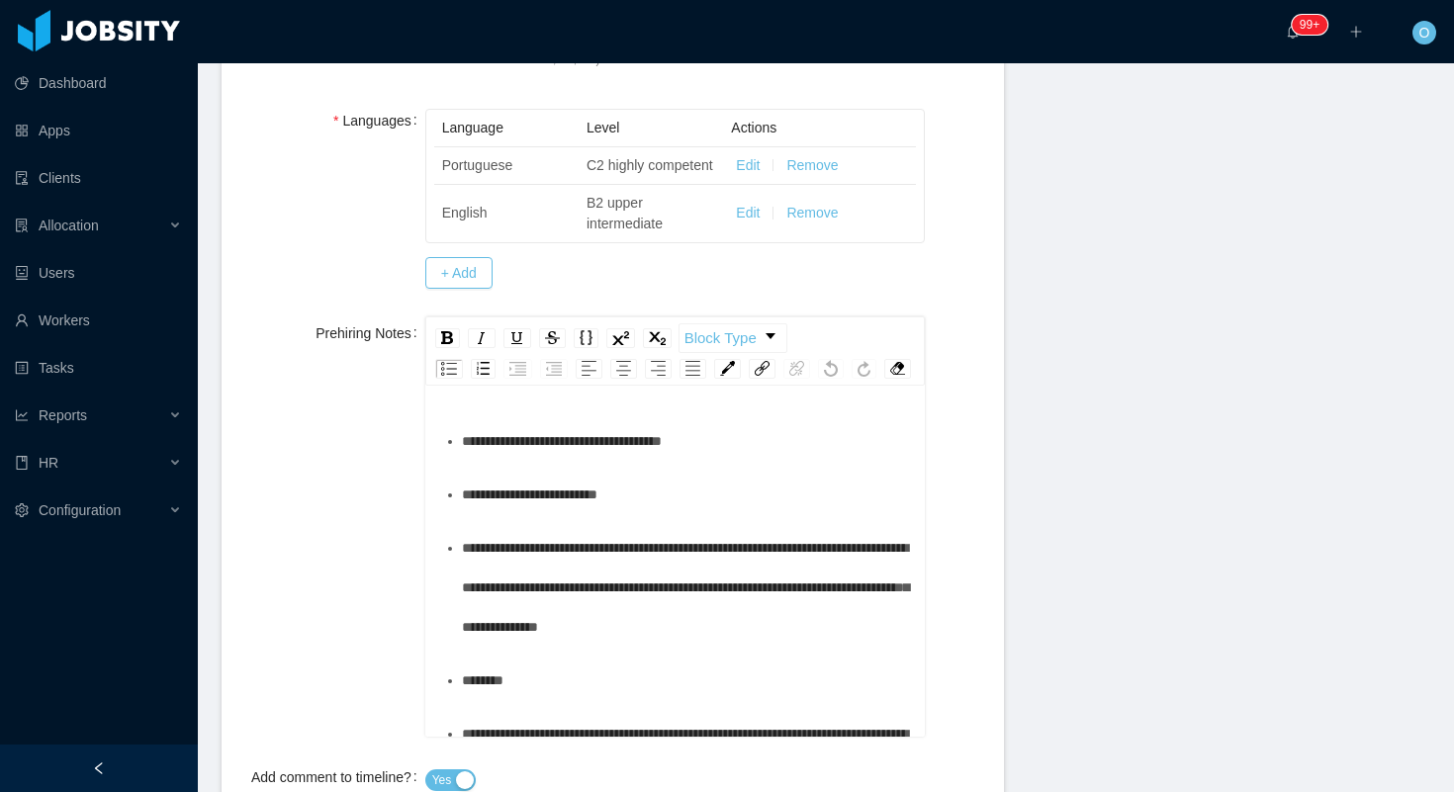
scroll to position [625, 0]
click at [781, 444] on div "**********" at bounding box center [686, 440] width 449 height 40
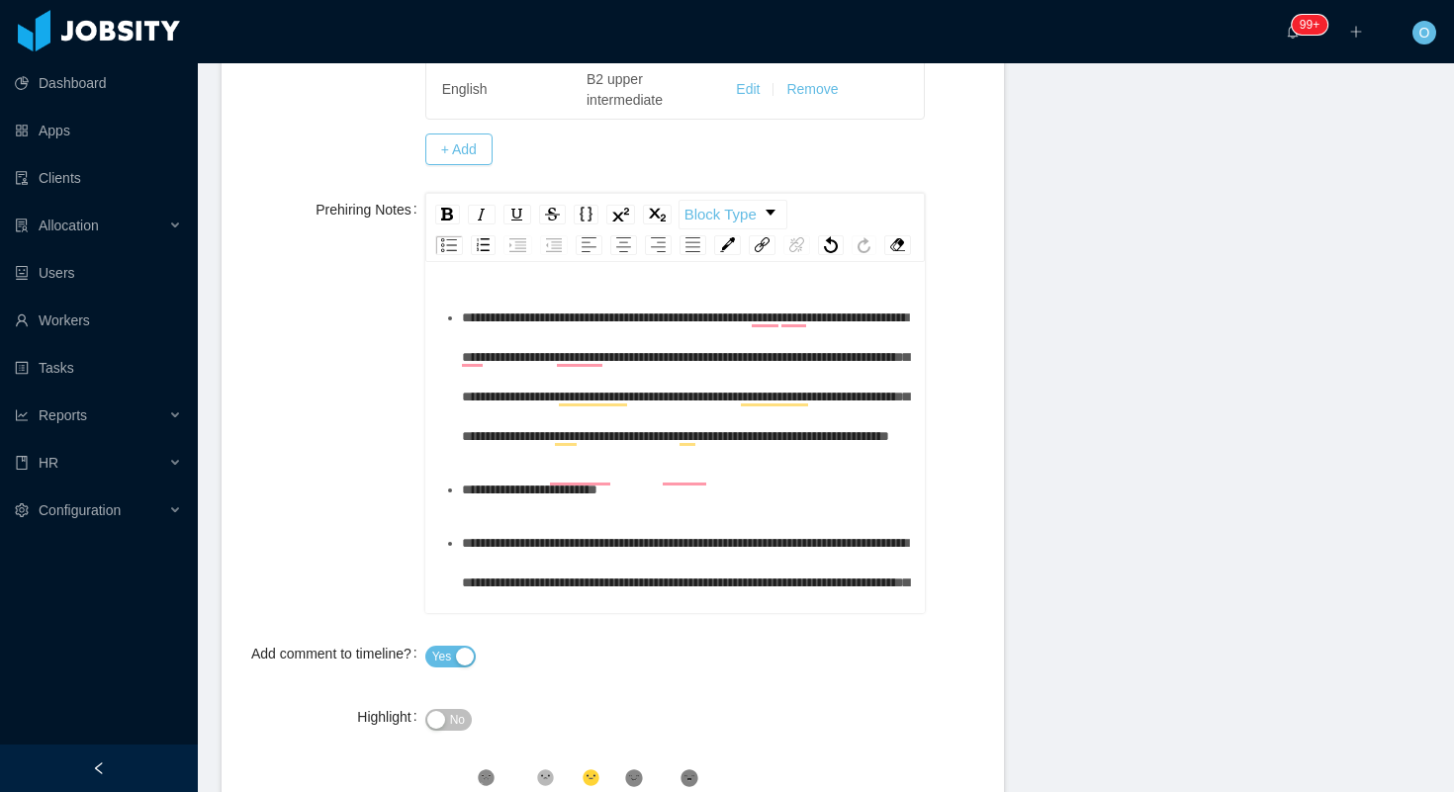
scroll to position [749, 0]
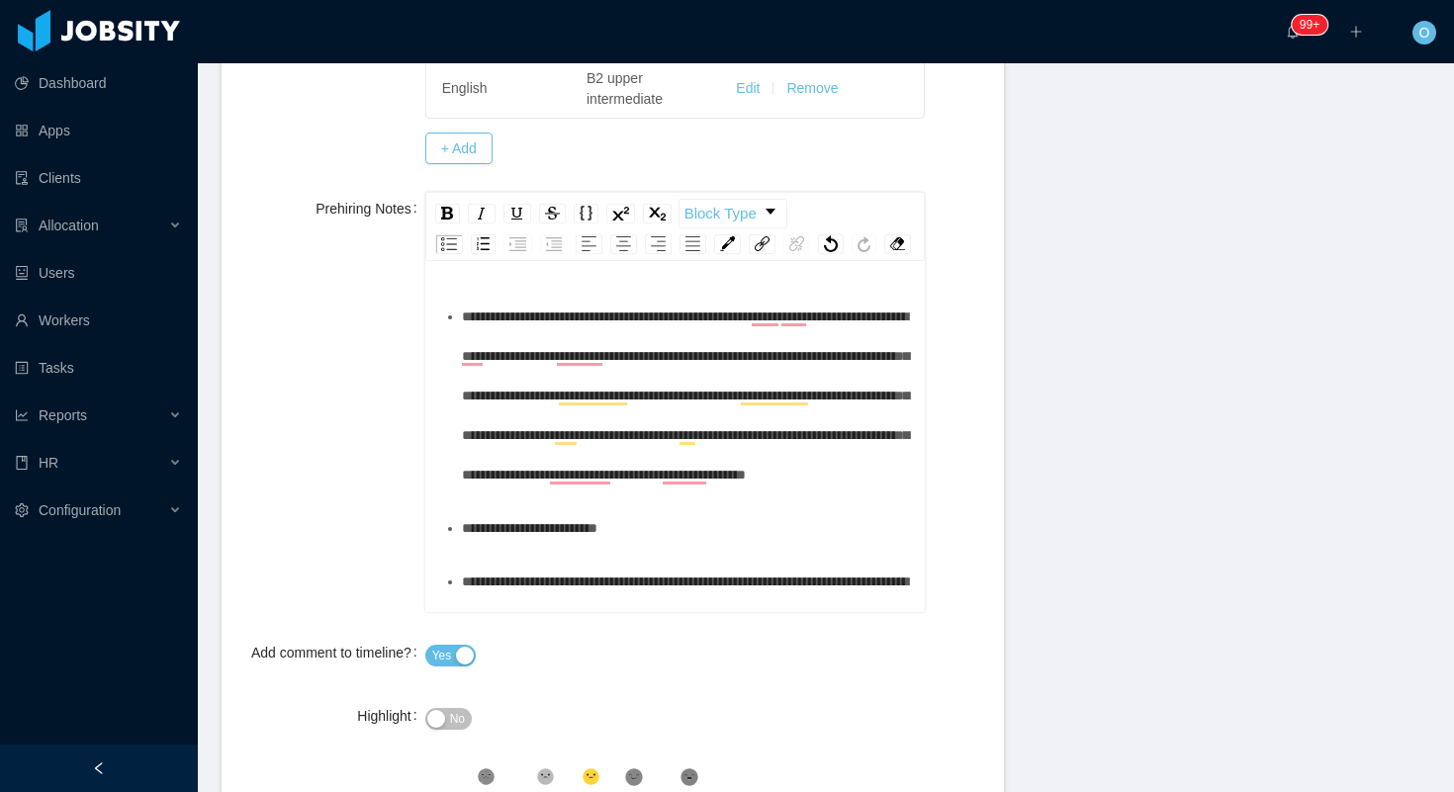
click at [911, 535] on div "**********" at bounding box center [675, 439] width 500 height 346
click at [907, 494] on div "**********" at bounding box center [686, 396] width 449 height 198
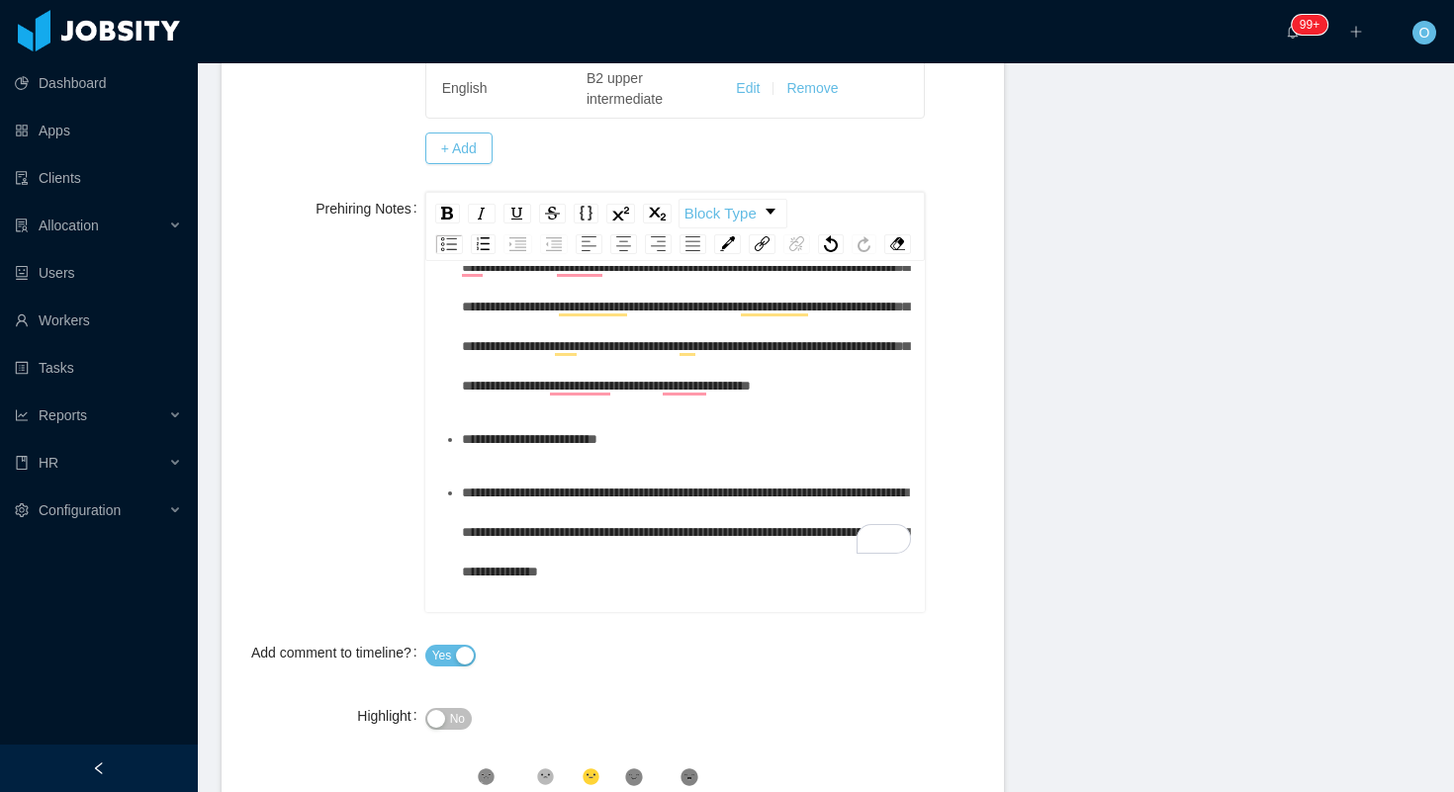
scroll to position [146, 0]
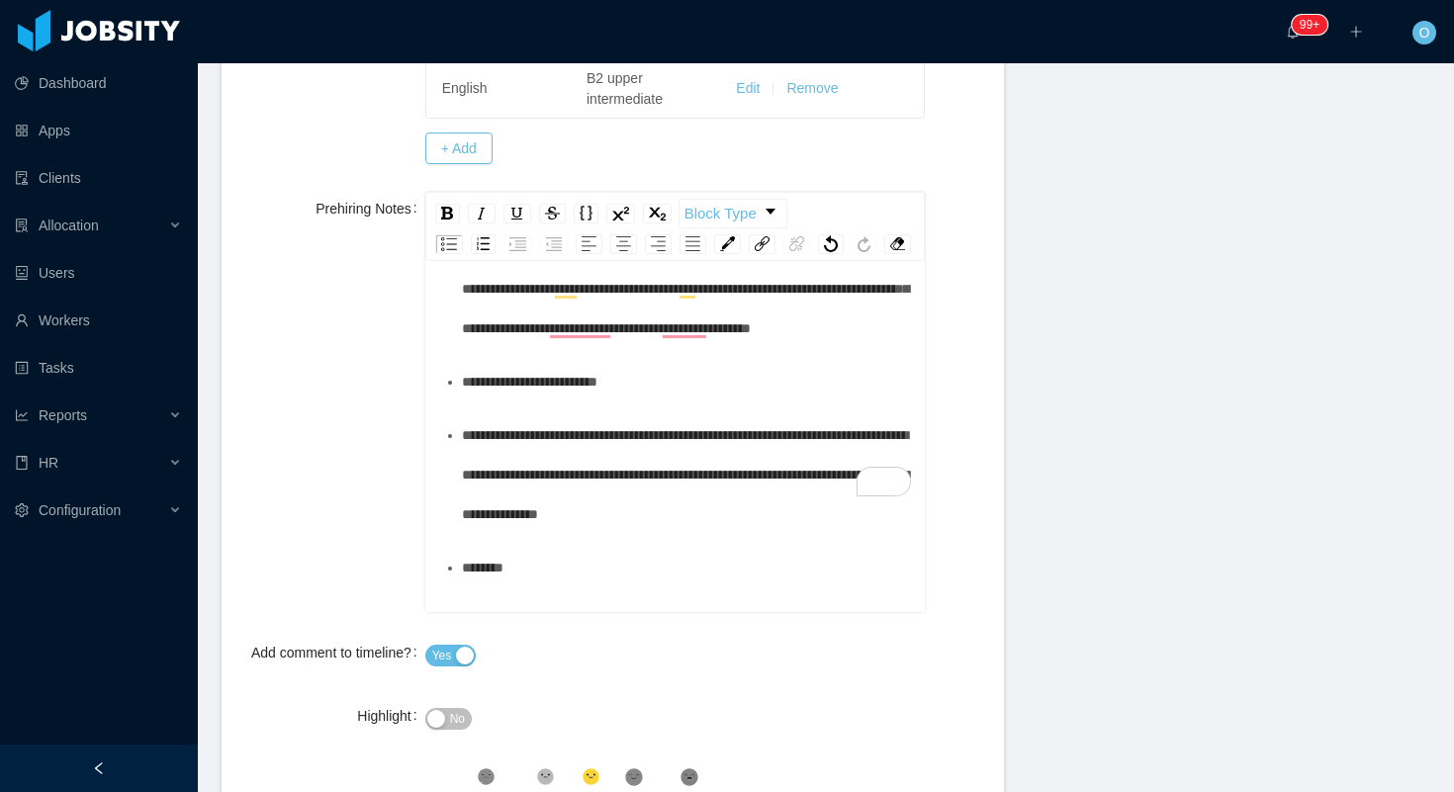
click at [743, 402] on div "**********" at bounding box center [686, 382] width 449 height 40
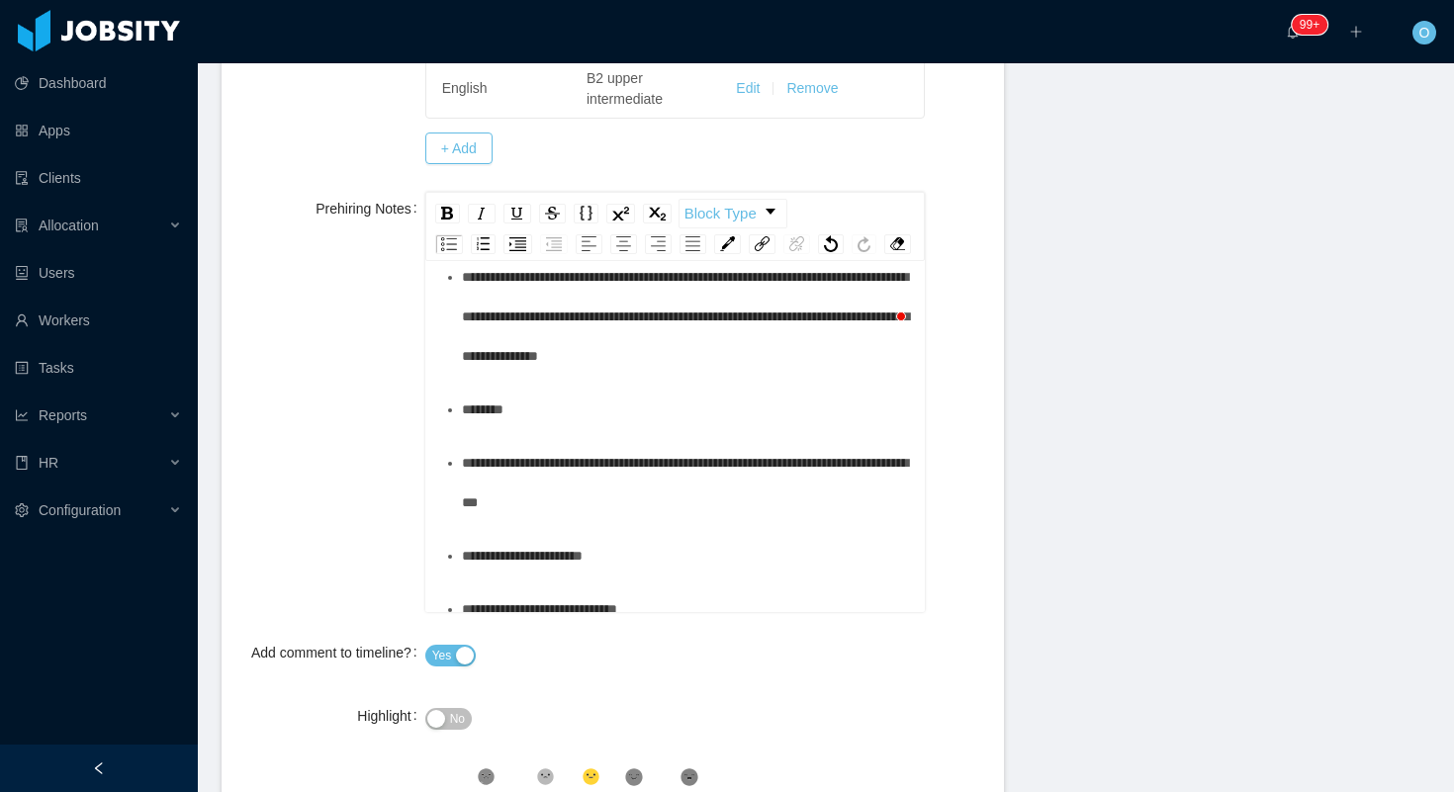
scroll to position [349, 0]
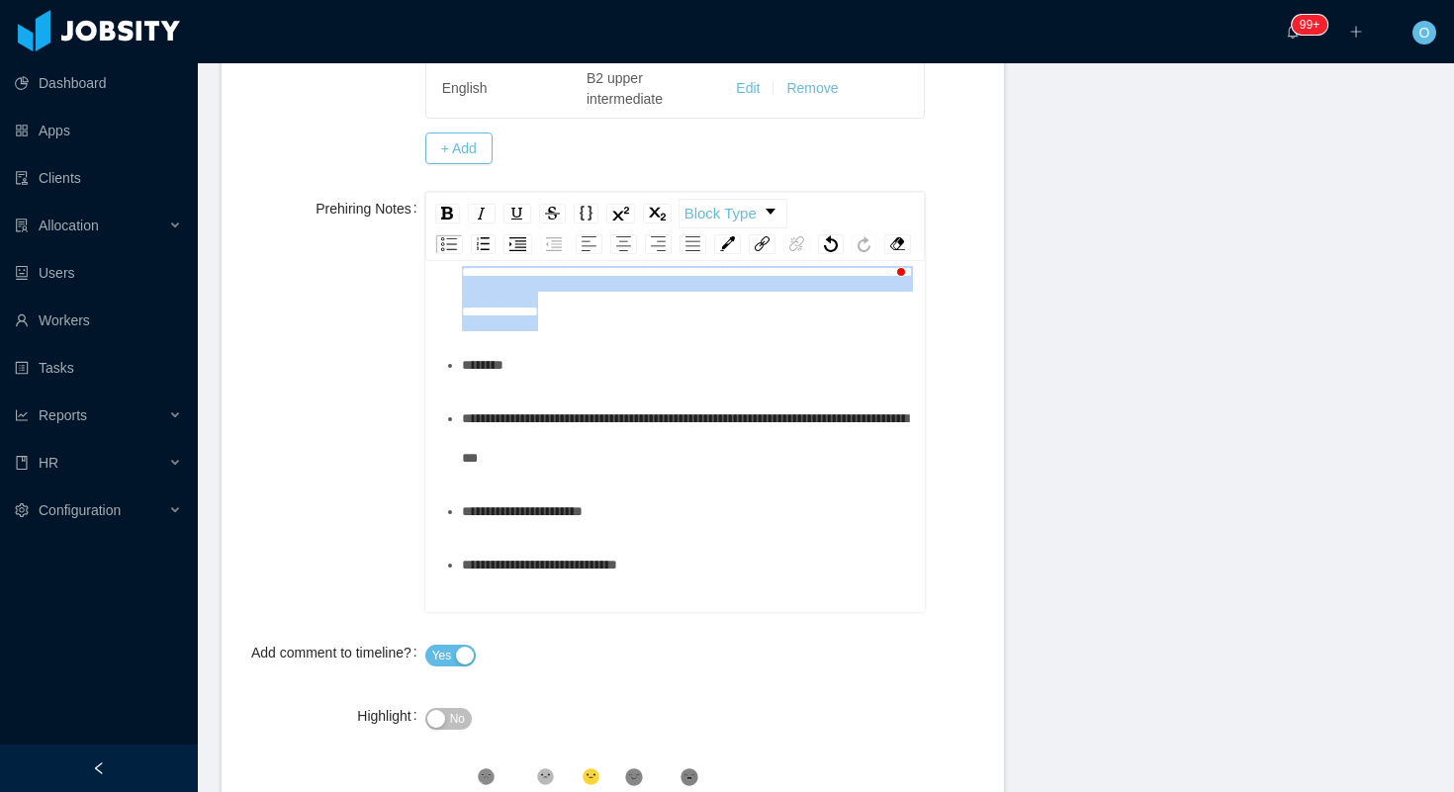
drag, startPoint x: 840, startPoint y: 407, endPoint x: 549, endPoint y: 350, distance: 296.4
click at [549, 331] on div "**********" at bounding box center [686, 272] width 449 height 119
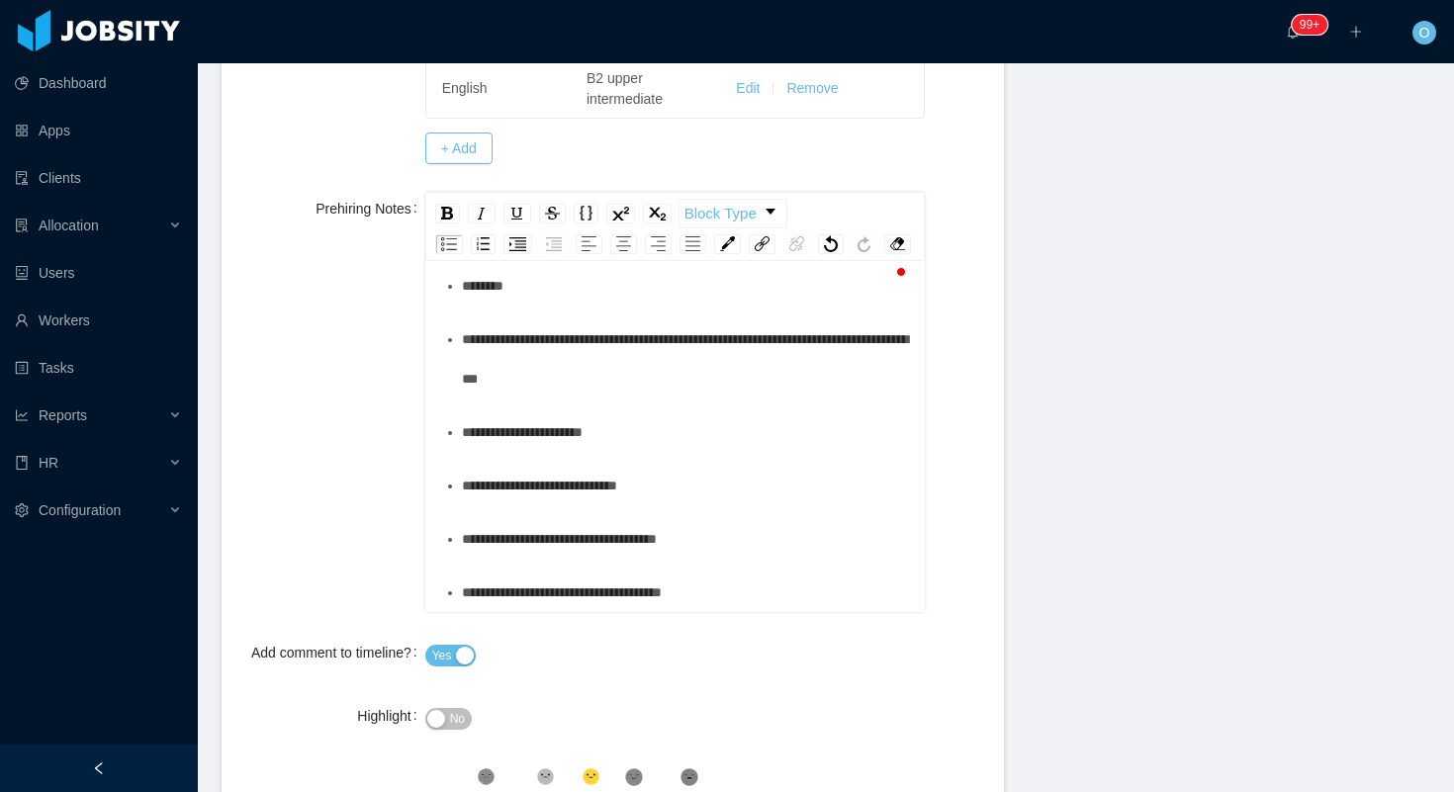
click at [563, 306] on div "******" at bounding box center [686, 286] width 449 height 40
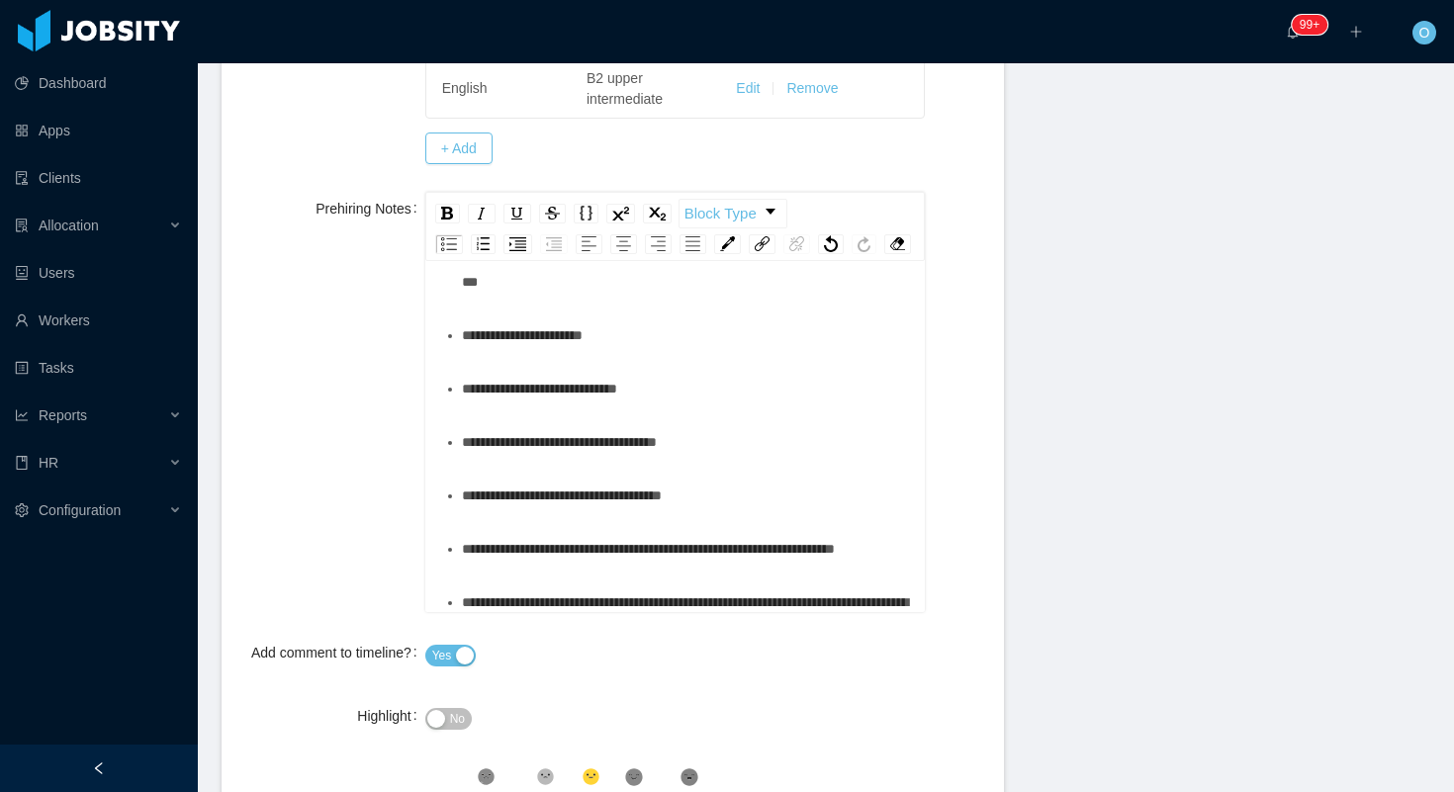
scroll to position [449, 0]
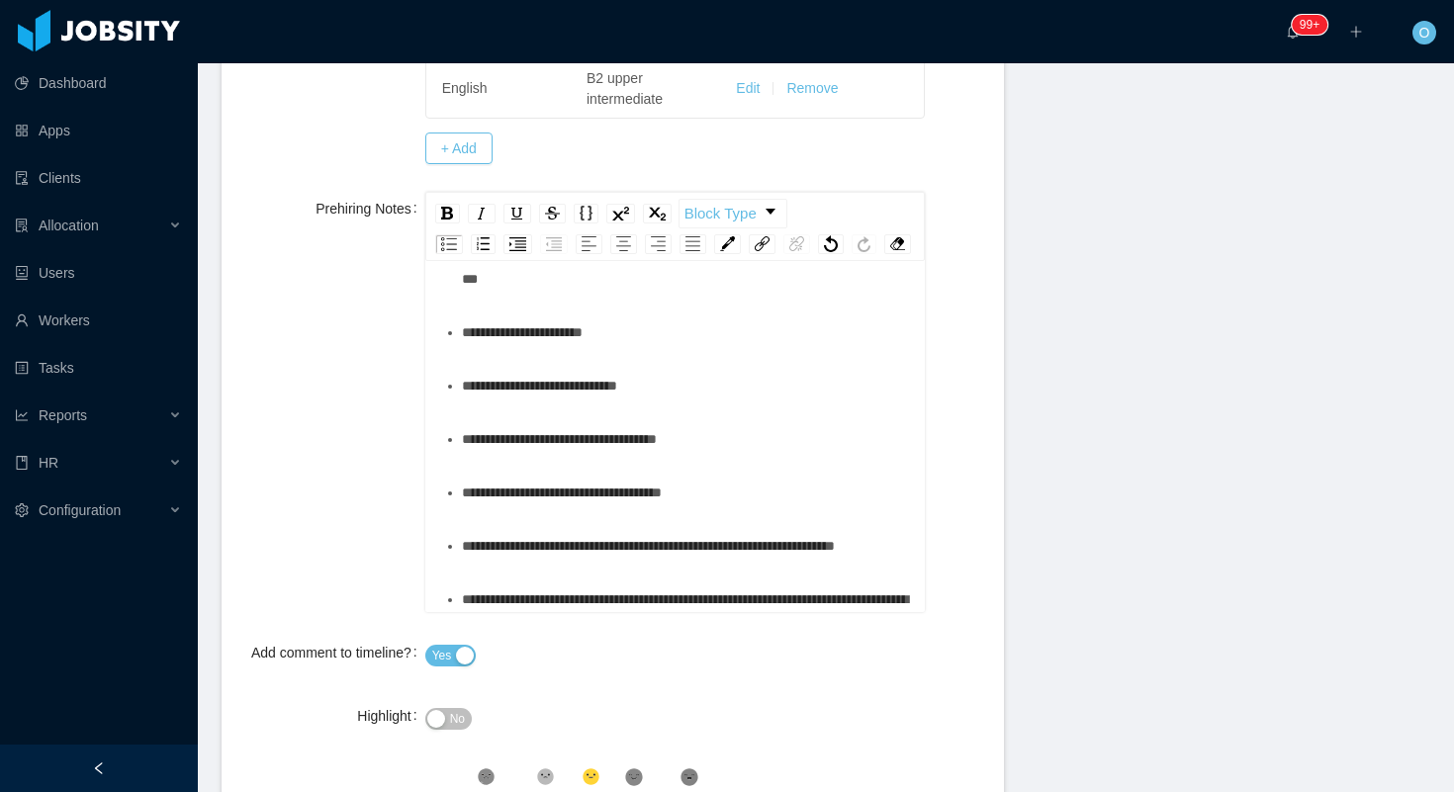
click at [666, 299] on div "**********" at bounding box center [686, 259] width 449 height 79
click at [657, 352] on div "**********" at bounding box center [686, 333] width 449 height 40
click at [734, 405] on div "**********" at bounding box center [686, 386] width 449 height 40
click at [769, 459] on div "**********" at bounding box center [686, 439] width 449 height 40
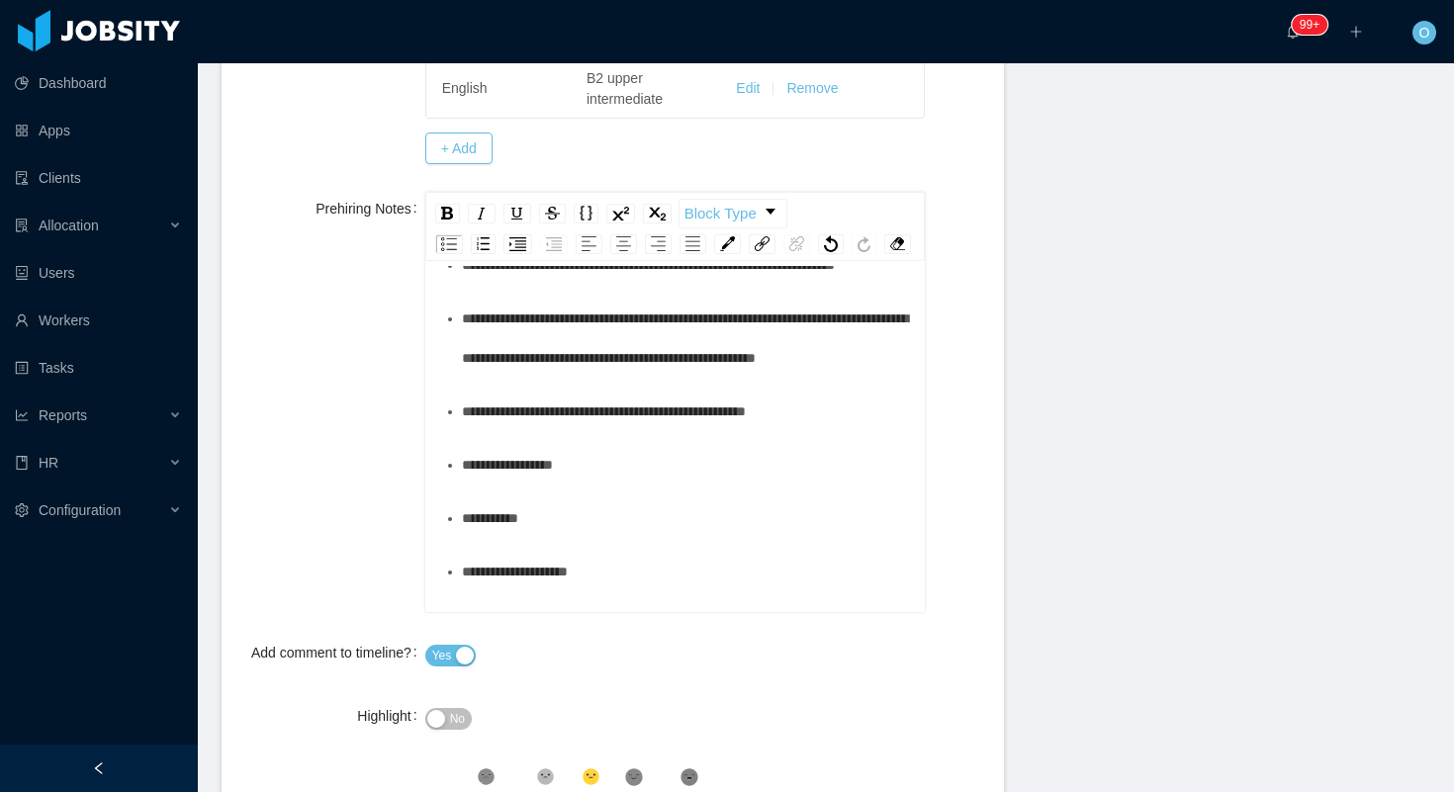
scroll to position [745, 0]
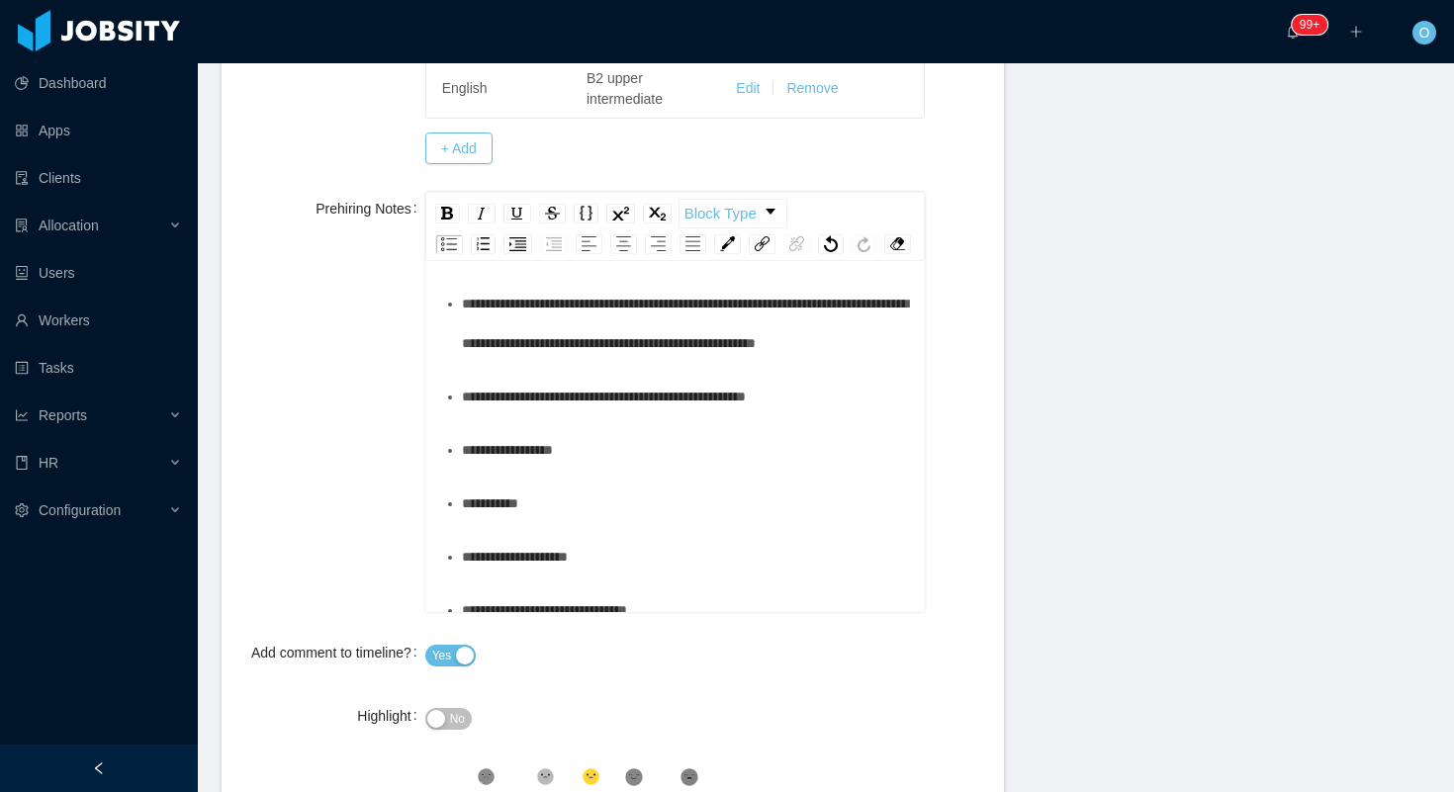
click at [737, 270] on div "**********" at bounding box center [686, 250] width 449 height 40
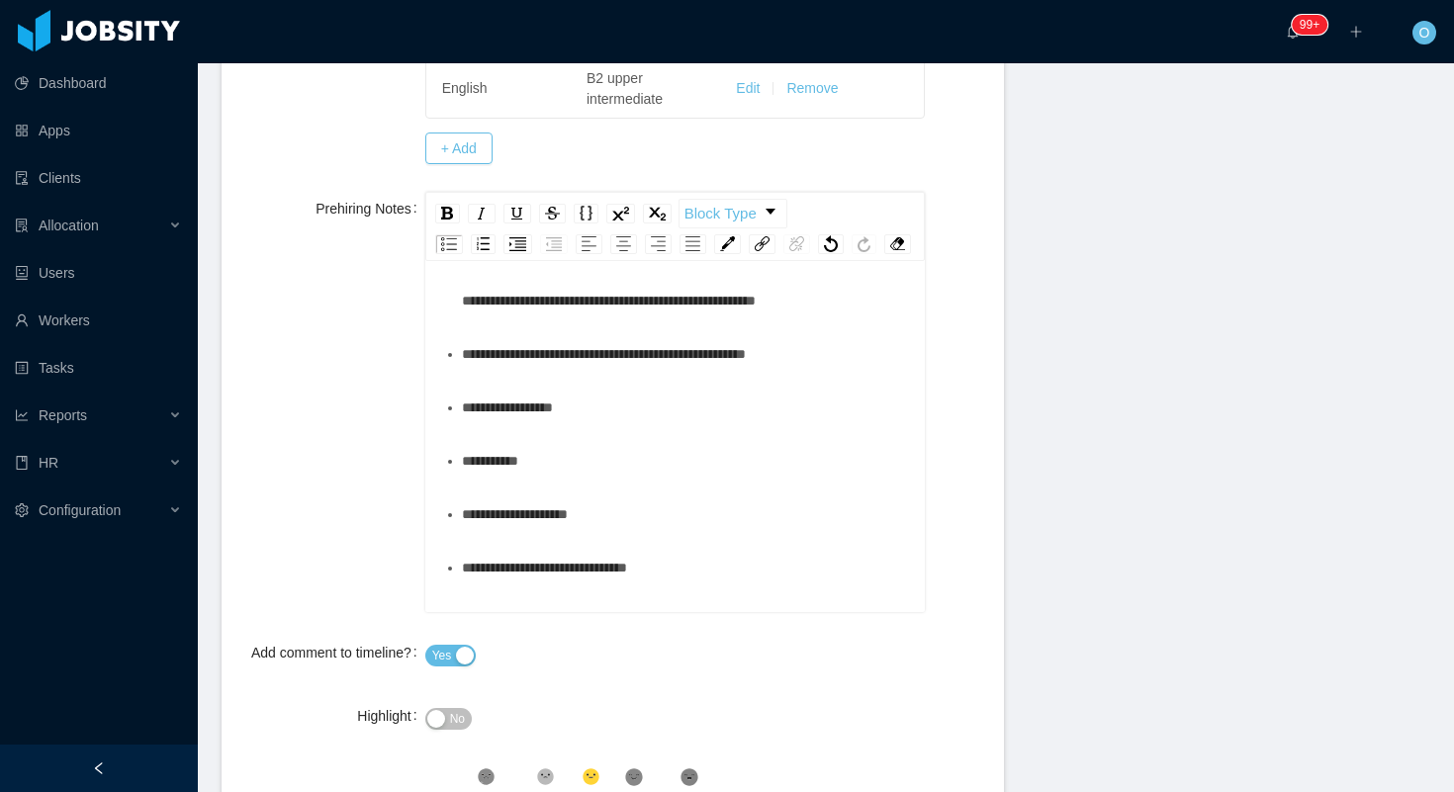
scroll to position [831, 0]
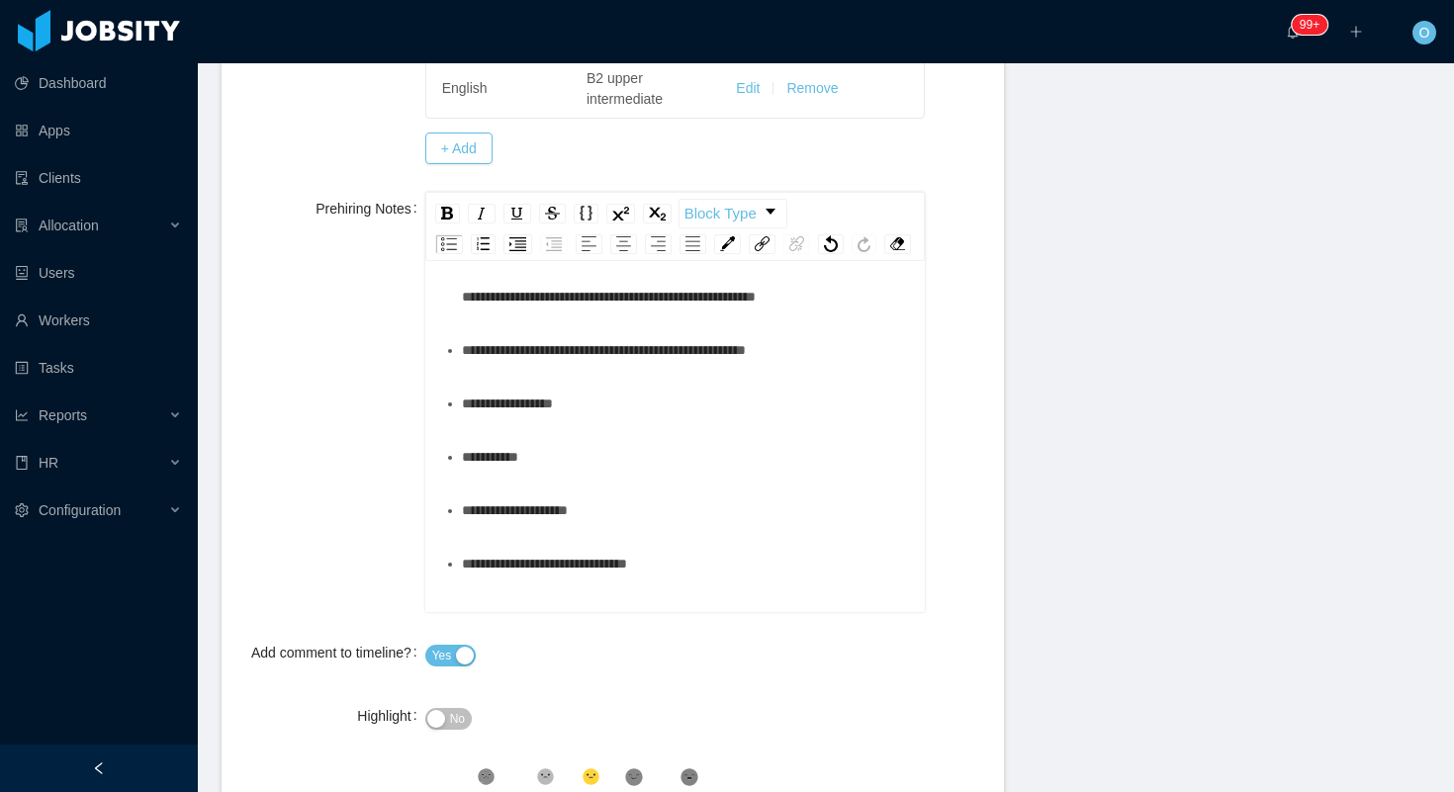
click at [776, 316] on div "**********" at bounding box center [686, 276] width 449 height 79
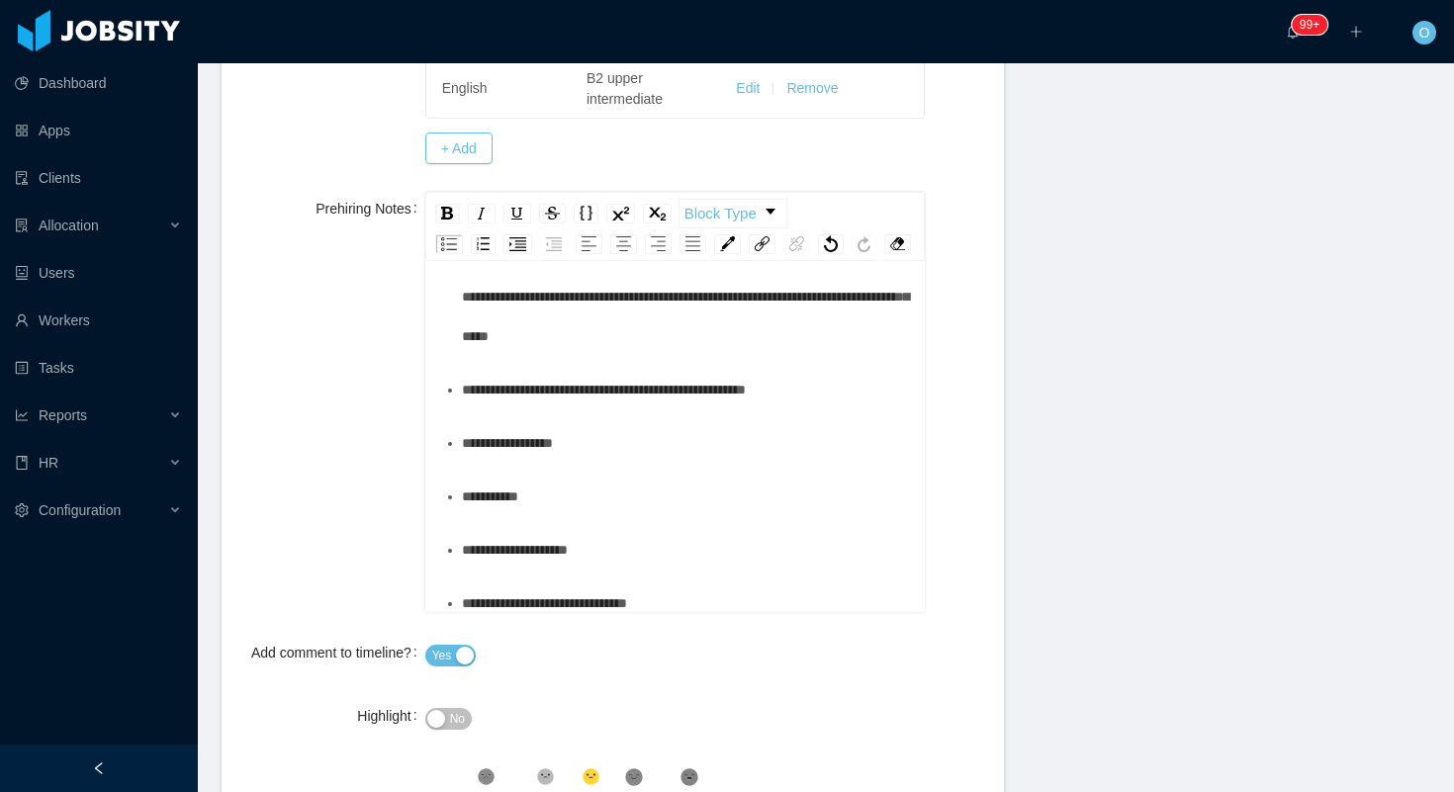
scroll to position [0, 0]
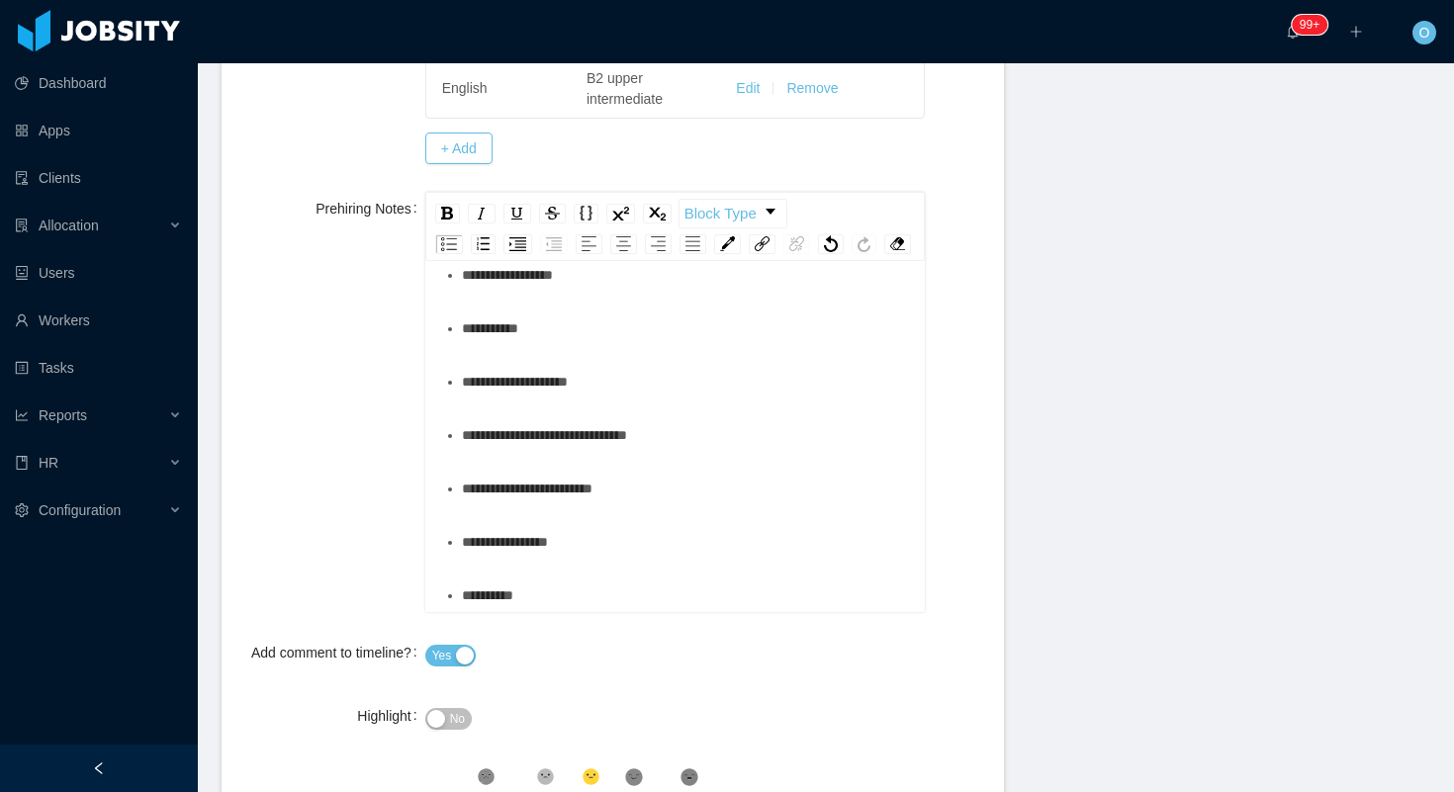
click at [826, 241] on div "**********" at bounding box center [686, 222] width 449 height 40
click at [749, 295] on div "**********" at bounding box center [686, 275] width 449 height 40
click at [680, 348] on div "*********" at bounding box center [686, 329] width 449 height 40
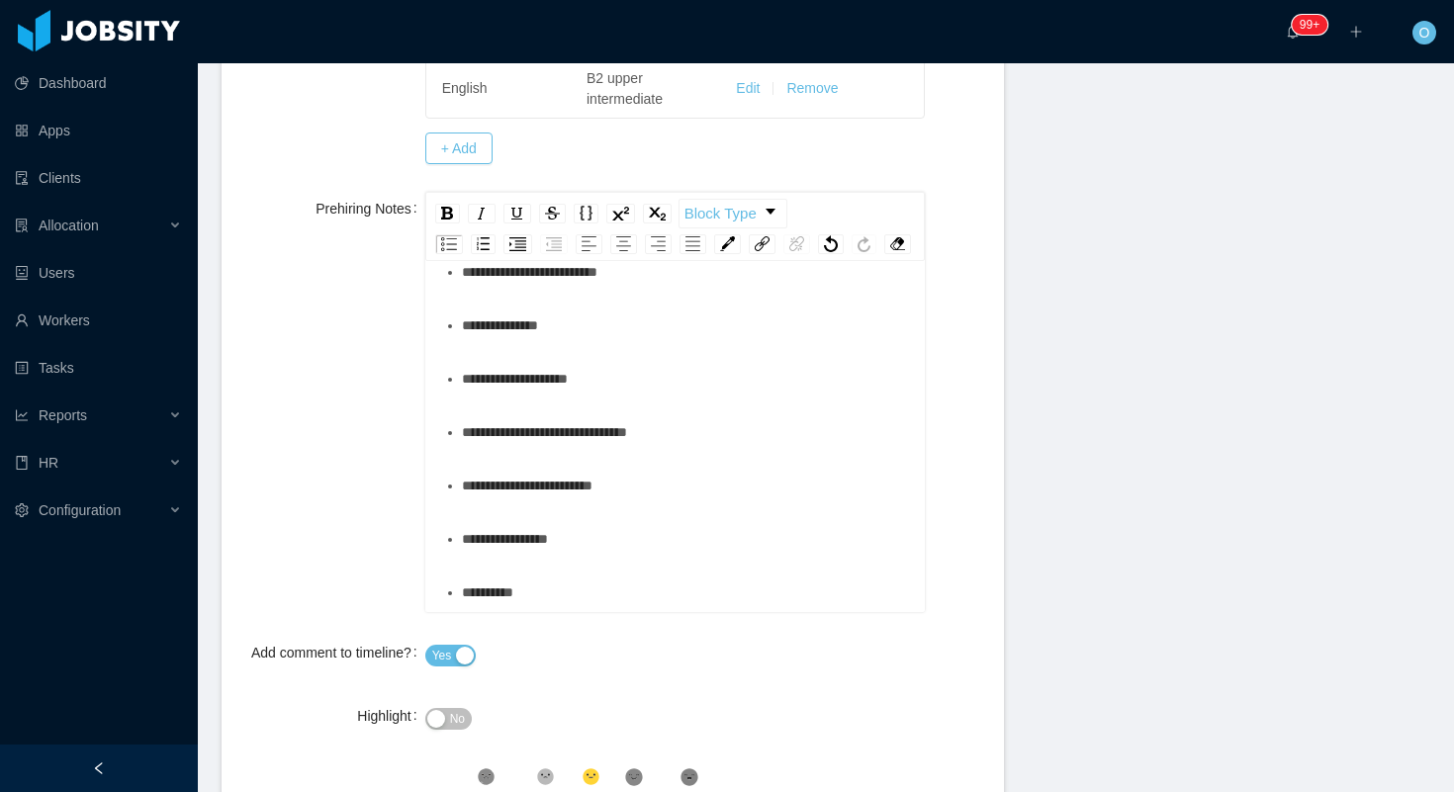
click at [676, 396] on div "**********" at bounding box center [686, 379] width 449 height 40
click at [714, 440] on div "**********" at bounding box center [686, 432] width 449 height 40
click at [709, 505] on div "**********" at bounding box center [686, 486] width 449 height 40
click at [671, 555] on div "**********" at bounding box center [686, 539] width 449 height 40
click at [469, 730] on button "No" at bounding box center [448, 719] width 46 height 22
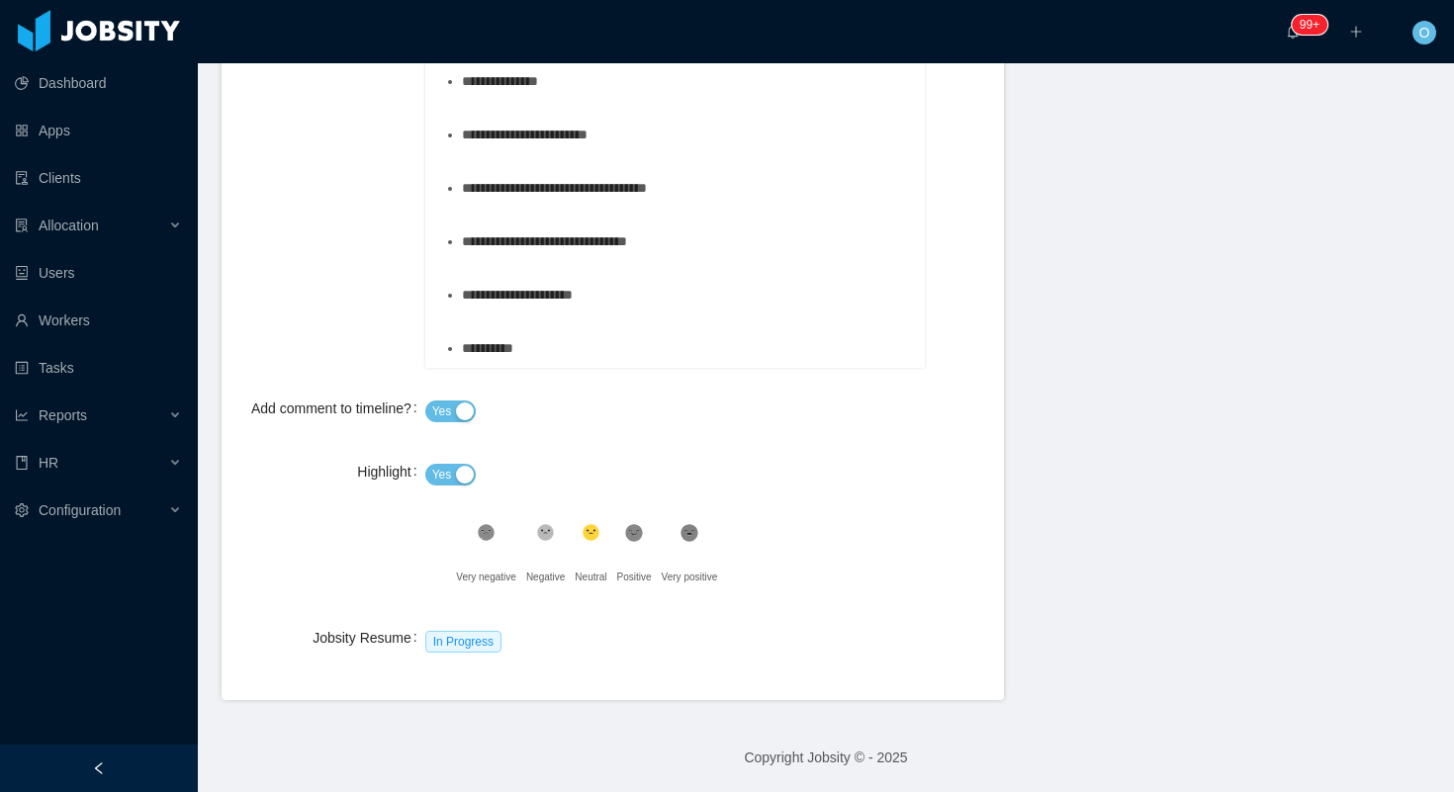
click at [649, 558] on div ".st1{fill:#232323}" at bounding box center [634, 538] width 35 height 40
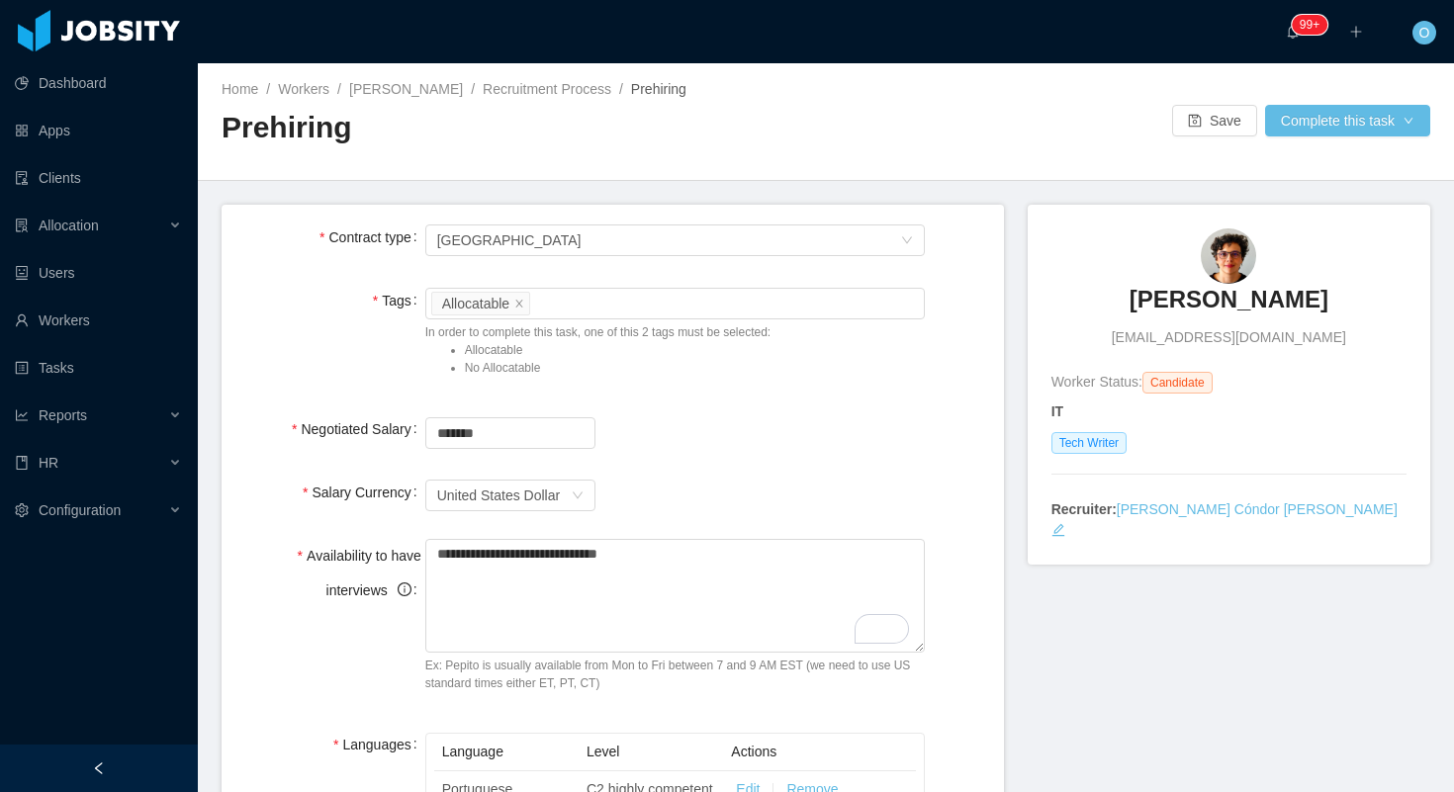
click at [1297, 140] on div "Home / Workers / Juliana Costa / Recruitment Process / Prehiring / Prehiring Sa…" at bounding box center [826, 122] width 1256 height 118
click at [1299, 127] on button "Complete this task" at bounding box center [1347, 121] width 165 height 32
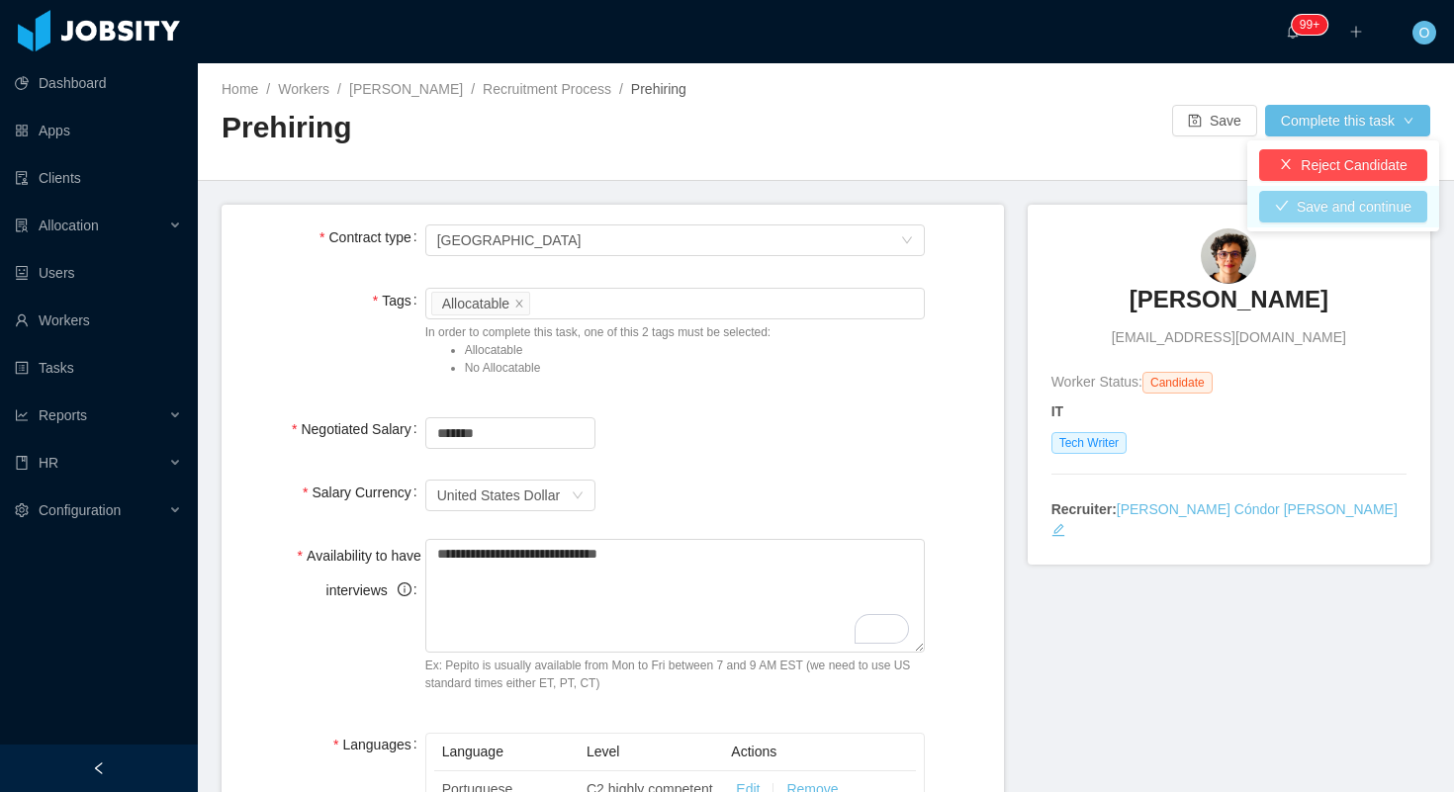
click at [1291, 209] on button "Save and continue" at bounding box center [1343, 207] width 168 height 32
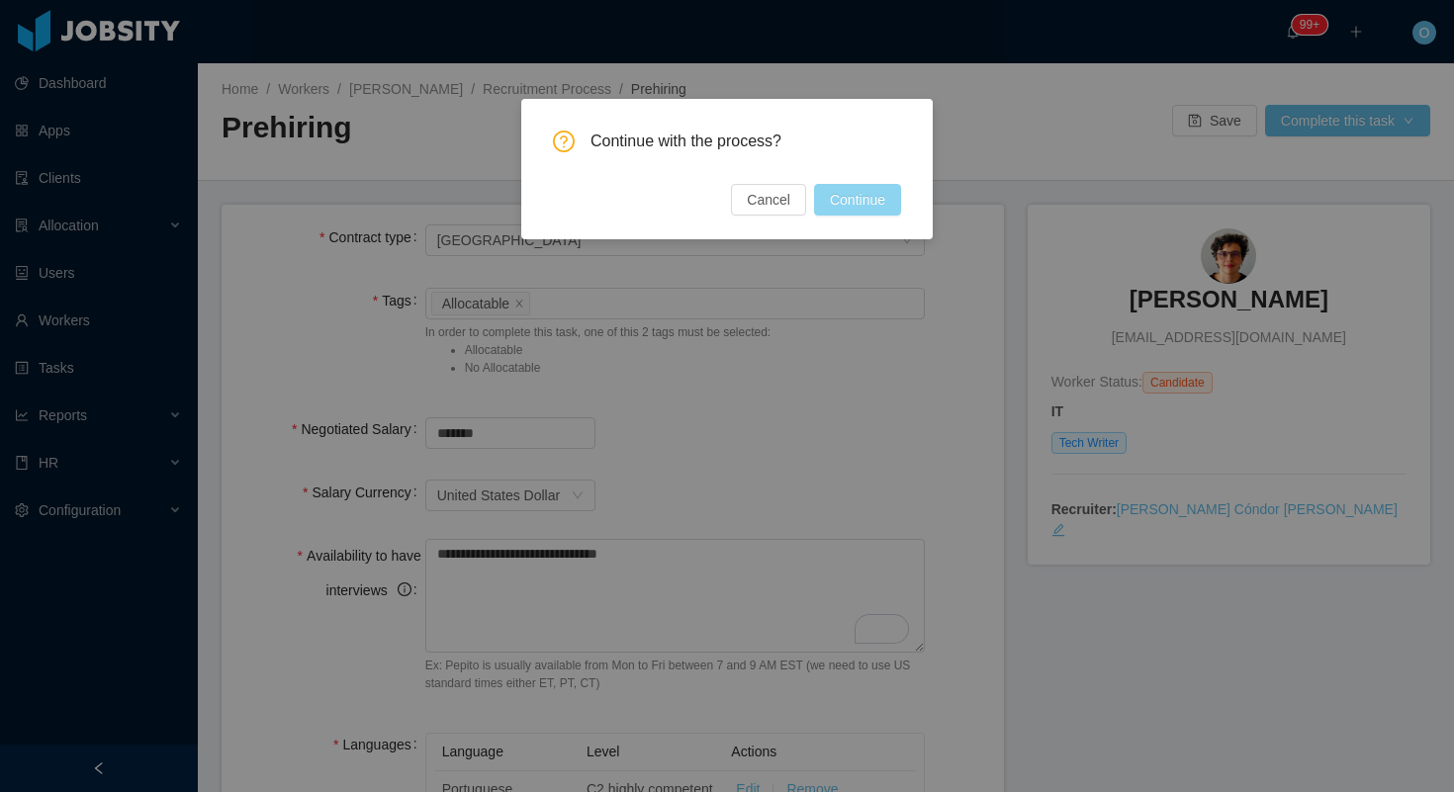
click at [880, 210] on button "Continue" at bounding box center [857, 200] width 87 height 32
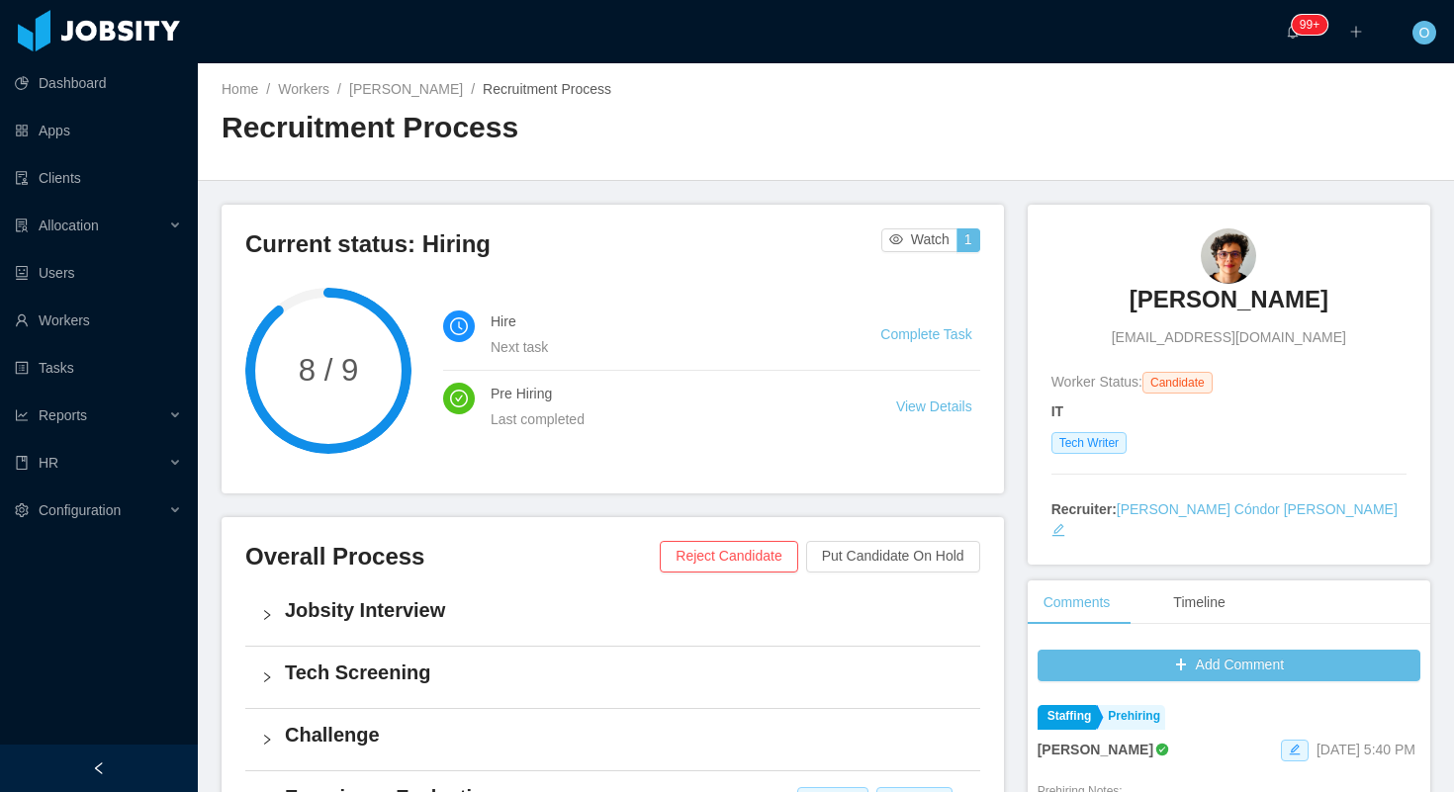
click at [1196, 336] on span "julianafoc@live.com" at bounding box center [1229, 337] width 234 height 21
copy span "julianafoc@live.com"
click at [401, 93] on link "Juliana Costa" at bounding box center [406, 89] width 114 height 16
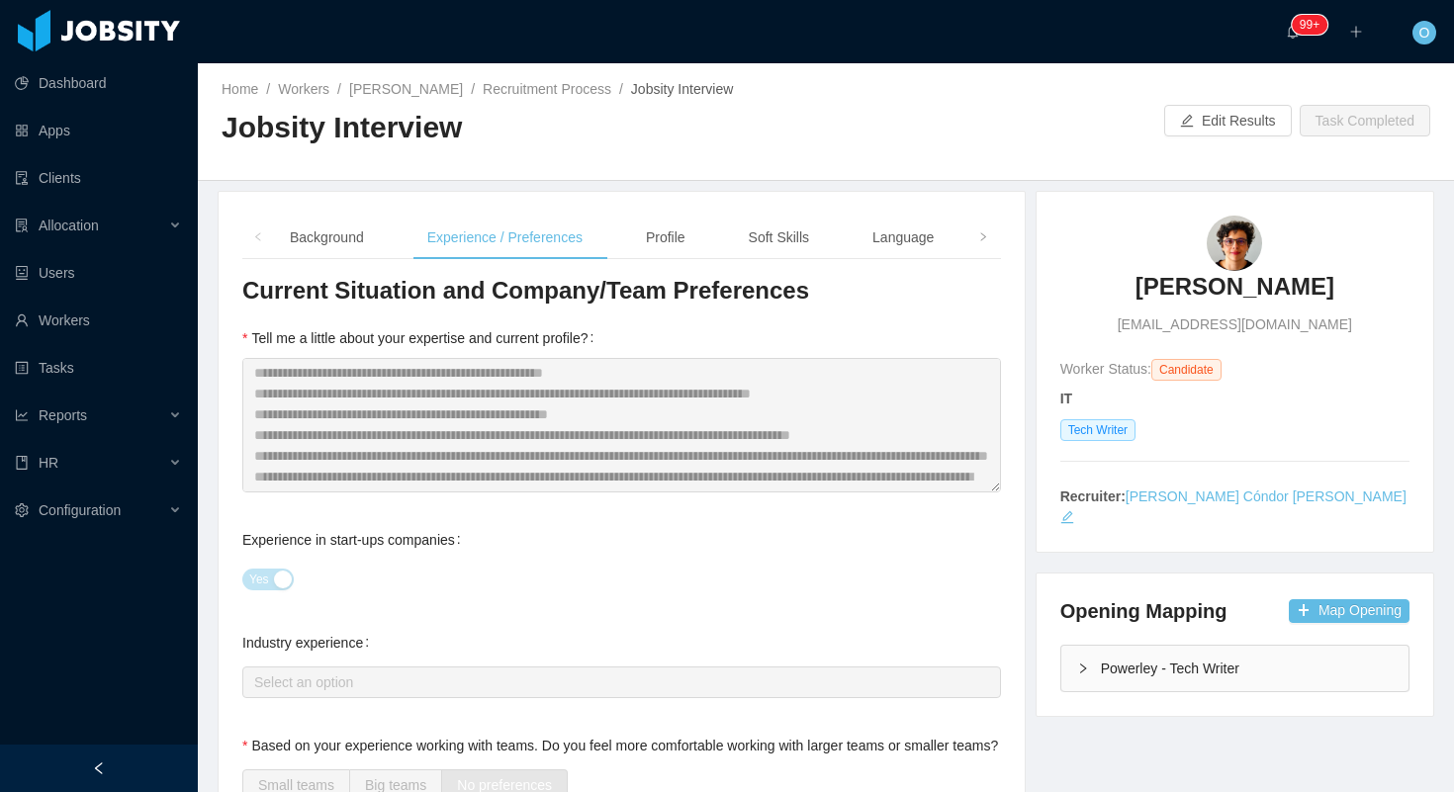
scroll to position [42, 0]
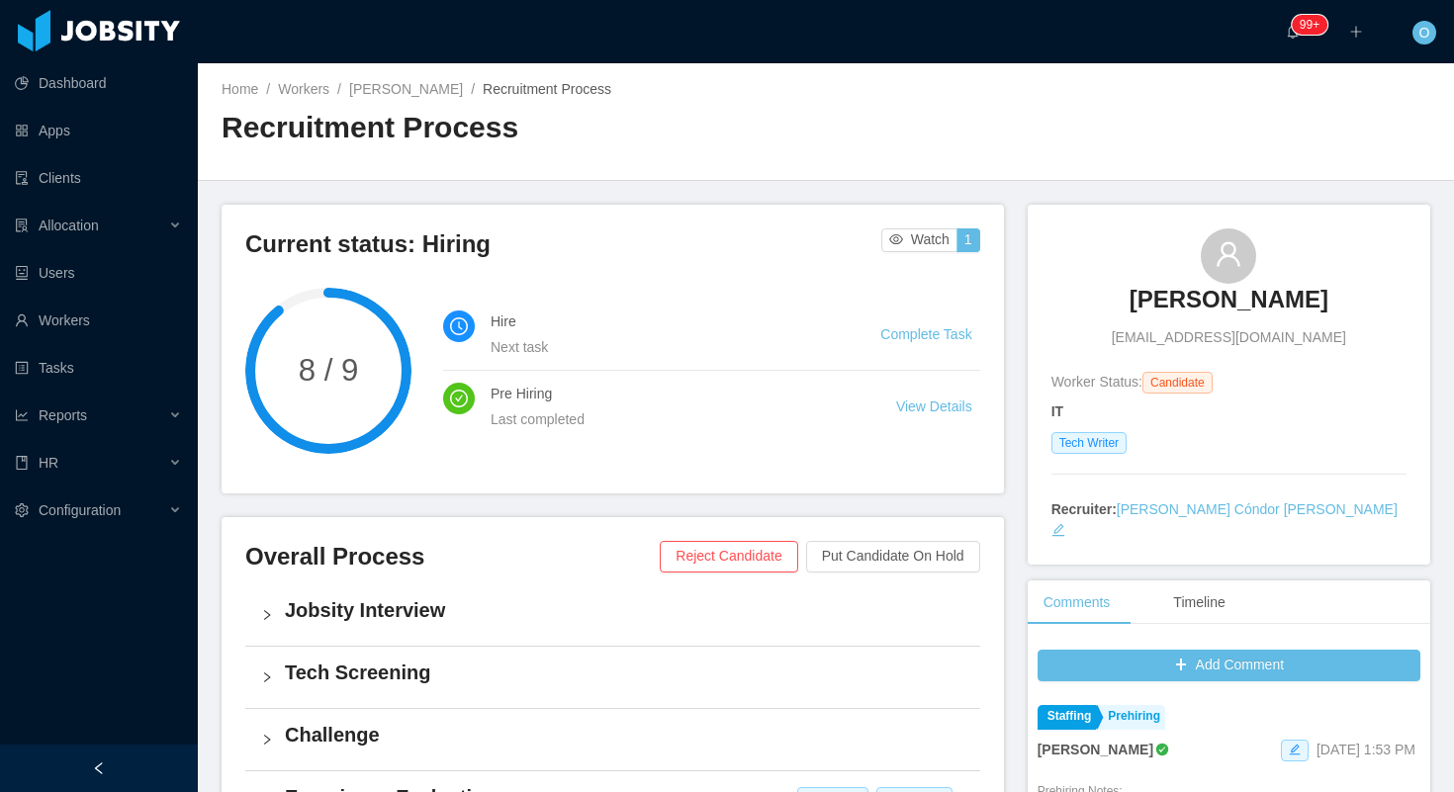
click at [1192, 339] on span "[EMAIL_ADDRESS][DOMAIN_NAME]" at bounding box center [1229, 337] width 234 height 21
copy span "[EMAIL_ADDRESS][DOMAIN_NAME]"
click at [430, 94] on link "[PERSON_NAME]" at bounding box center [406, 89] width 114 height 16
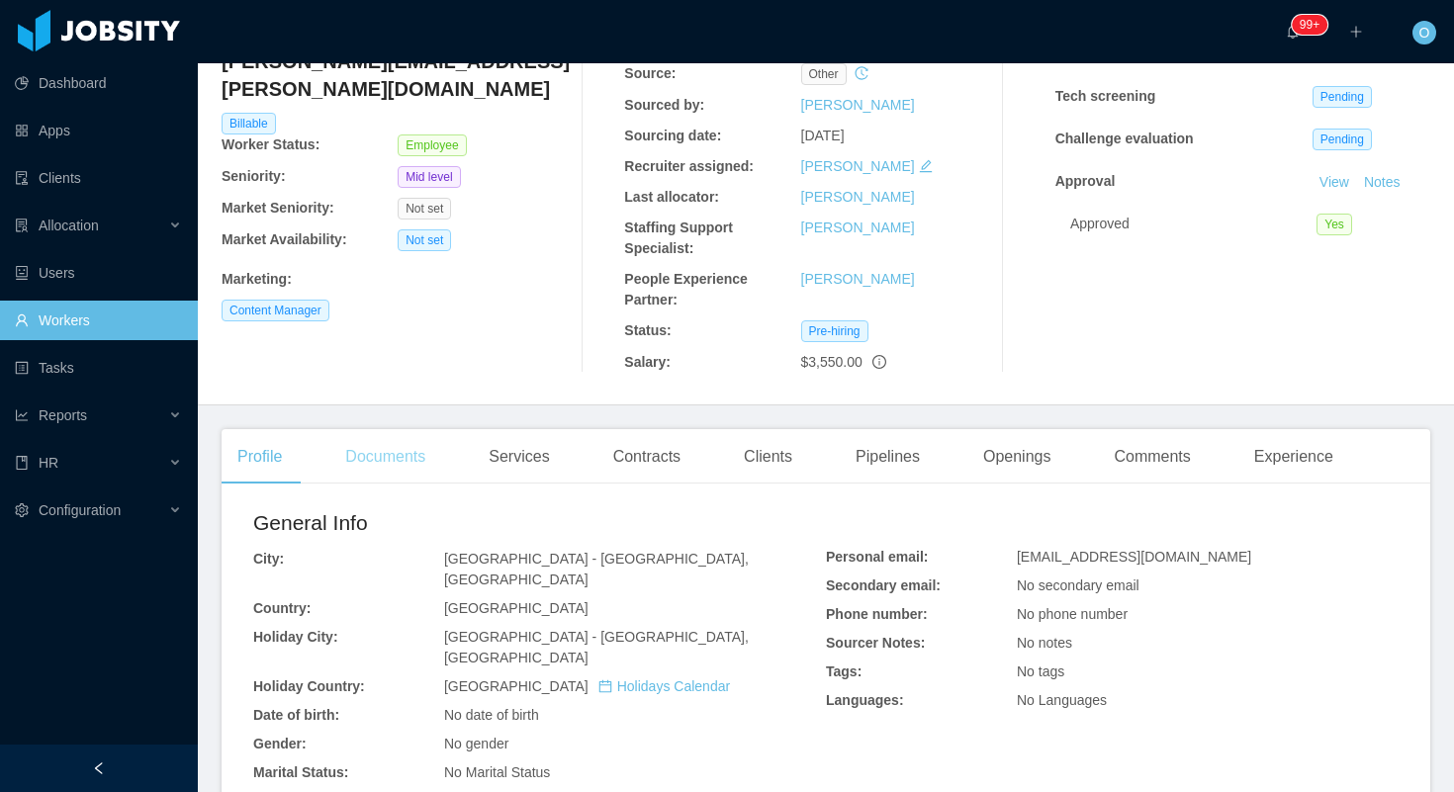
click at [402, 465] on div "Documents" at bounding box center [385, 456] width 112 height 55
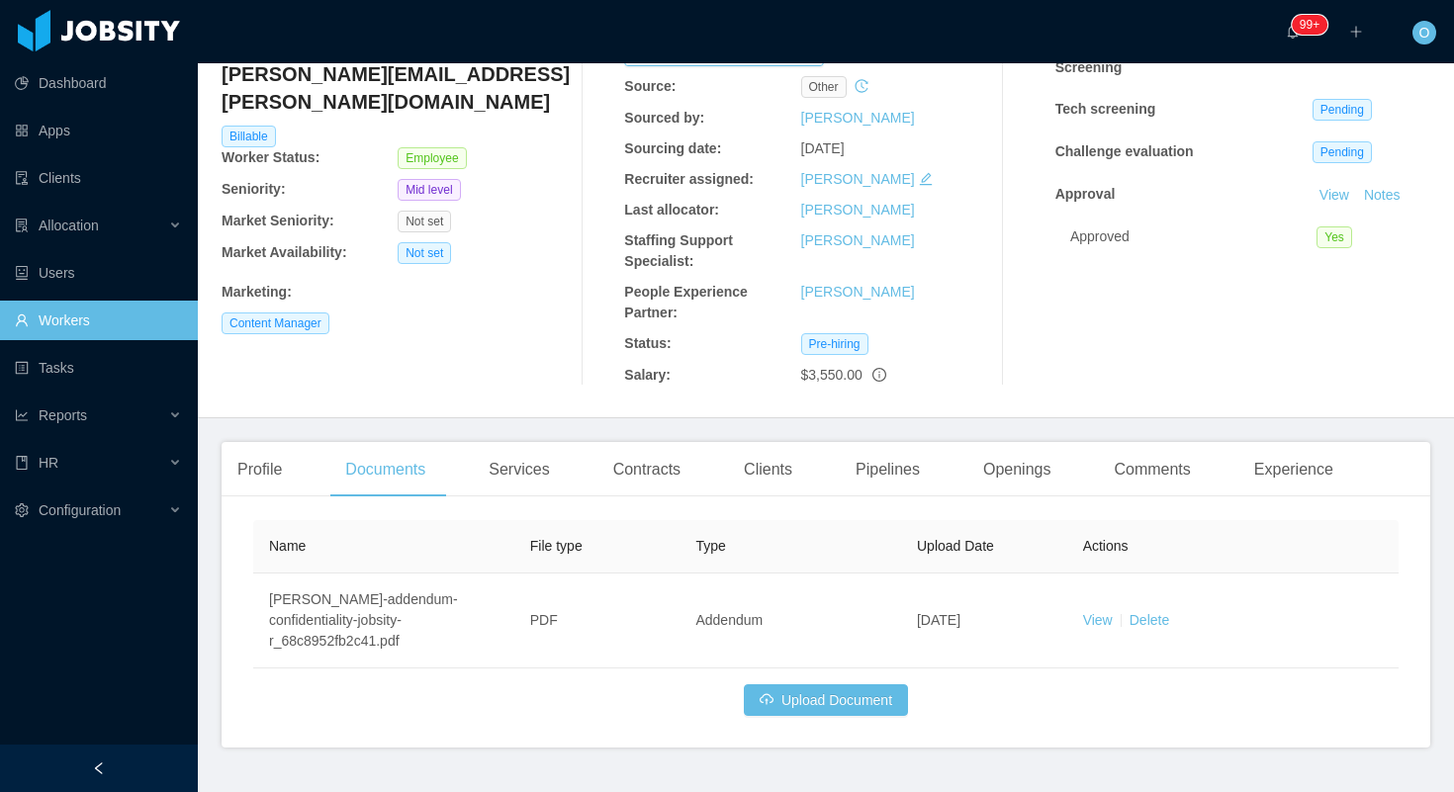
scroll to position [156, 0]
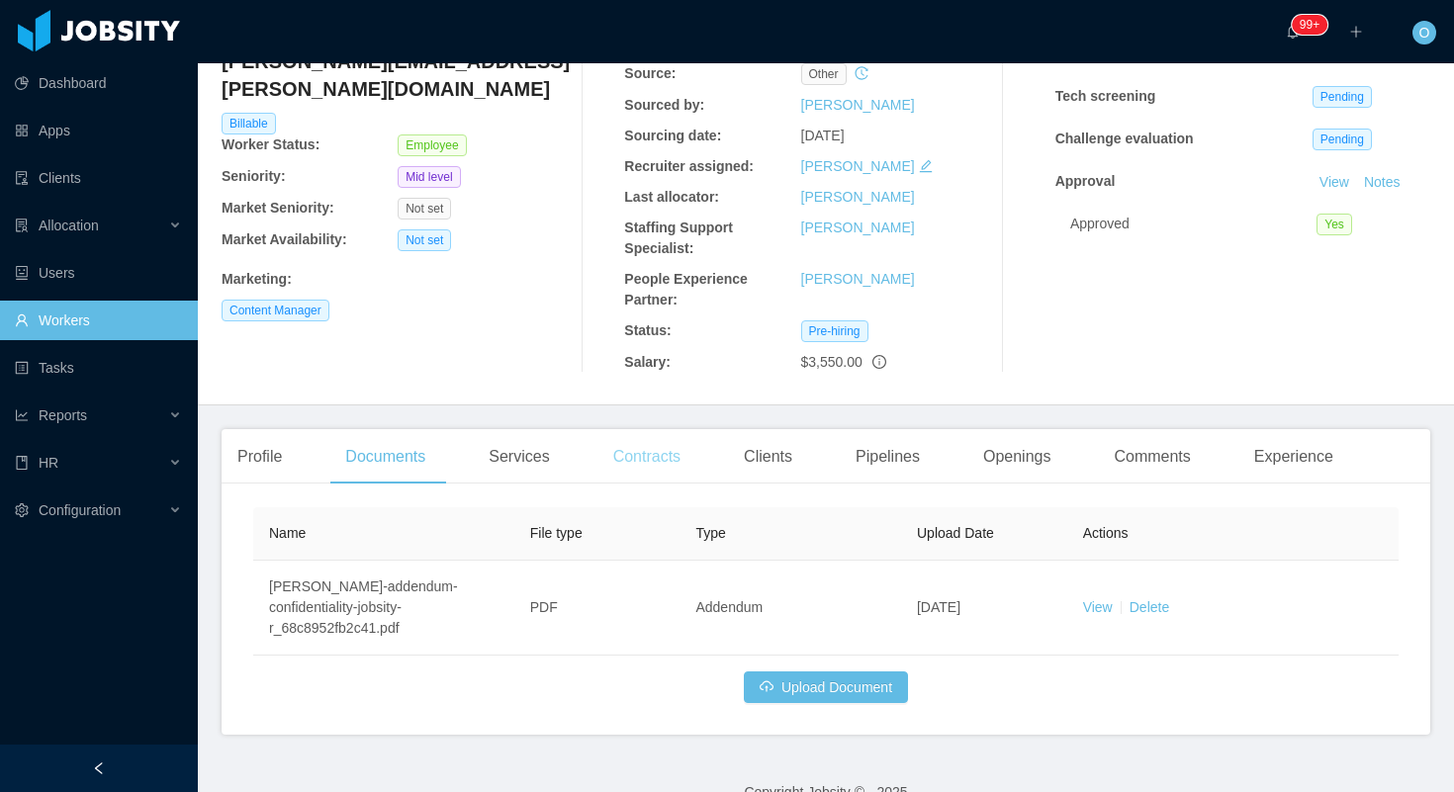
click at [649, 451] on div "Contracts" at bounding box center [646, 456] width 99 height 55
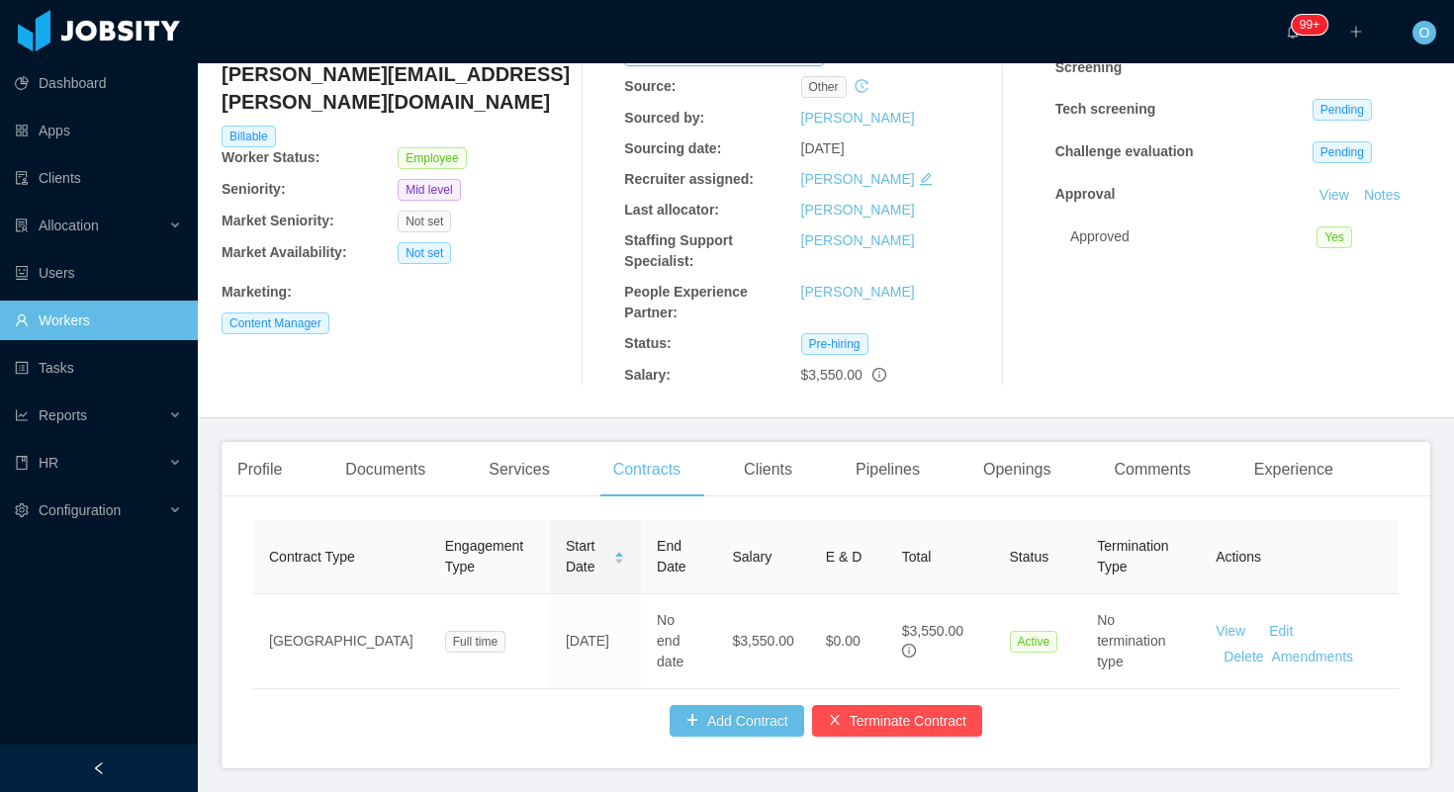
scroll to position [156, 0]
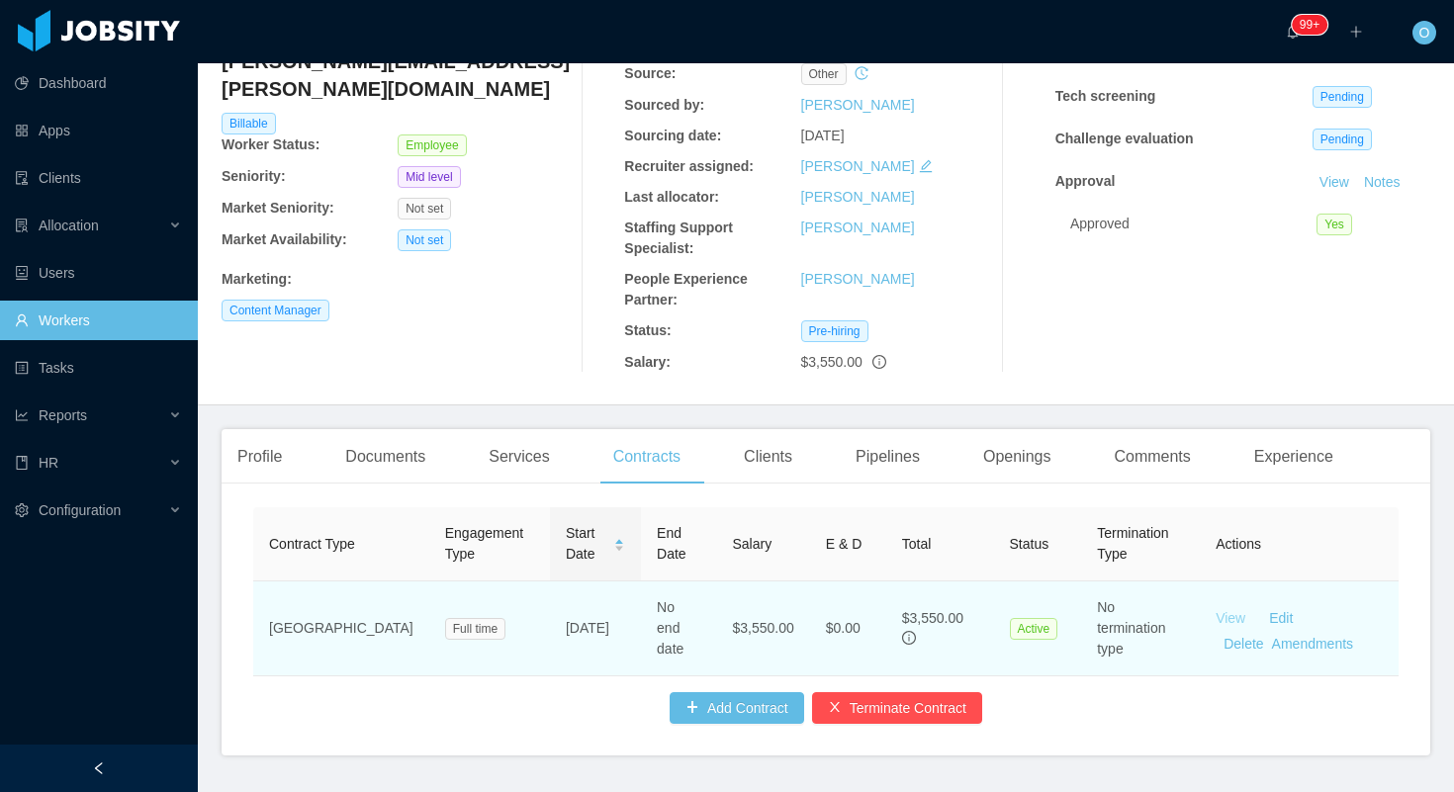
click at [1216, 613] on link "View" at bounding box center [1230, 618] width 30 height 16
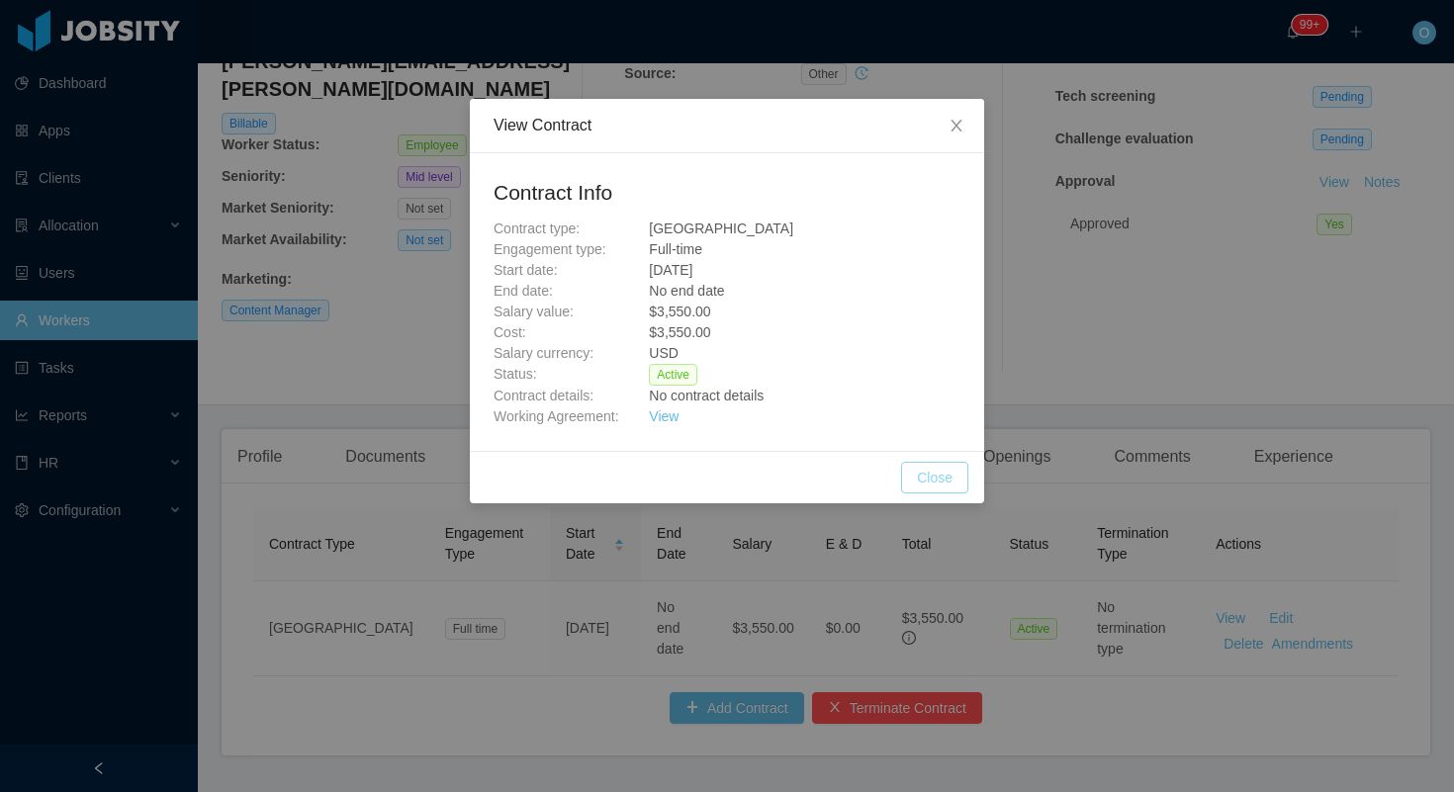
click at [926, 477] on button "Close" at bounding box center [934, 478] width 67 height 32
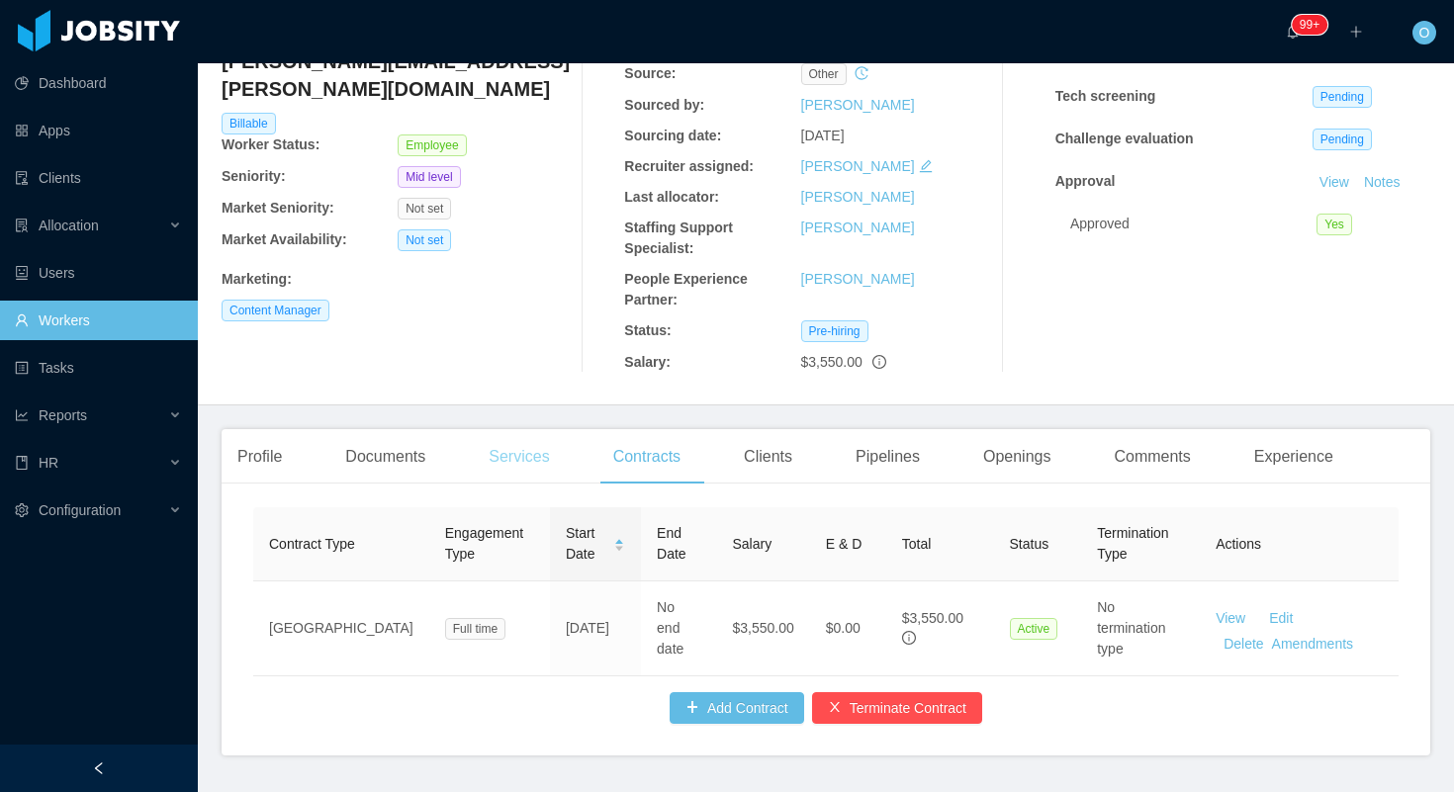
click at [513, 455] on div "Services" at bounding box center [519, 456] width 92 height 55
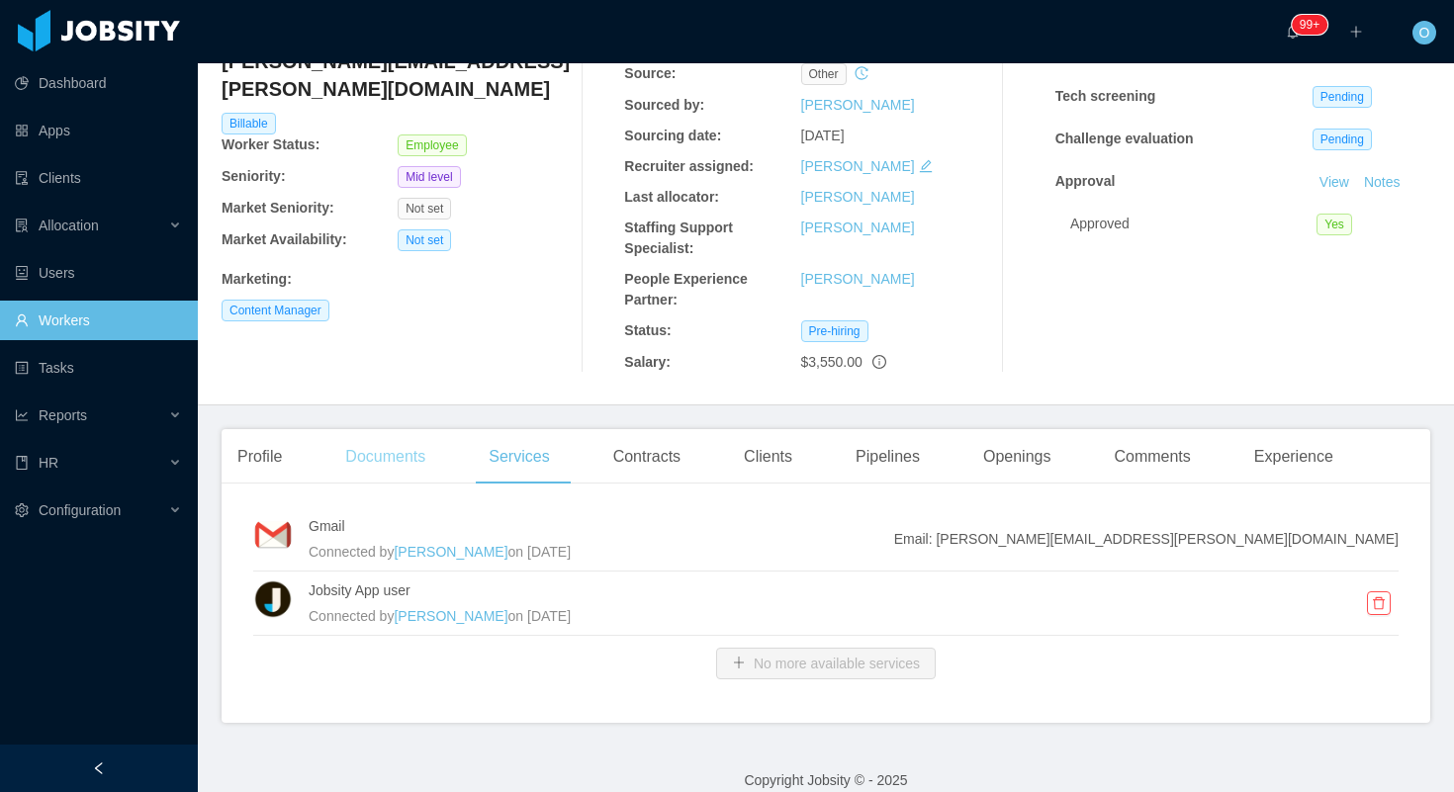
click at [424, 473] on div "Documents" at bounding box center [385, 456] width 112 height 55
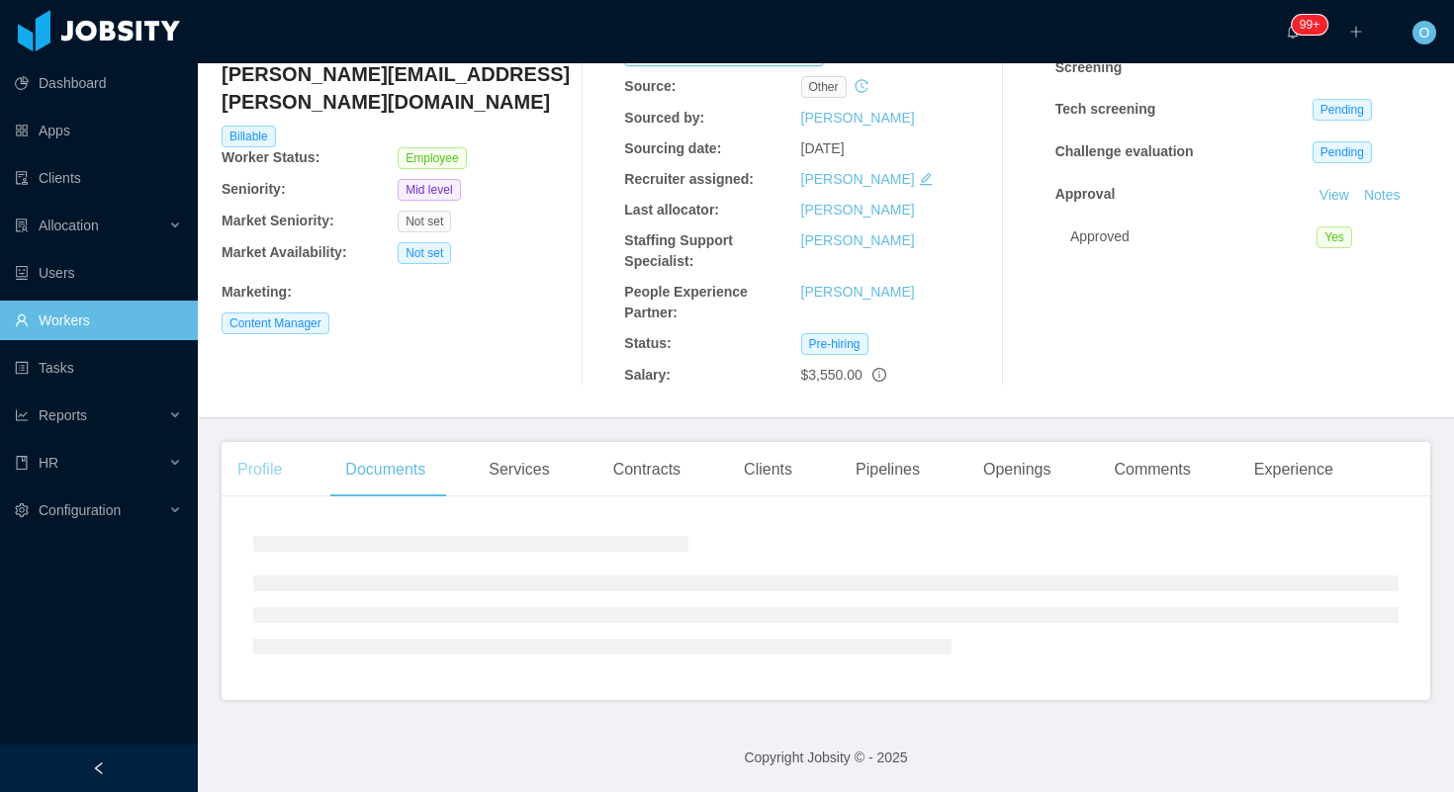
scroll to position [156, 0]
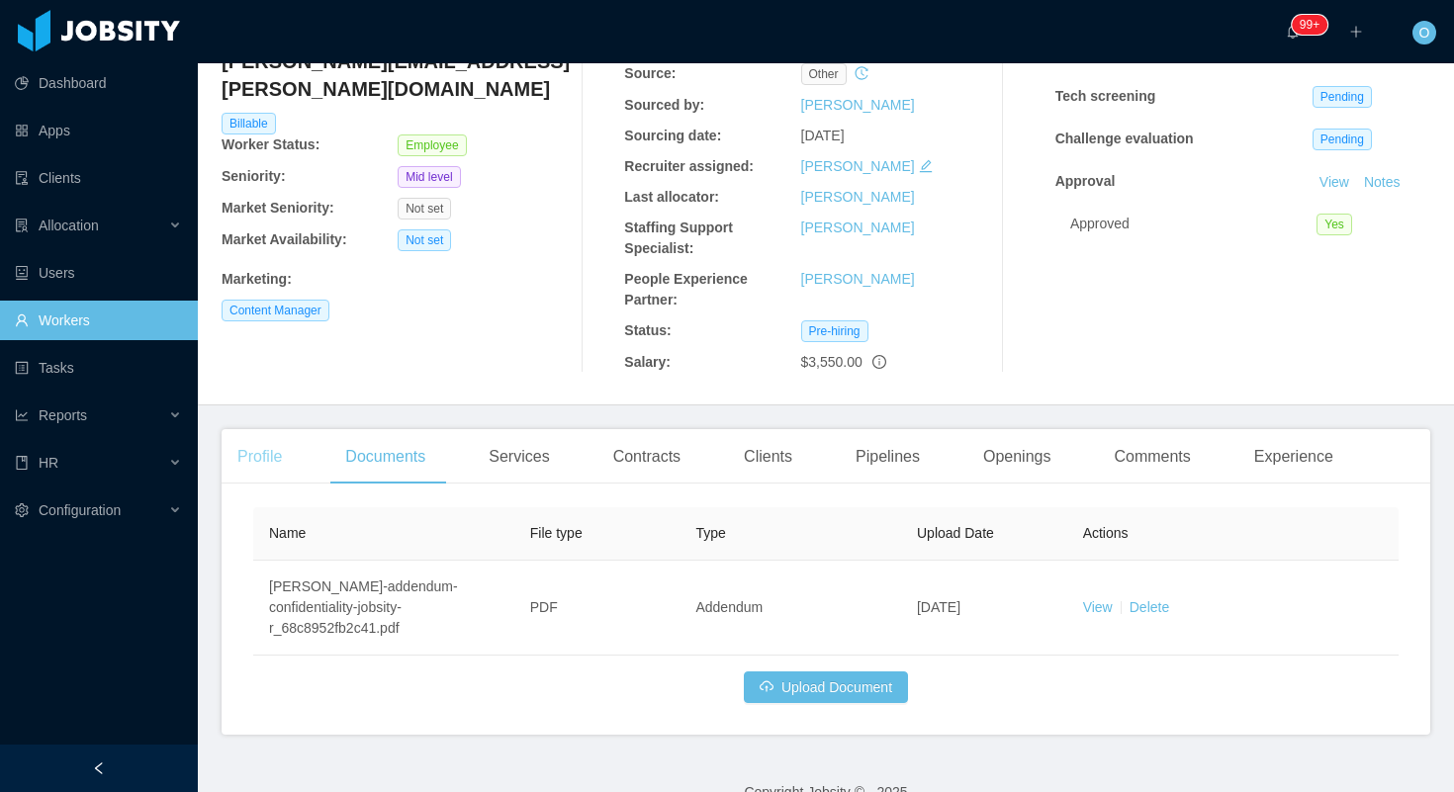
click at [249, 471] on div "Profile" at bounding box center [260, 456] width 76 height 55
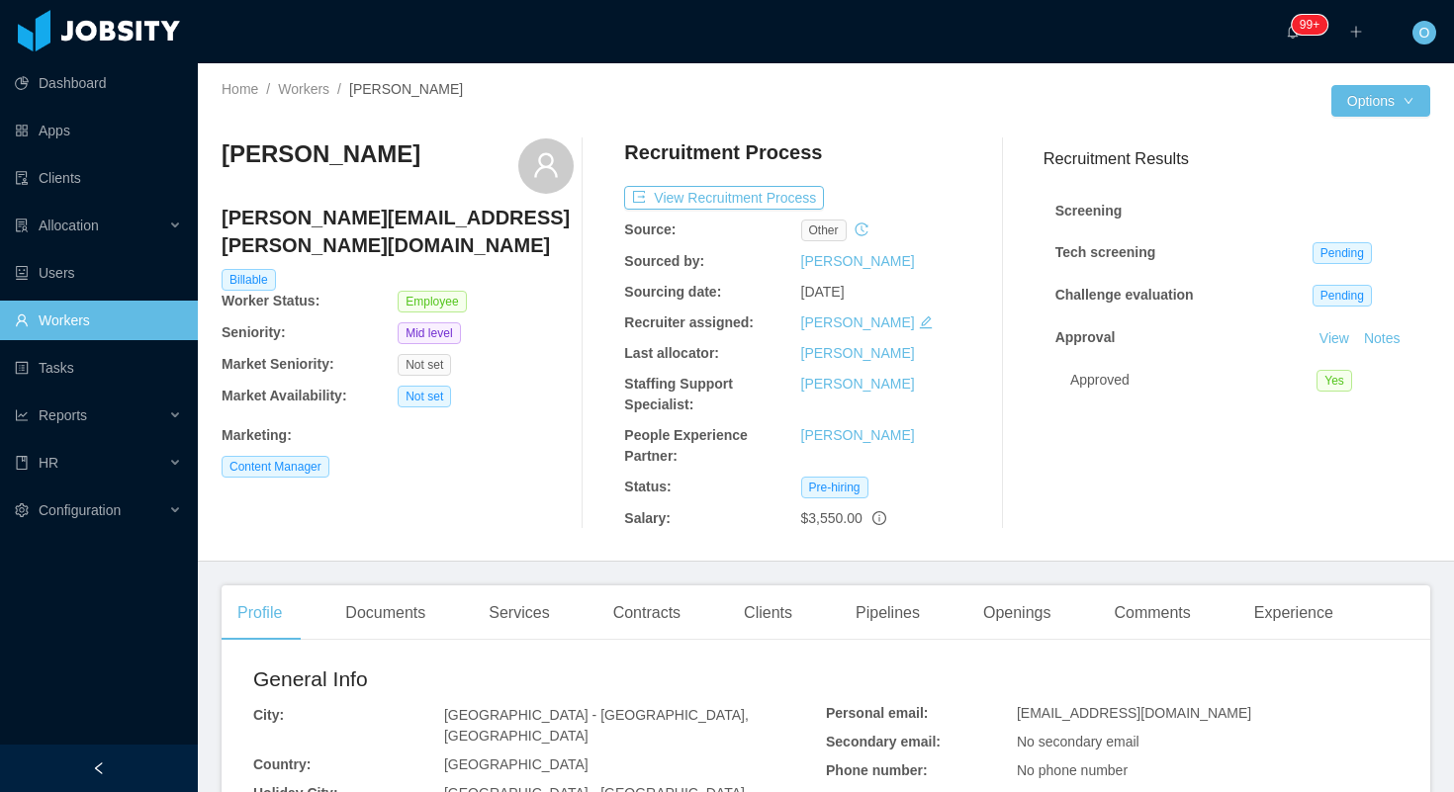
click at [394, 155] on h3 "[PERSON_NAME]" at bounding box center [321, 154] width 199 height 32
copy h3 "[PERSON_NAME]"
click at [376, 206] on h4 "[PERSON_NAME][EMAIL_ADDRESS][PERSON_NAME][DOMAIN_NAME]" at bounding box center [398, 231] width 352 height 55
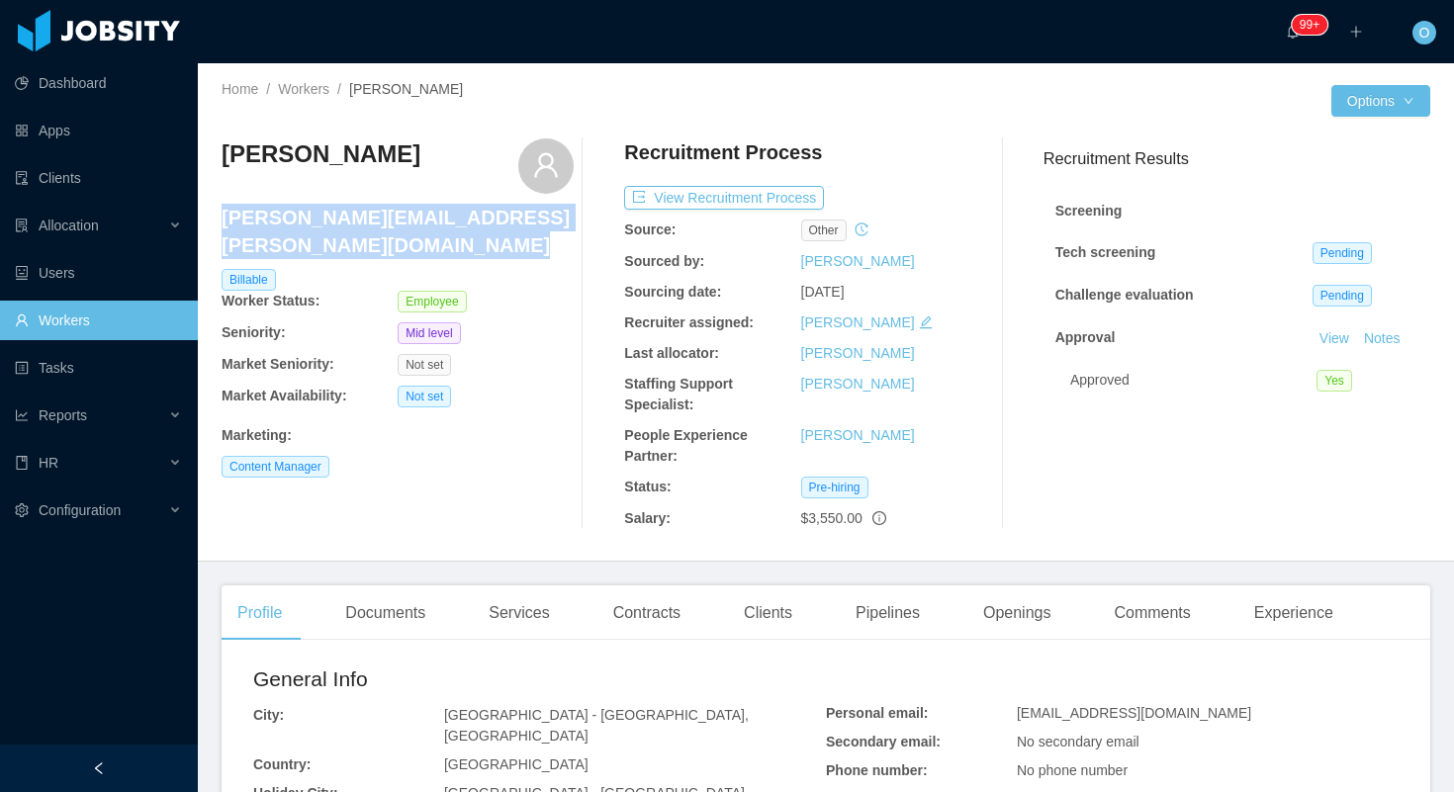
click at [376, 206] on h4 "[PERSON_NAME][EMAIL_ADDRESS][PERSON_NAME][DOMAIN_NAME]" at bounding box center [398, 231] width 352 height 55
copy h4 "[PERSON_NAME][EMAIL_ADDRESS][PERSON_NAME][DOMAIN_NAME]"
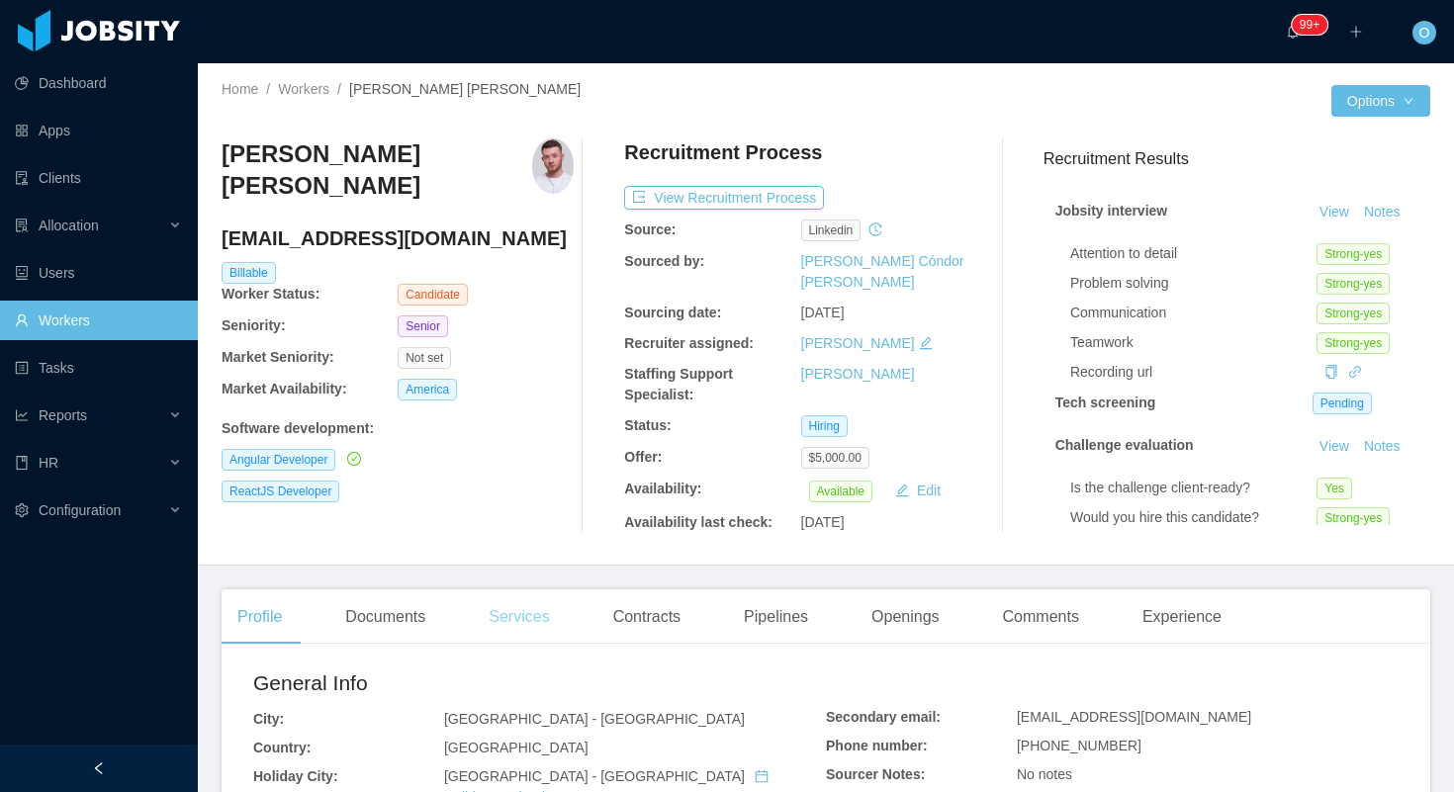
scroll to position [672, 0]
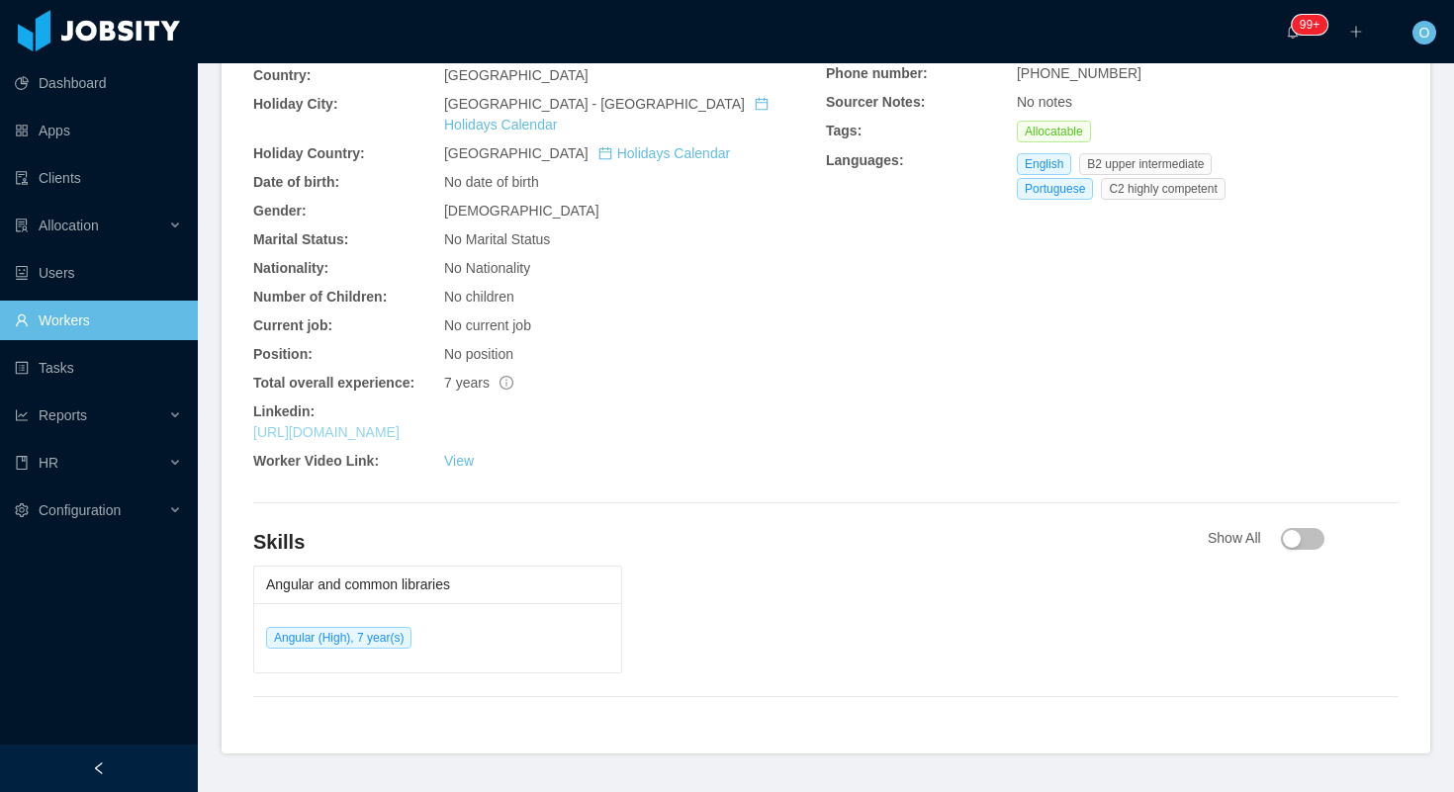
click at [400, 424] on link "[URL][DOMAIN_NAME]" at bounding box center [326, 432] width 146 height 16
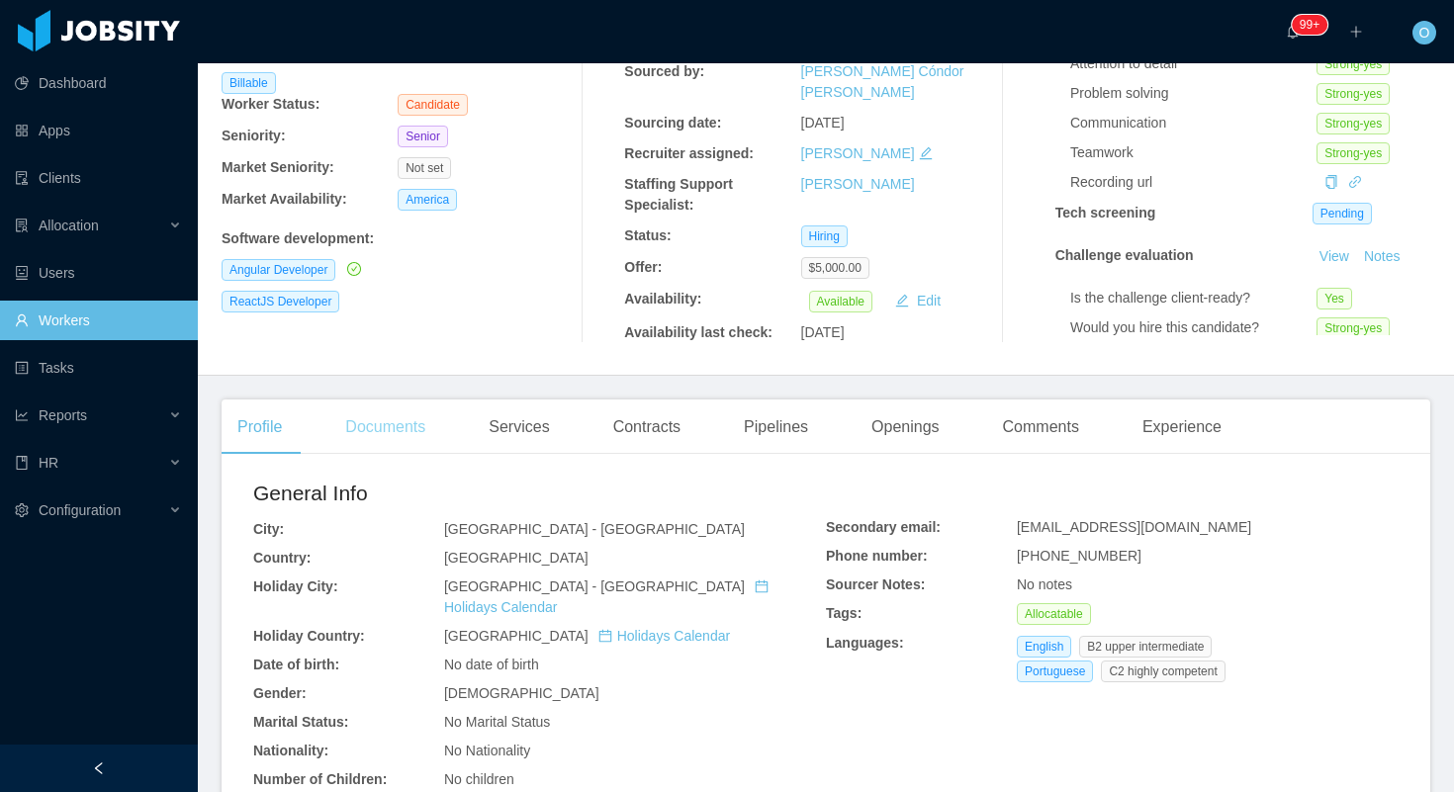
click at [378, 427] on div "Documents" at bounding box center [385, 427] width 112 height 55
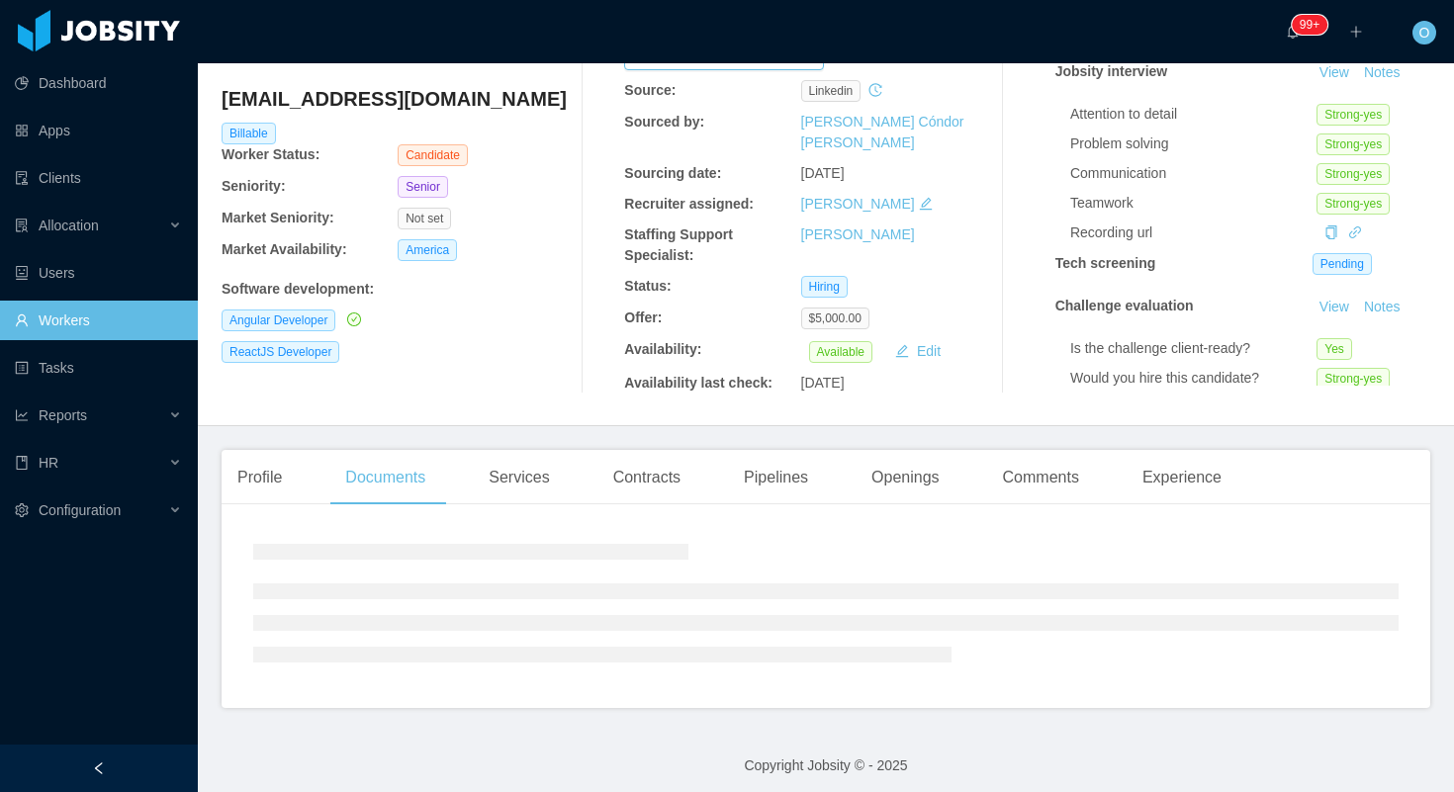
scroll to position [190, 0]
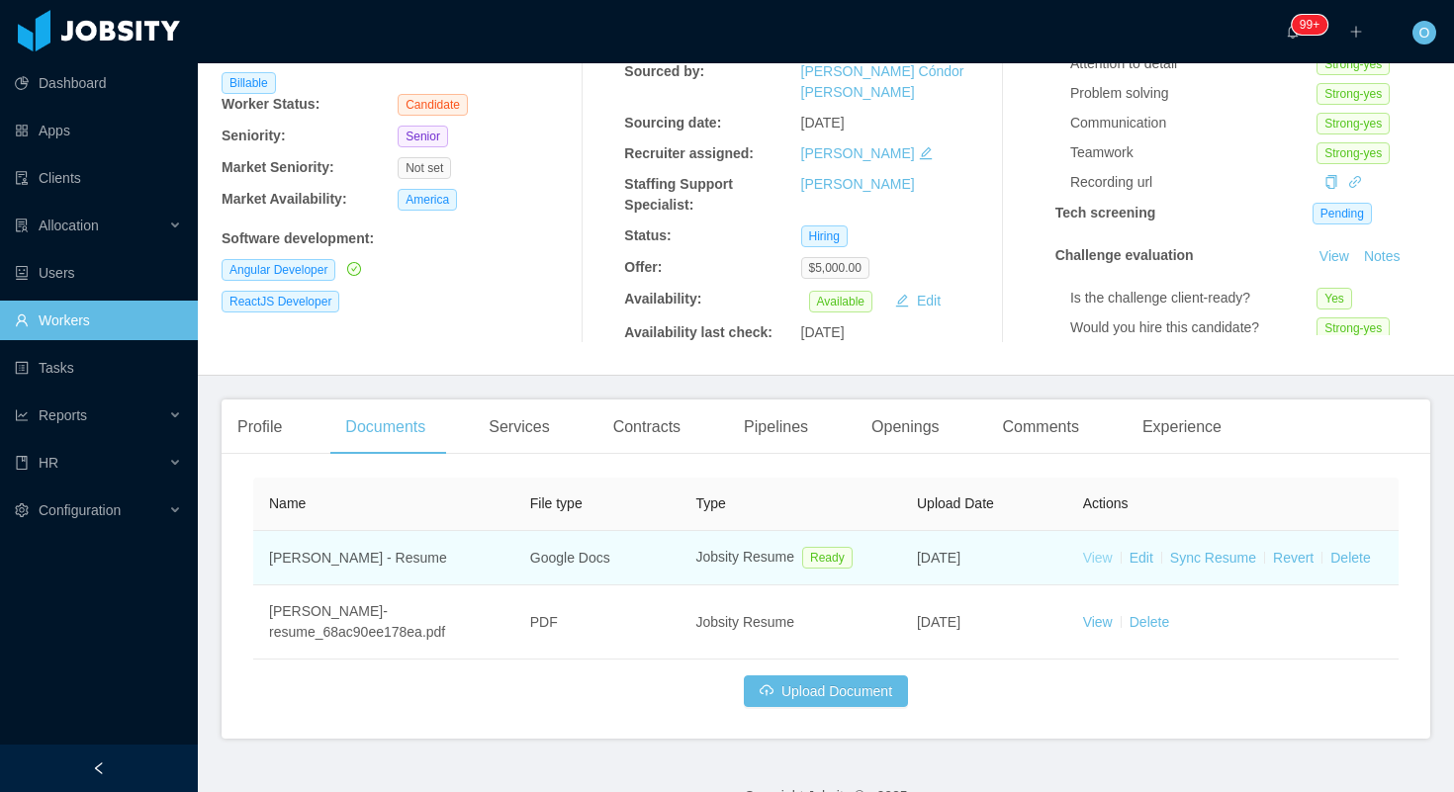
click at [1103, 556] on link "View" at bounding box center [1098, 558] width 30 height 16
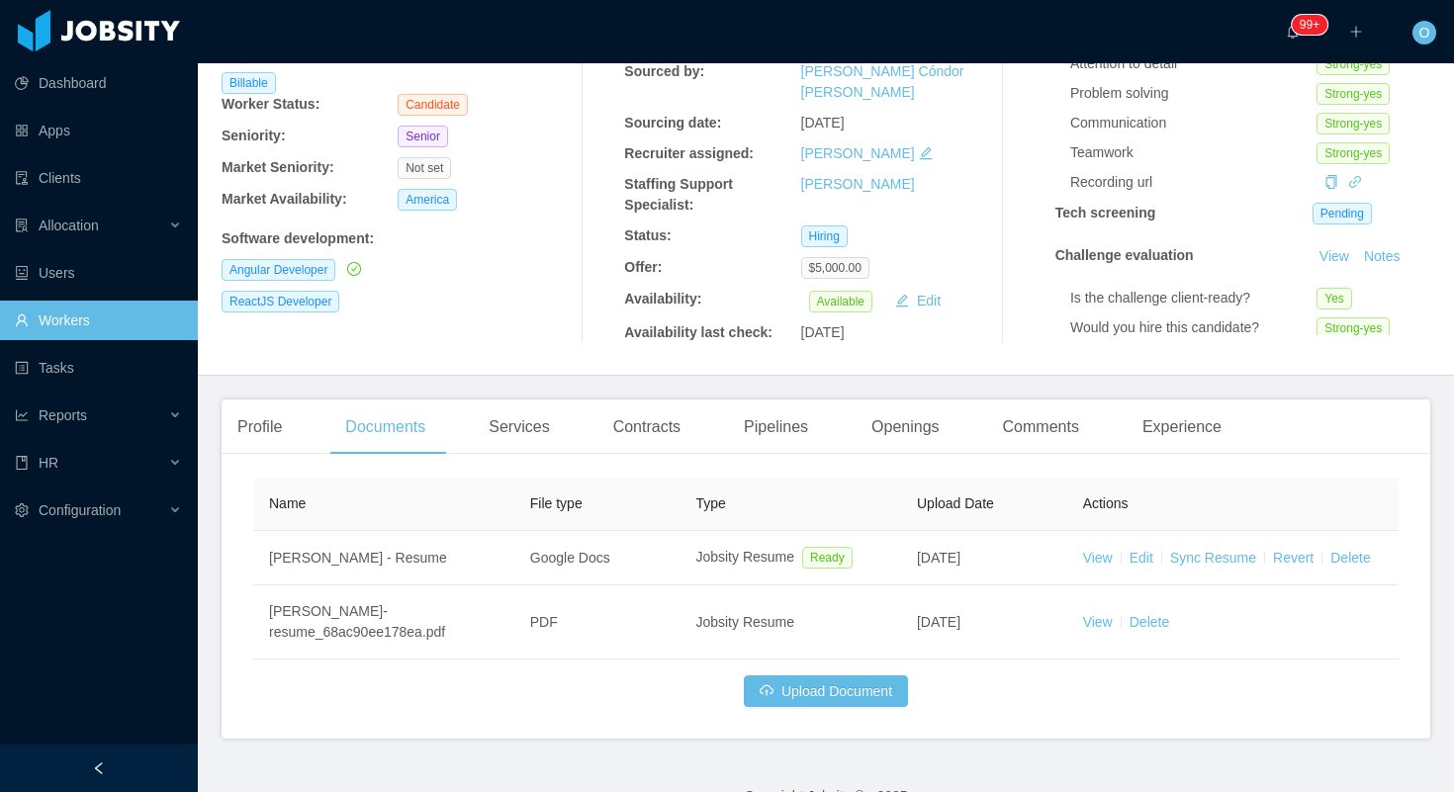
scroll to position [0, 0]
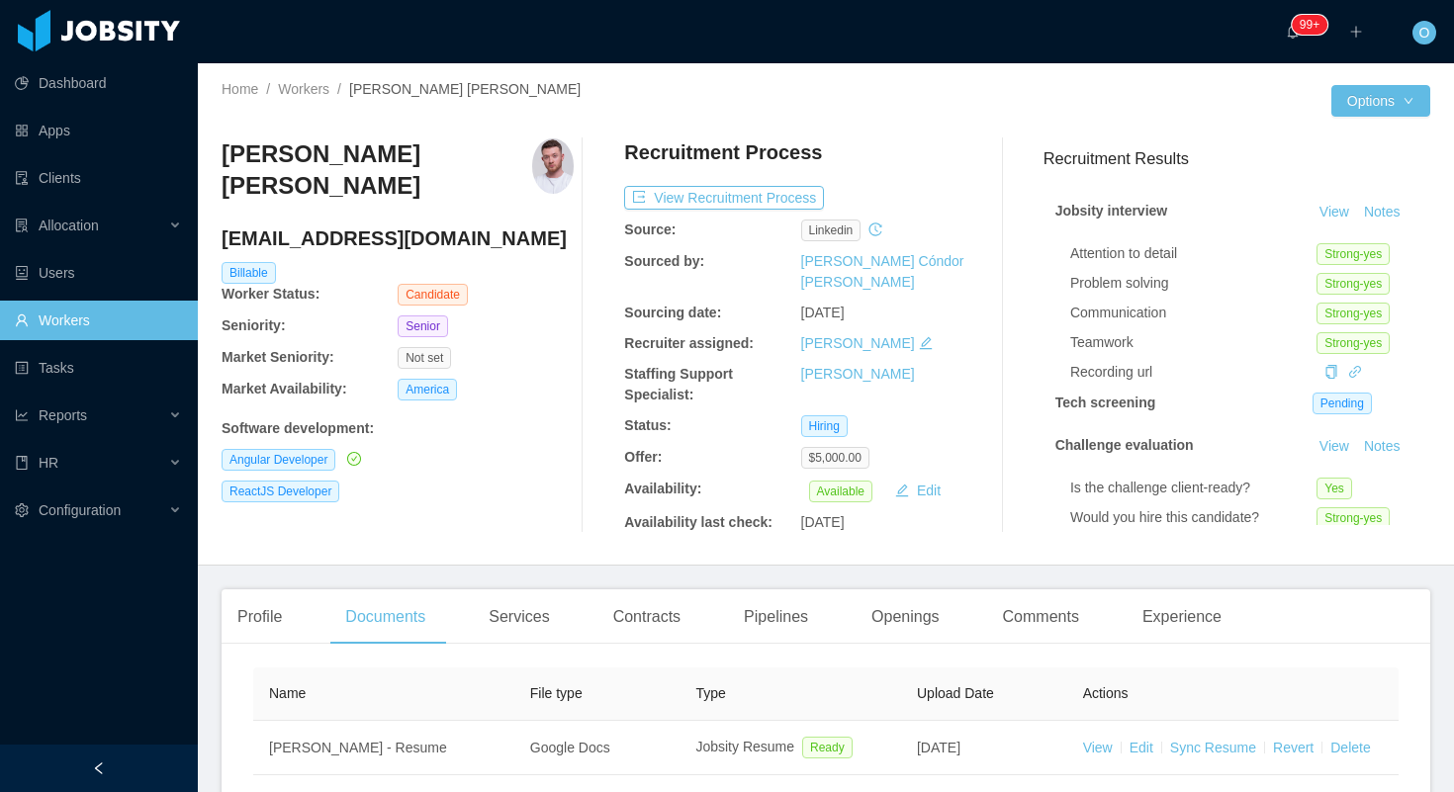
click at [322, 161] on h3 "[PERSON_NAME] [PERSON_NAME]" at bounding box center [377, 170] width 311 height 64
click at [405, 153] on h3 "[PERSON_NAME] [PERSON_NAME]" at bounding box center [377, 170] width 311 height 64
copy h3 "Trentin"
click at [320, 224] on h4 "[EMAIL_ADDRESS][DOMAIN_NAME]" at bounding box center [398, 238] width 352 height 28
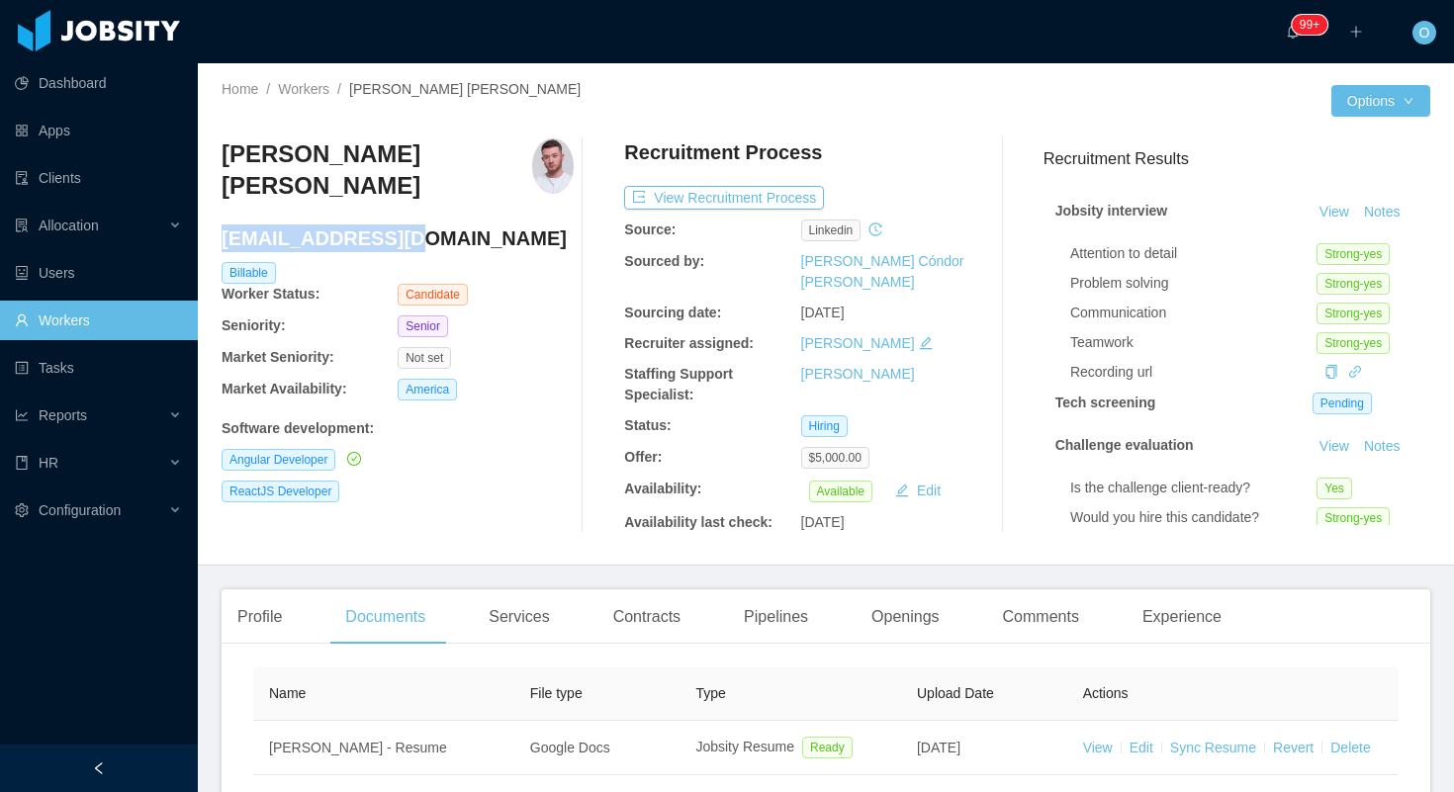
click at [320, 224] on h4 "[EMAIL_ADDRESS][DOMAIN_NAME]" at bounding box center [398, 238] width 352 height 28
copy h4 "[EMAIL_ADDRESS][DOMAIN_NAME]"
click at [282, 615] on div "Profile" at bounding box center [260, 616] width 76 height 55
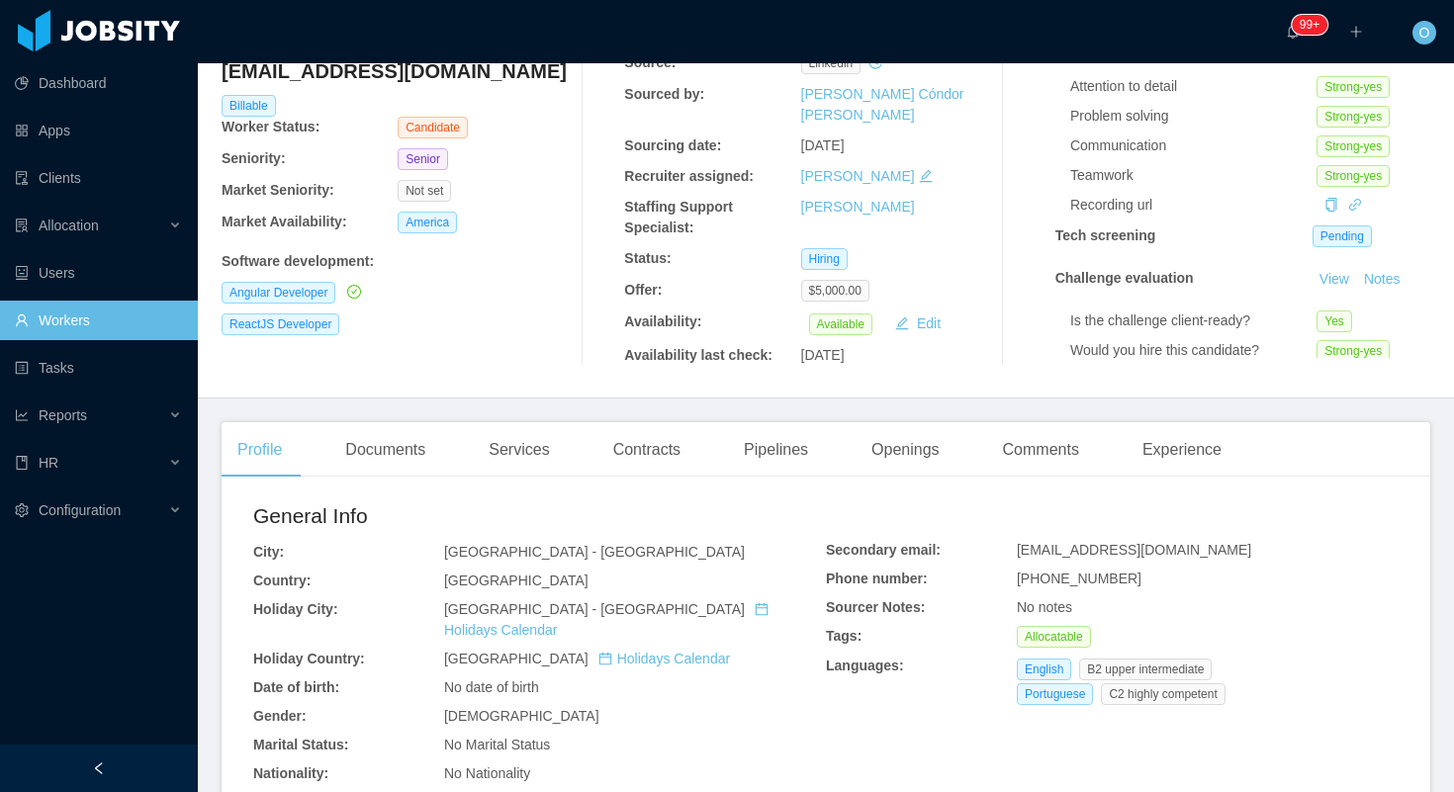
scroll to position [192, 0]
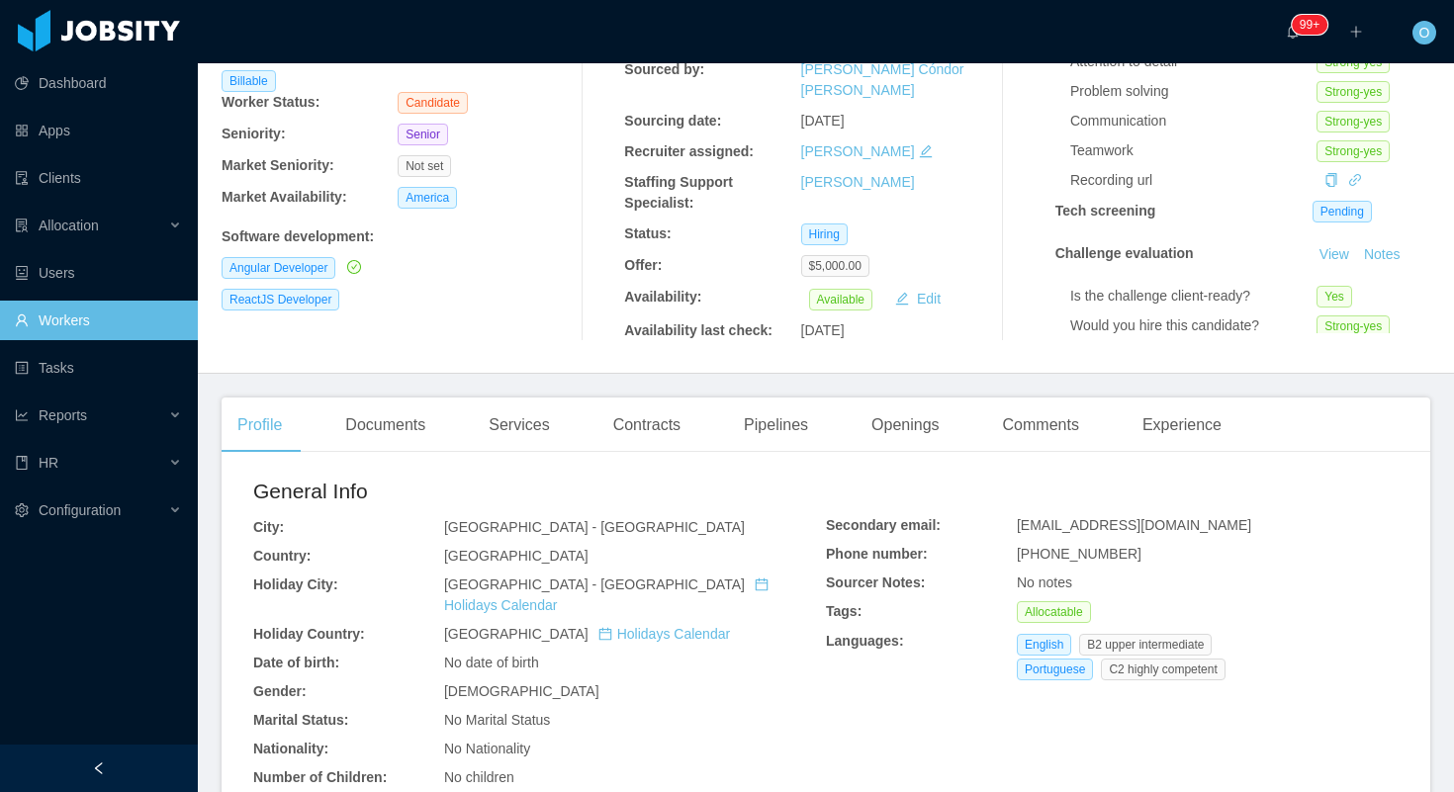
click at [1059, 546] on span "[PHONE_NUMBER]" at bounding box center [1079, 554] width 125 height 16
click at [1121, 546] on span "[PHONE_NUMBER]" at bounding box center [1079, 554] width 125 height 16
drag, startPoint x: 1133, startPoint y: 546, endPoint x: 1044, endPoint y: 548, distance: 89.0
click at [1044, 548] on div "[PHONE_NUMBER]" at bounding box center [1208, 554] width 382 height 21
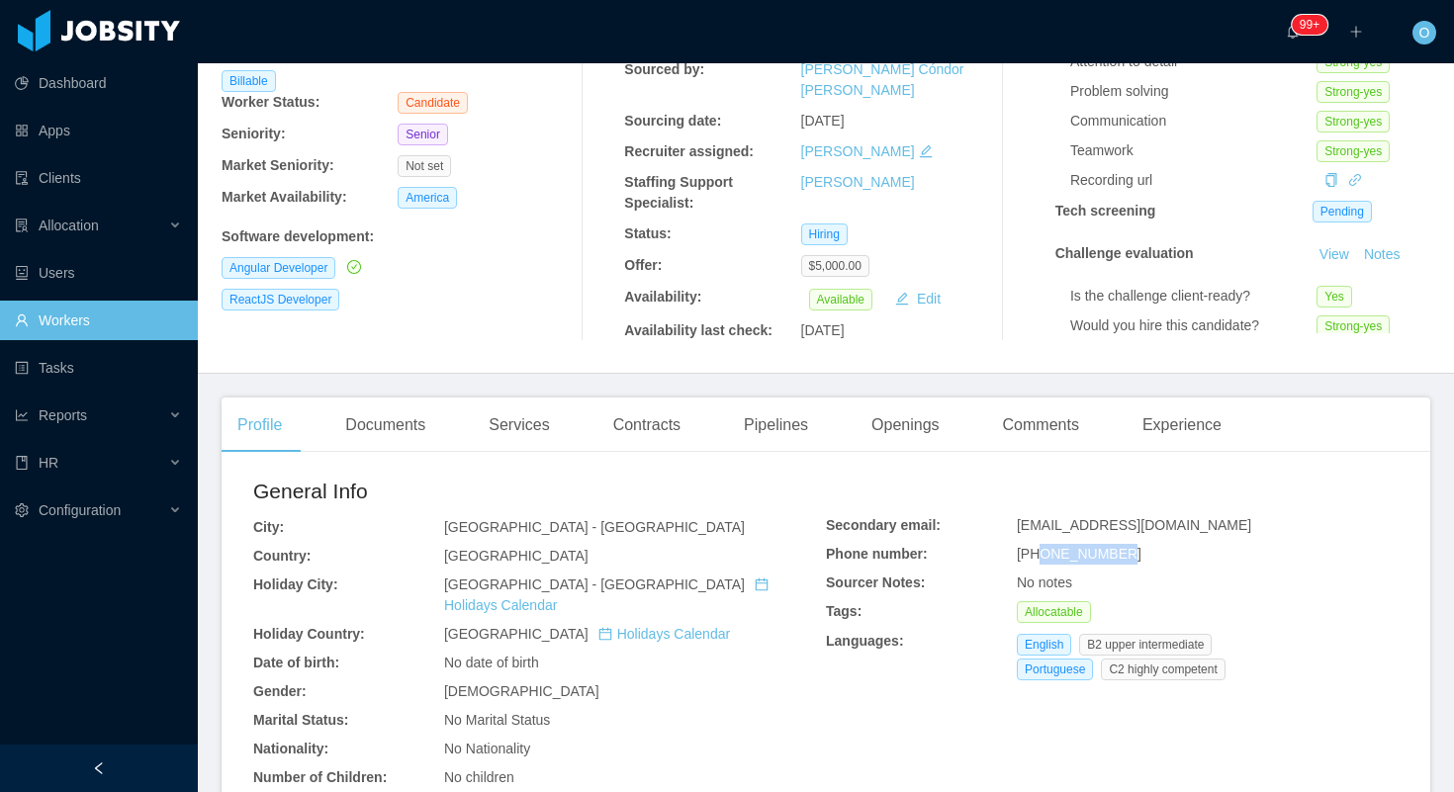
copy span "5494386475"
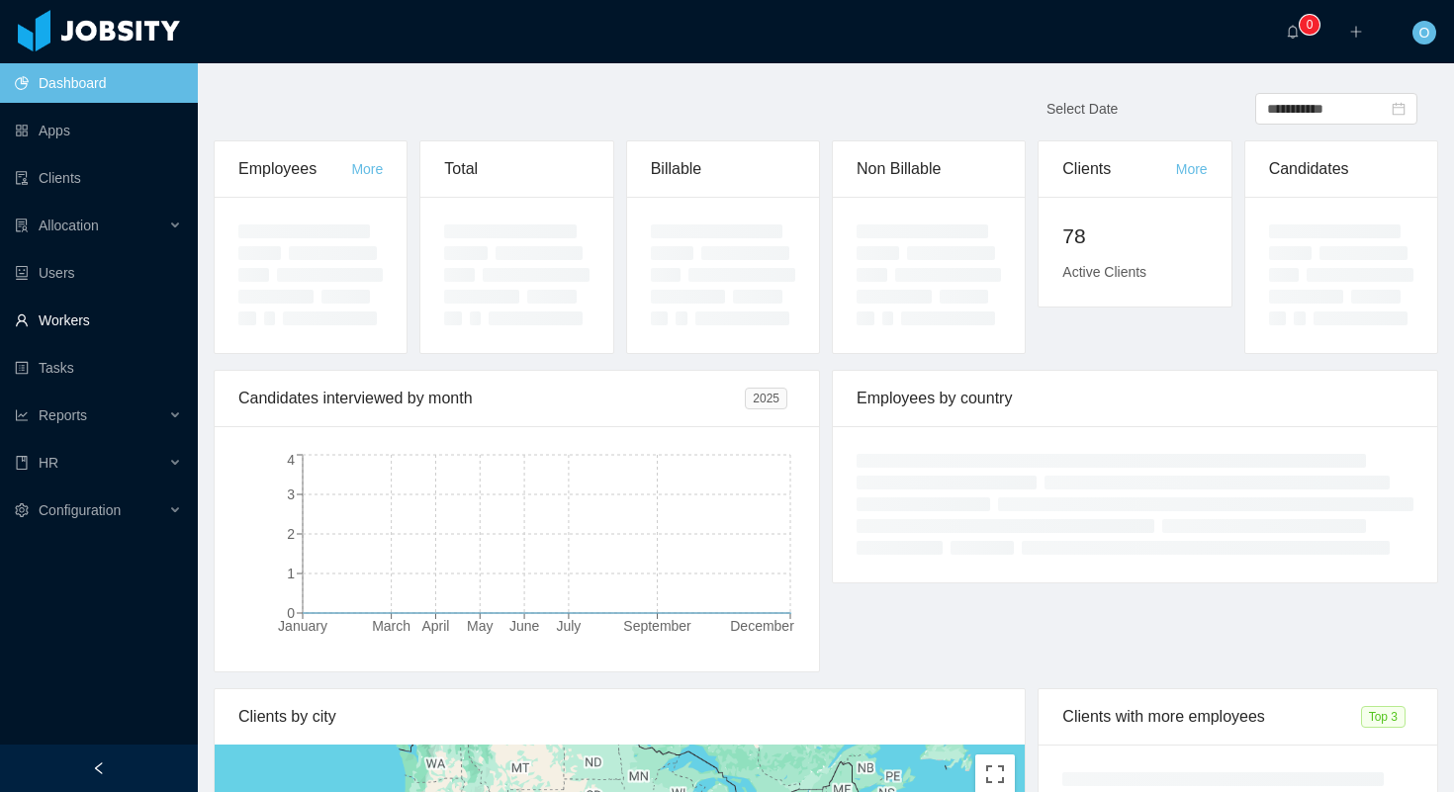
click at [109, 339] on link "Workers" at bounding box center [98, 321] width 167 height 40
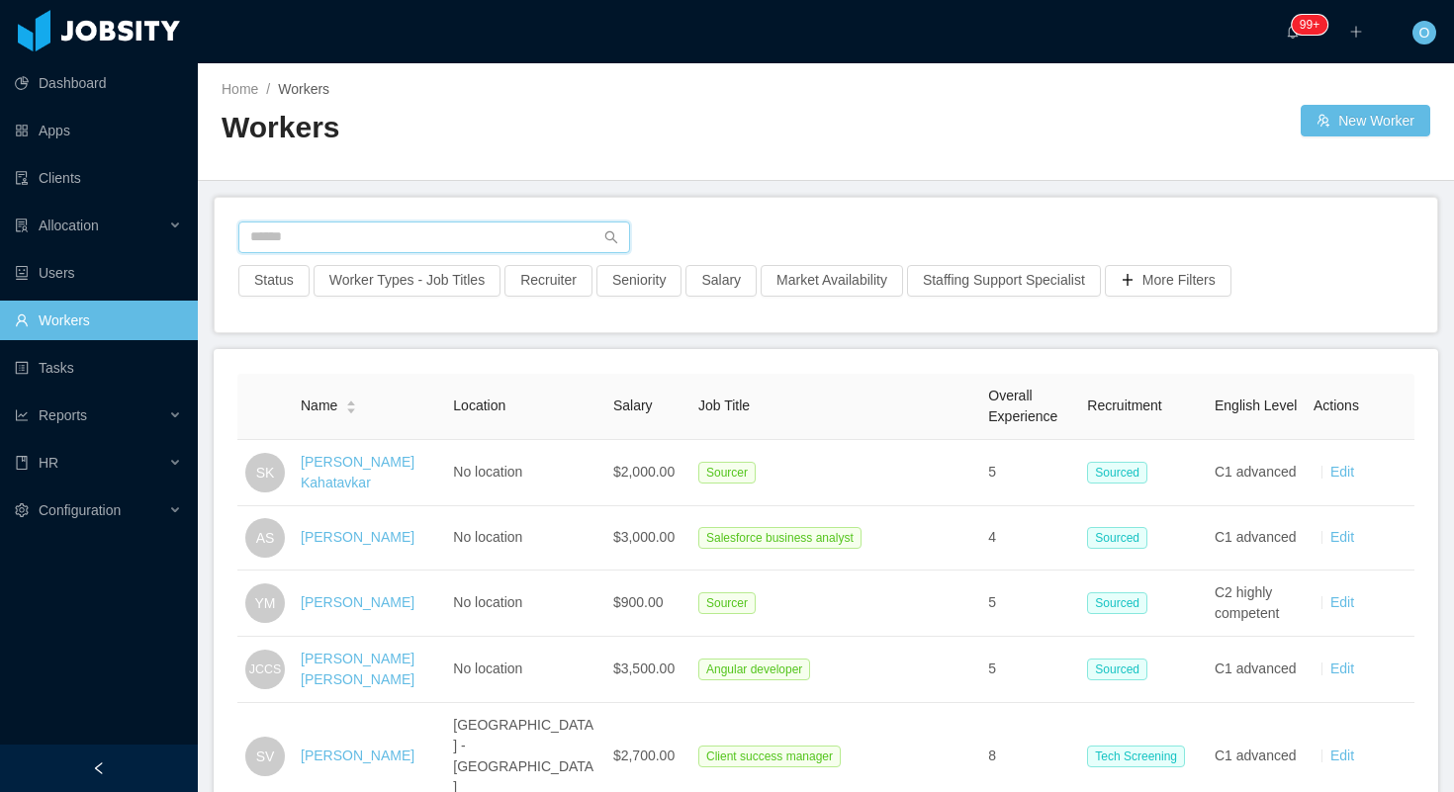
click at [390, 230] on input "text" at bounding box center [434, 238] width 392 height 32
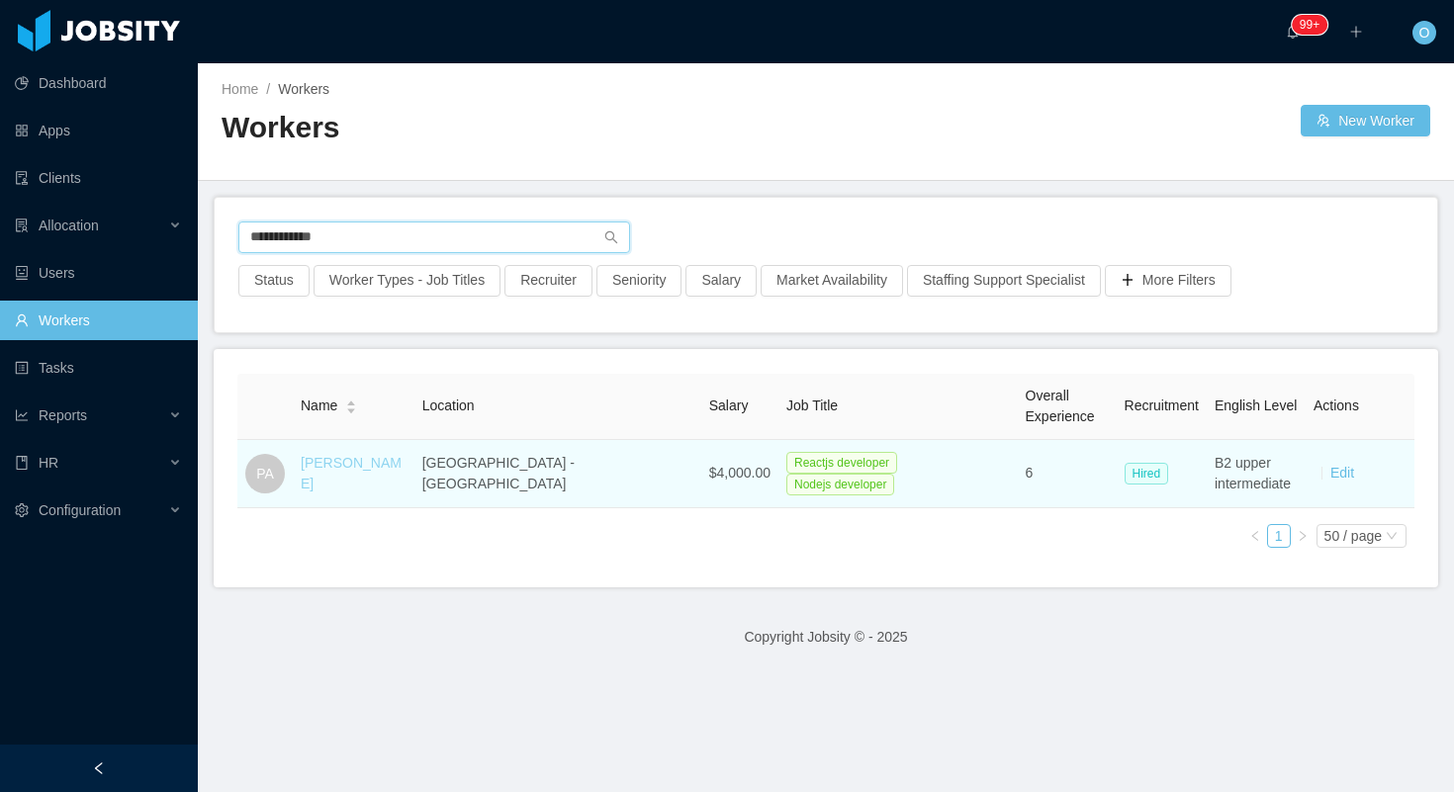
type input "**********"
click at [377, 472] on link "[PERSON_NAME]" at bounding box center [351, 473] width 101 height 37
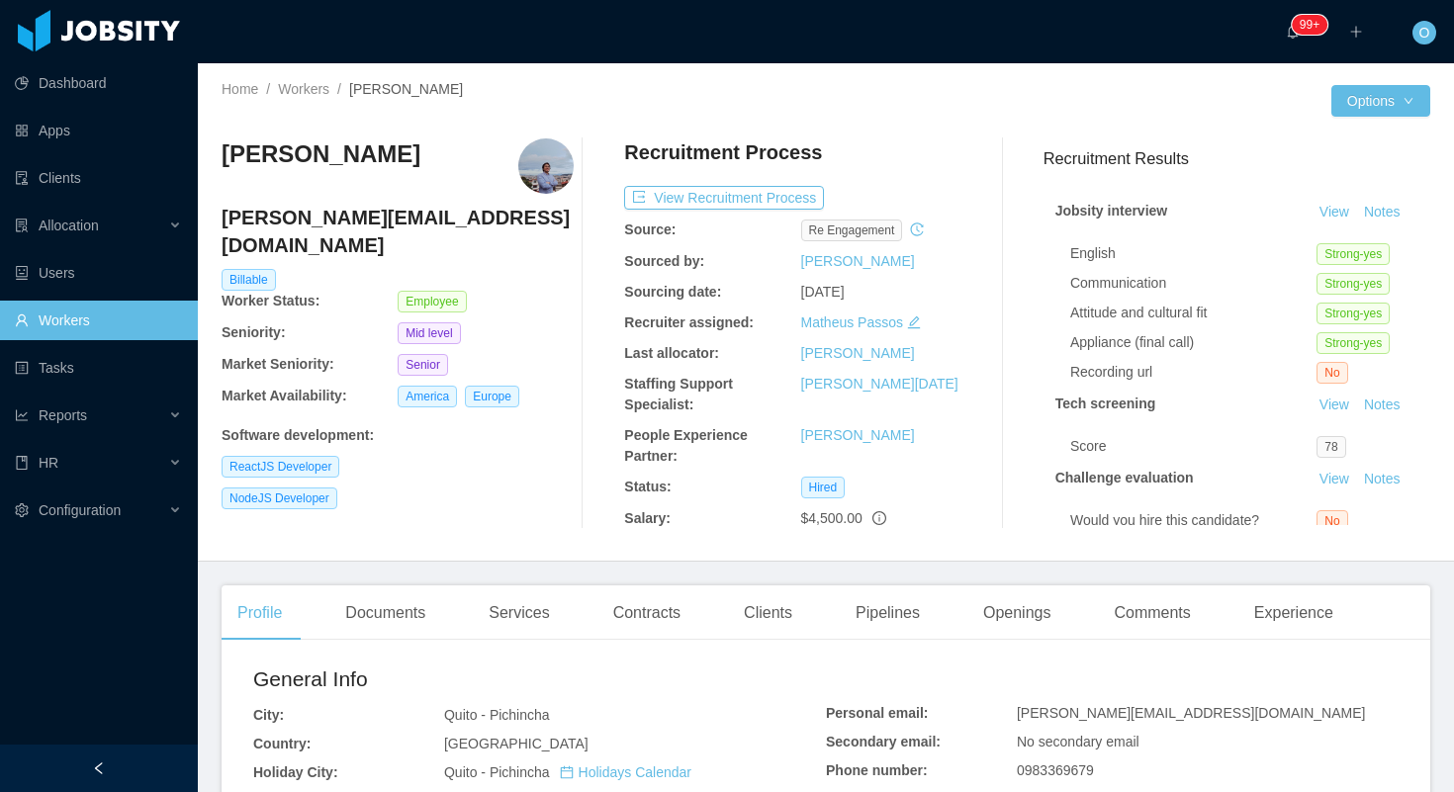
click at [446, 168] on div "[PERSON_NAME]" at bounding box center [398, 165] width 352 height 55
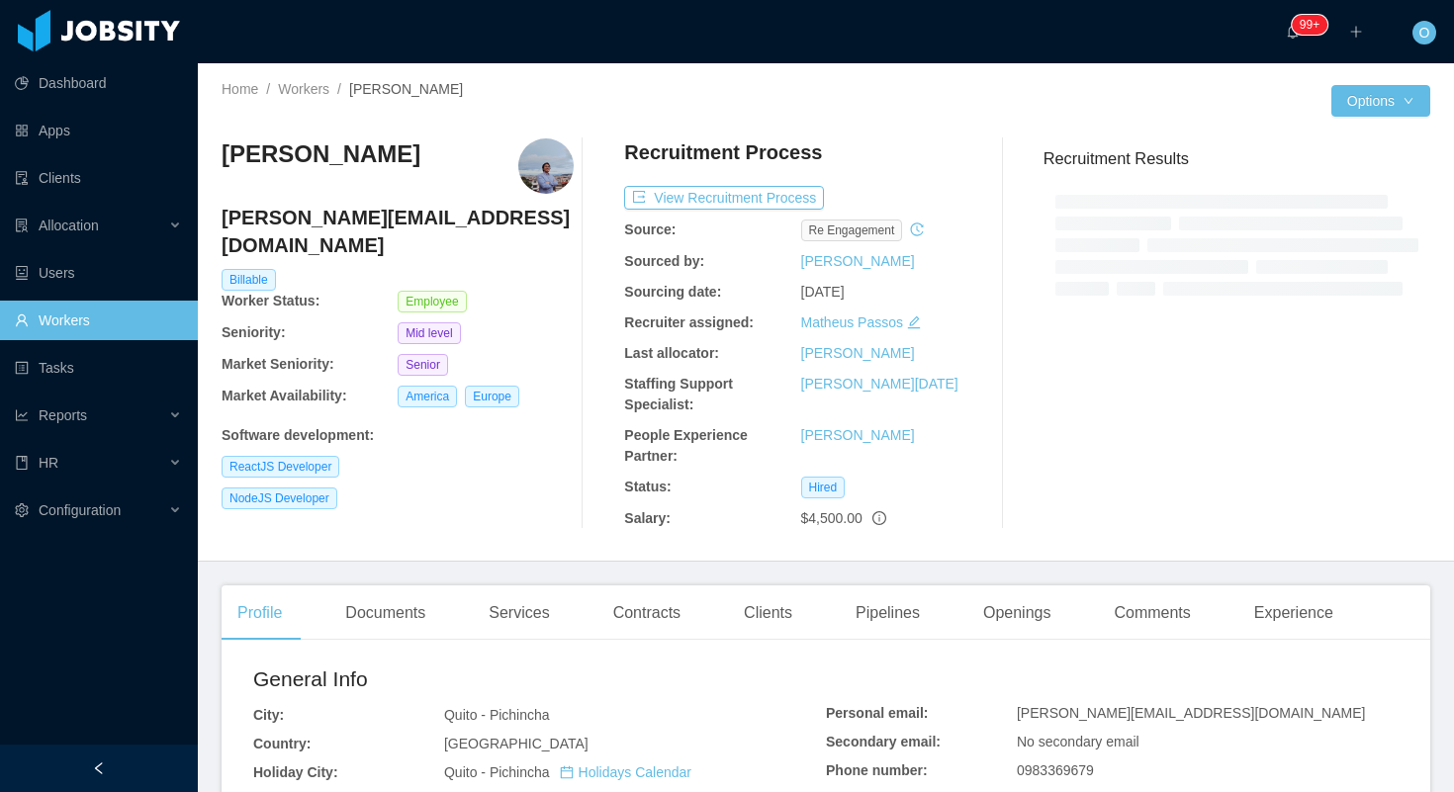
click at [355, 223] on h4 "[PERSON_NAME][EMAIL_ADDRESS][DOMAIN_NAME]" at bounding box center [398, 231] width 352 height 55
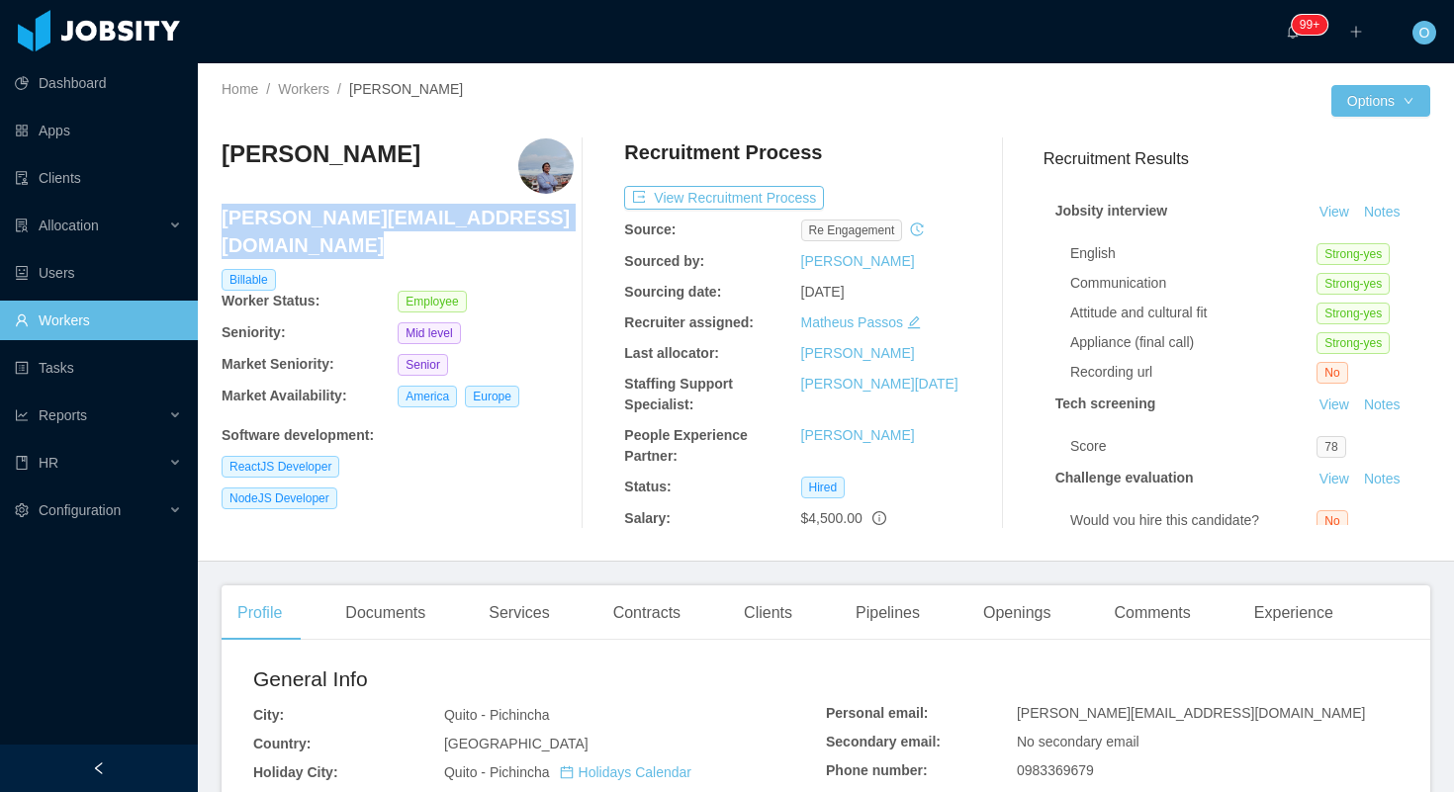
copy h4 "[PERSON_NAME][EMAIL_ADDRESS][DOMAIN_NAME]"
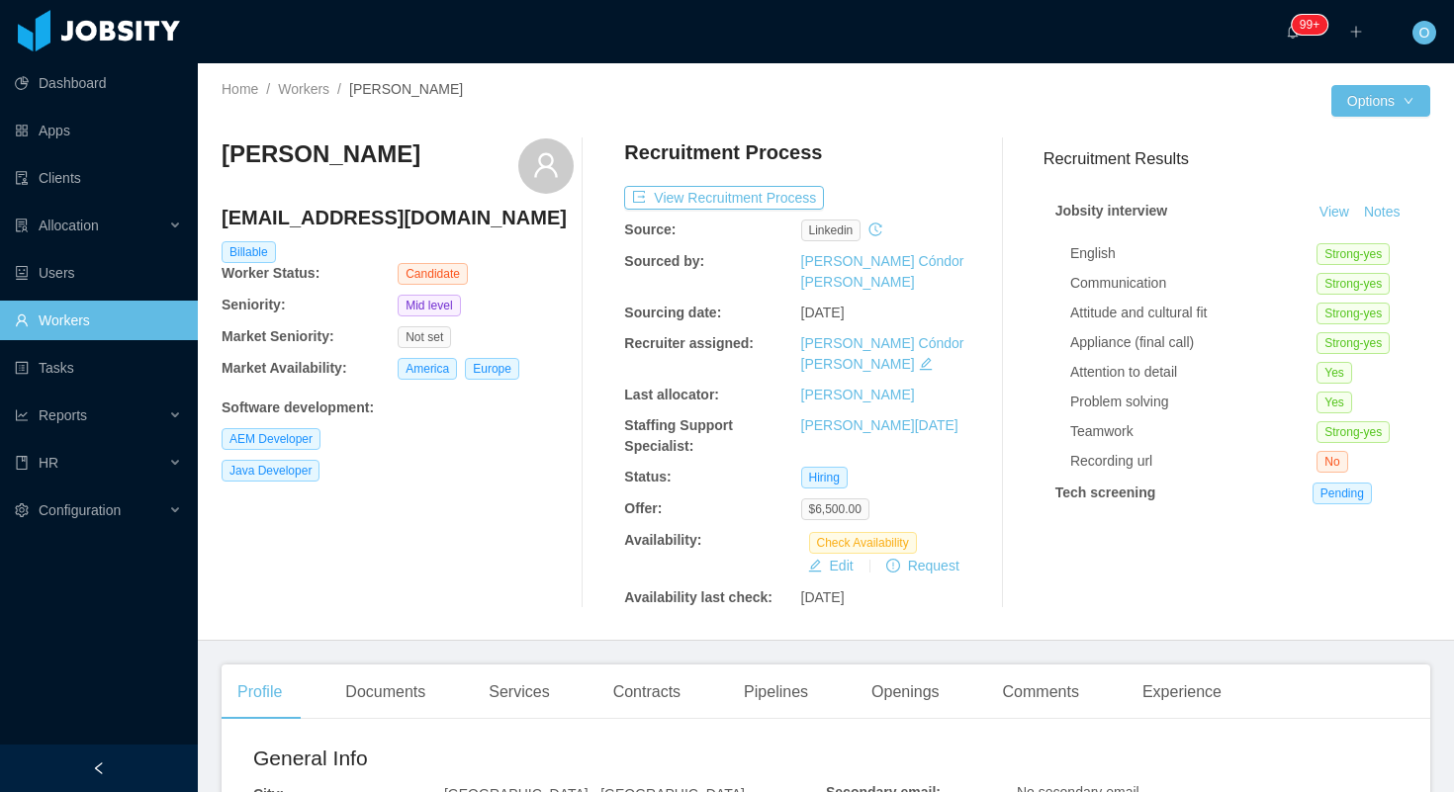
click at [509, 143] on div "[PERSON_NAME]" at bounding box center [398, 165] width 352 height 55
